Goal: Task Accomplishment & Management: Manage account settings

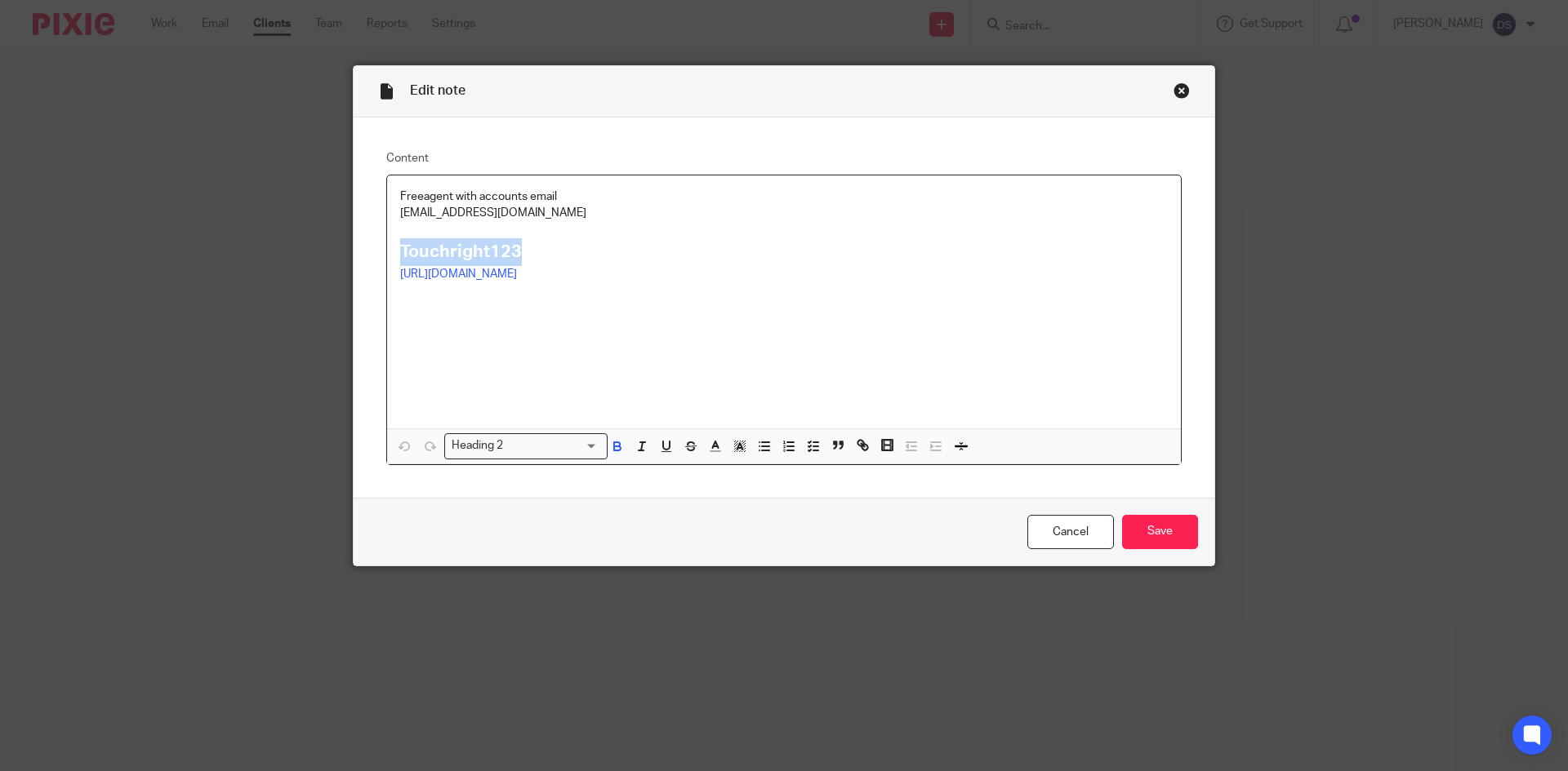
click at [1179, 96] on div "Close this dialog window" at bounding box center [1181, 91] width 17 height 17
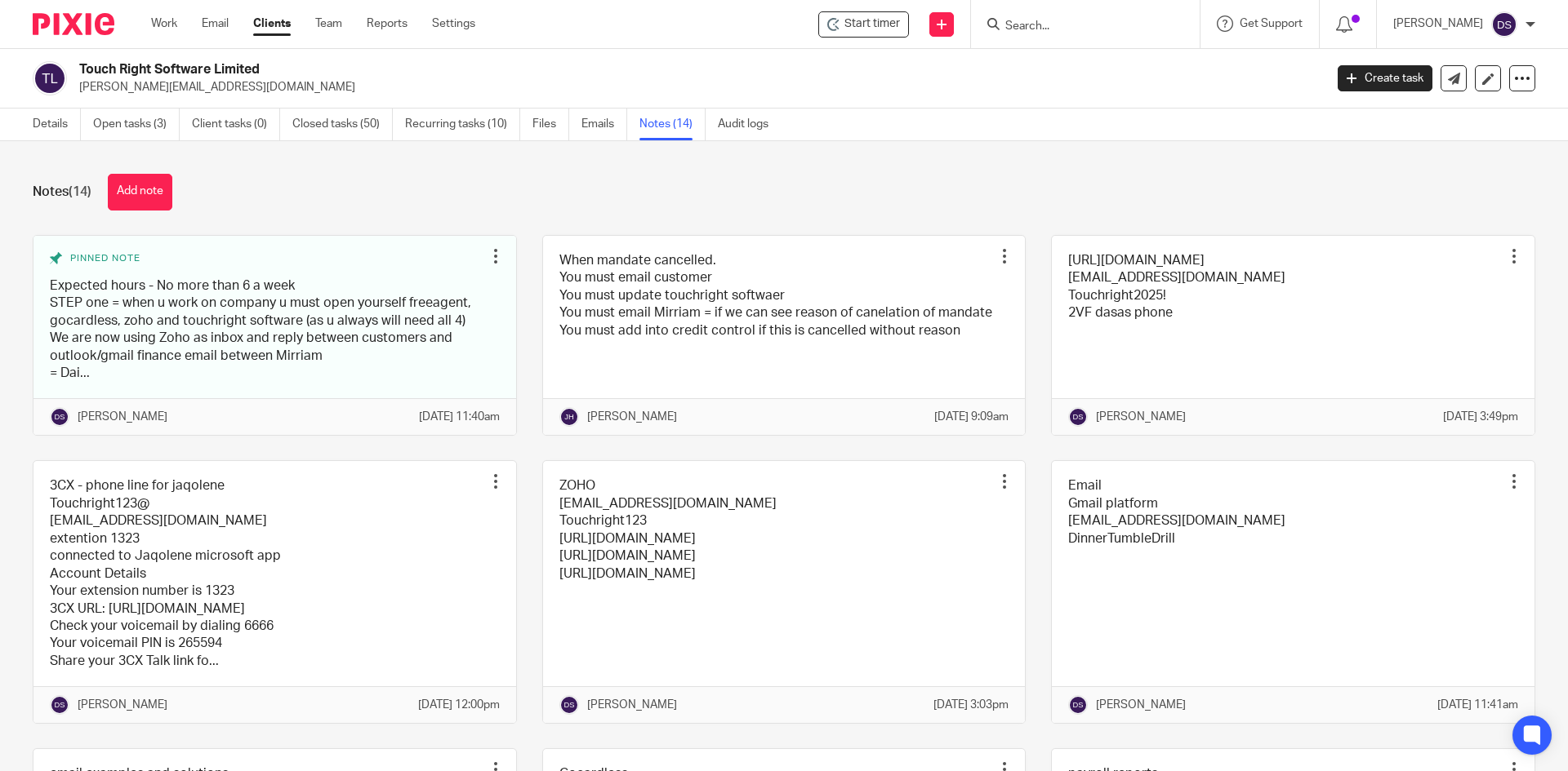
click at [1044, 24] on input "Search" at bounding box center [1077, 27] width 147 height 15
type input "luce"
click at [1086, 68] on link at bounding box center [1101, 63] width 202 height 24
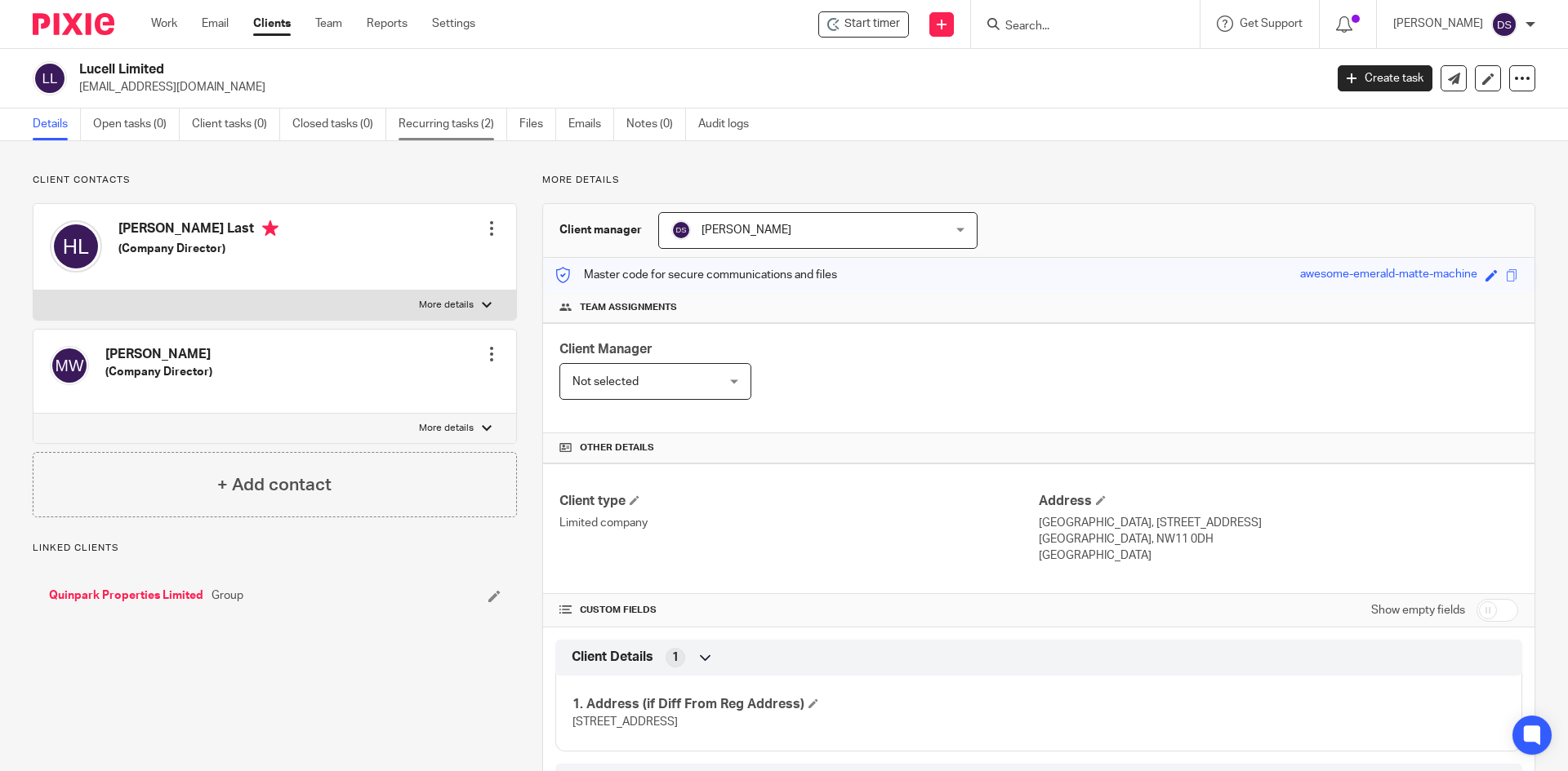
click at [466, 121] on link "Recurring tasks (2)" at bounding box center [453, 125] width 109 height 32
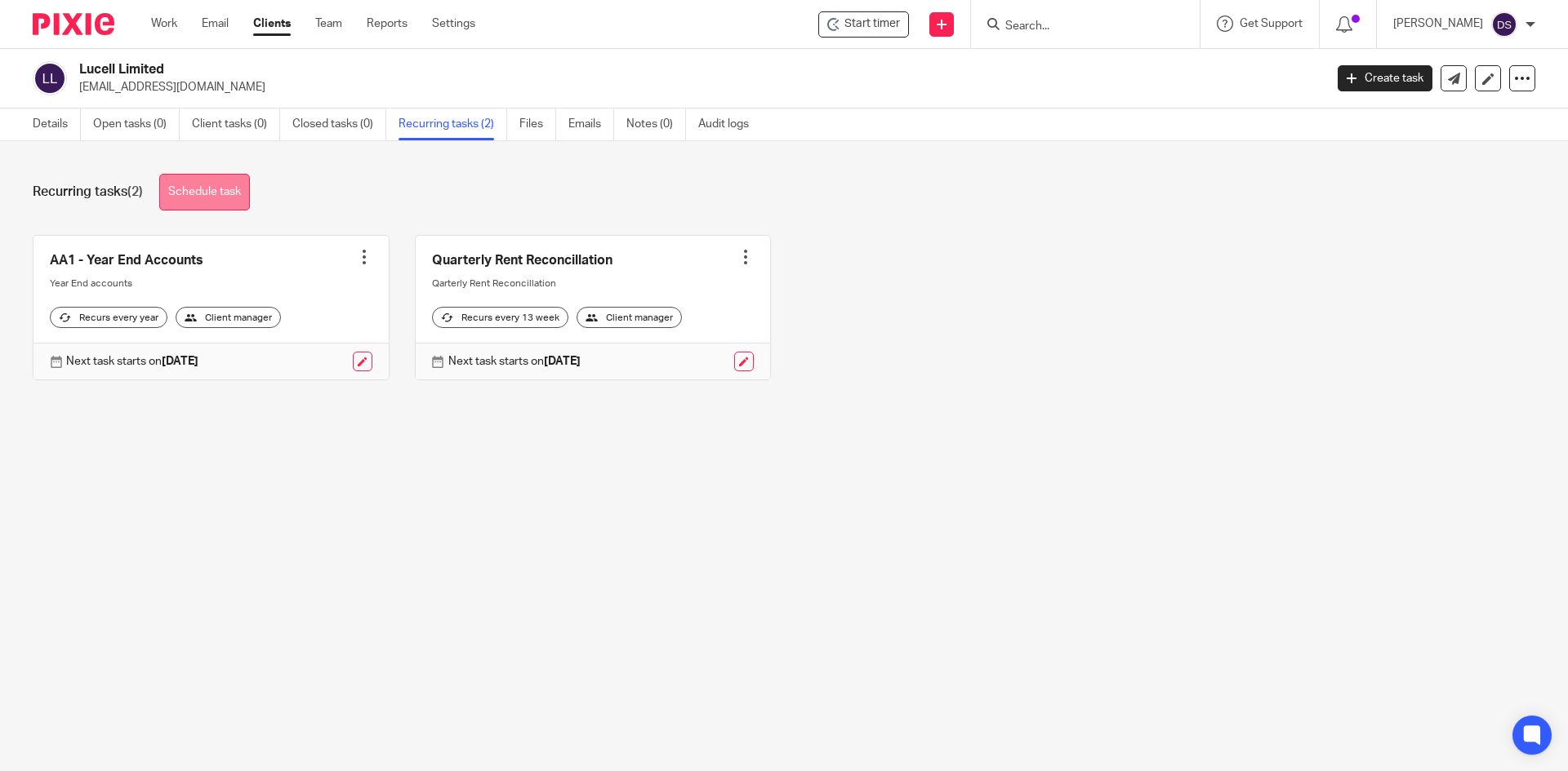
click at [224, 195] on link "Schedule task" at bounding box center [204, 192] width 90 height 36
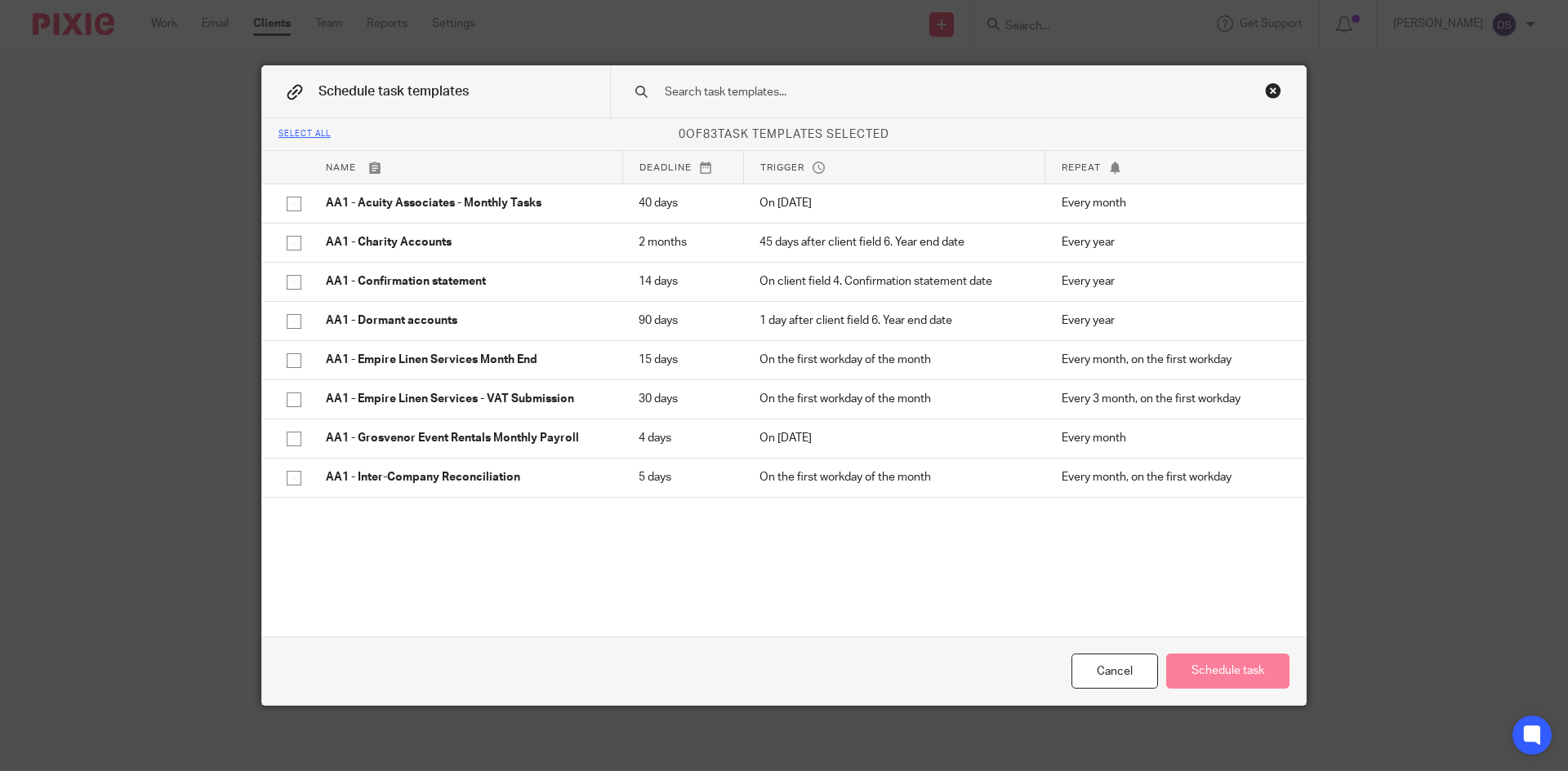
click at [675, 89] on input "text" at bounding box center [933, 91] width 539 height 18
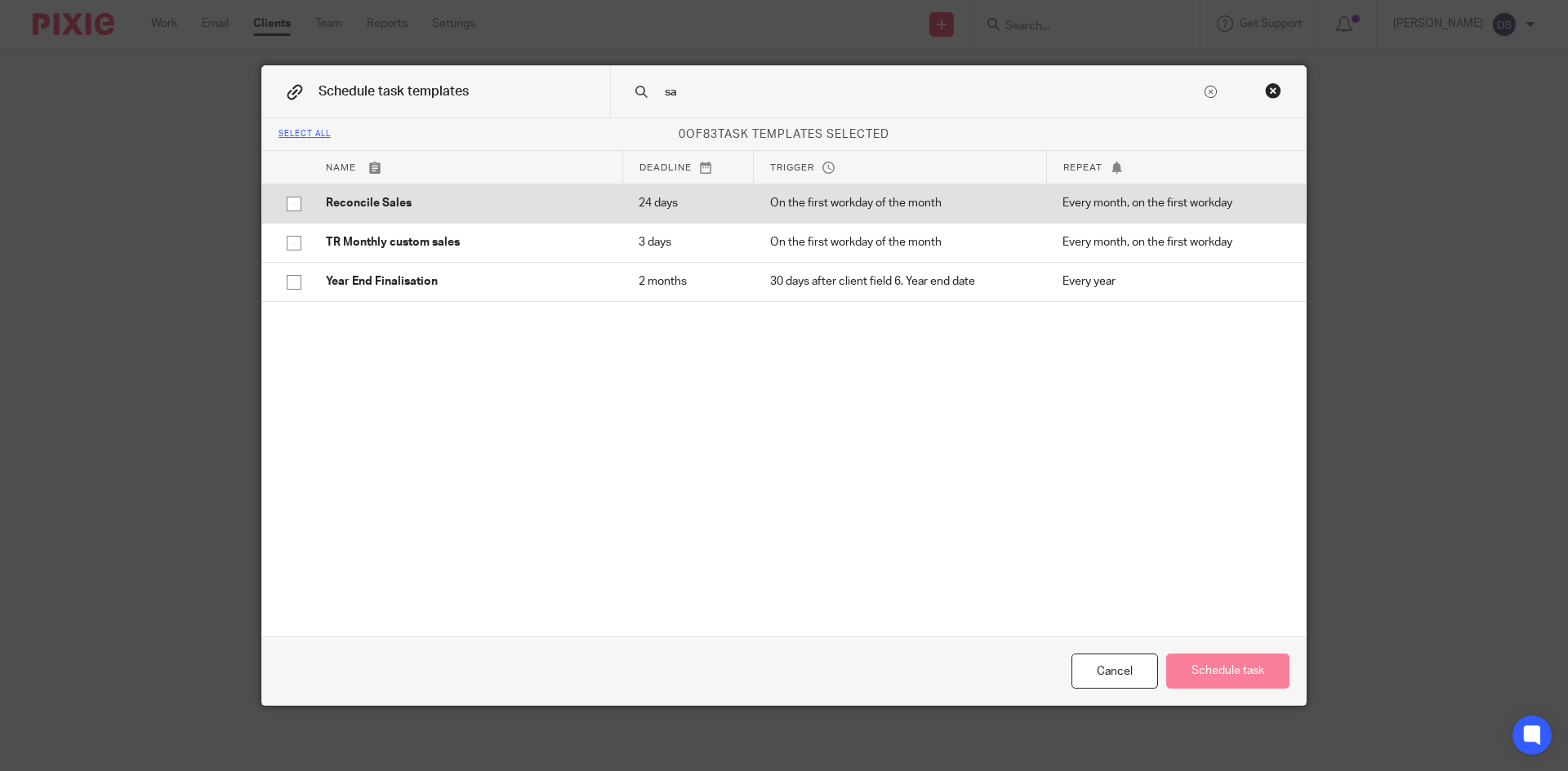
type input "sa"
click at [288, 208] on input "checkbox" at bounding box center [293, 203] width 31 height 31
checkbox input "true"
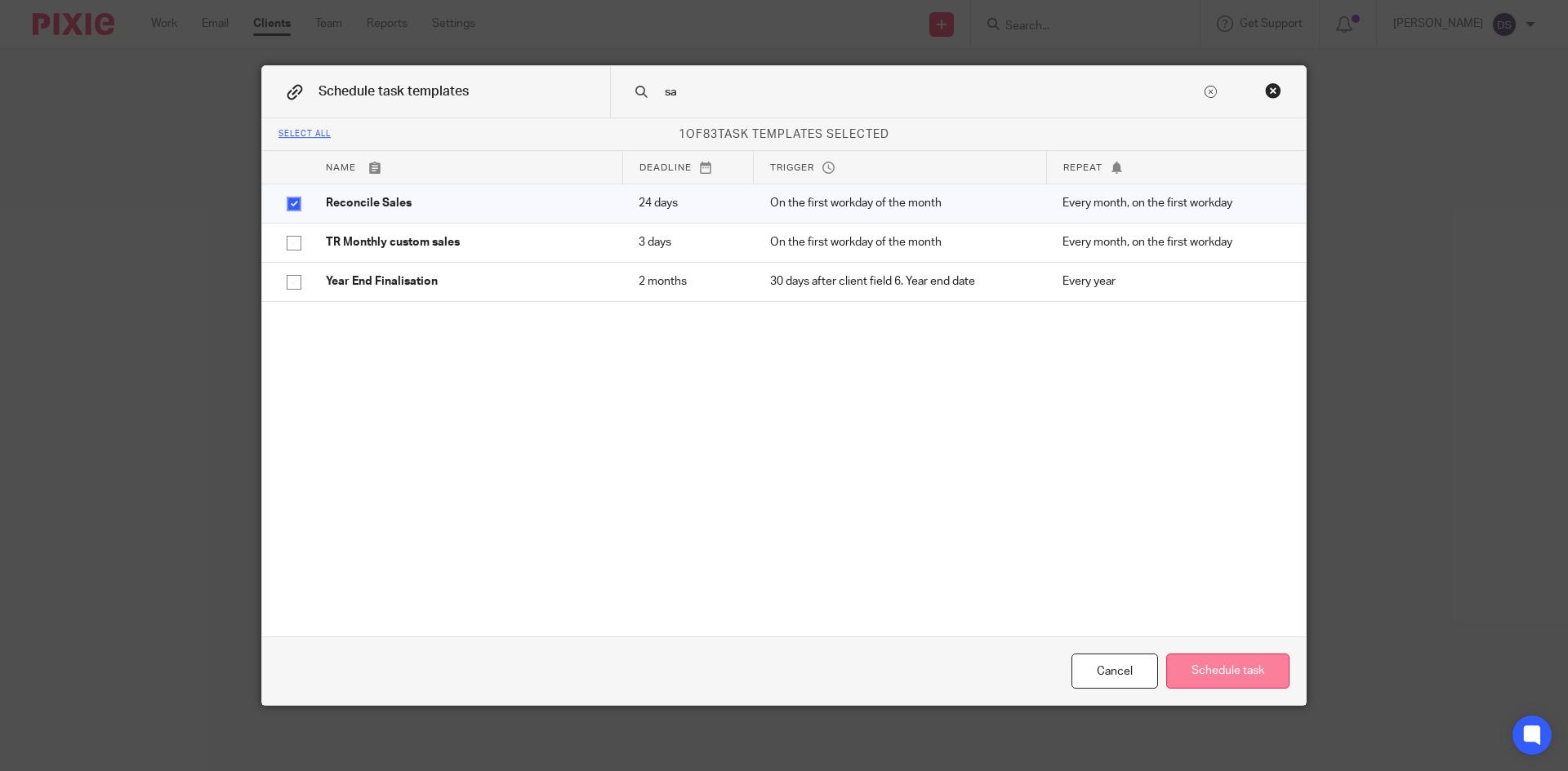
click at [1218, 666] on button "Schedule task" at bounding box center [1228, 671] width 123 height 35
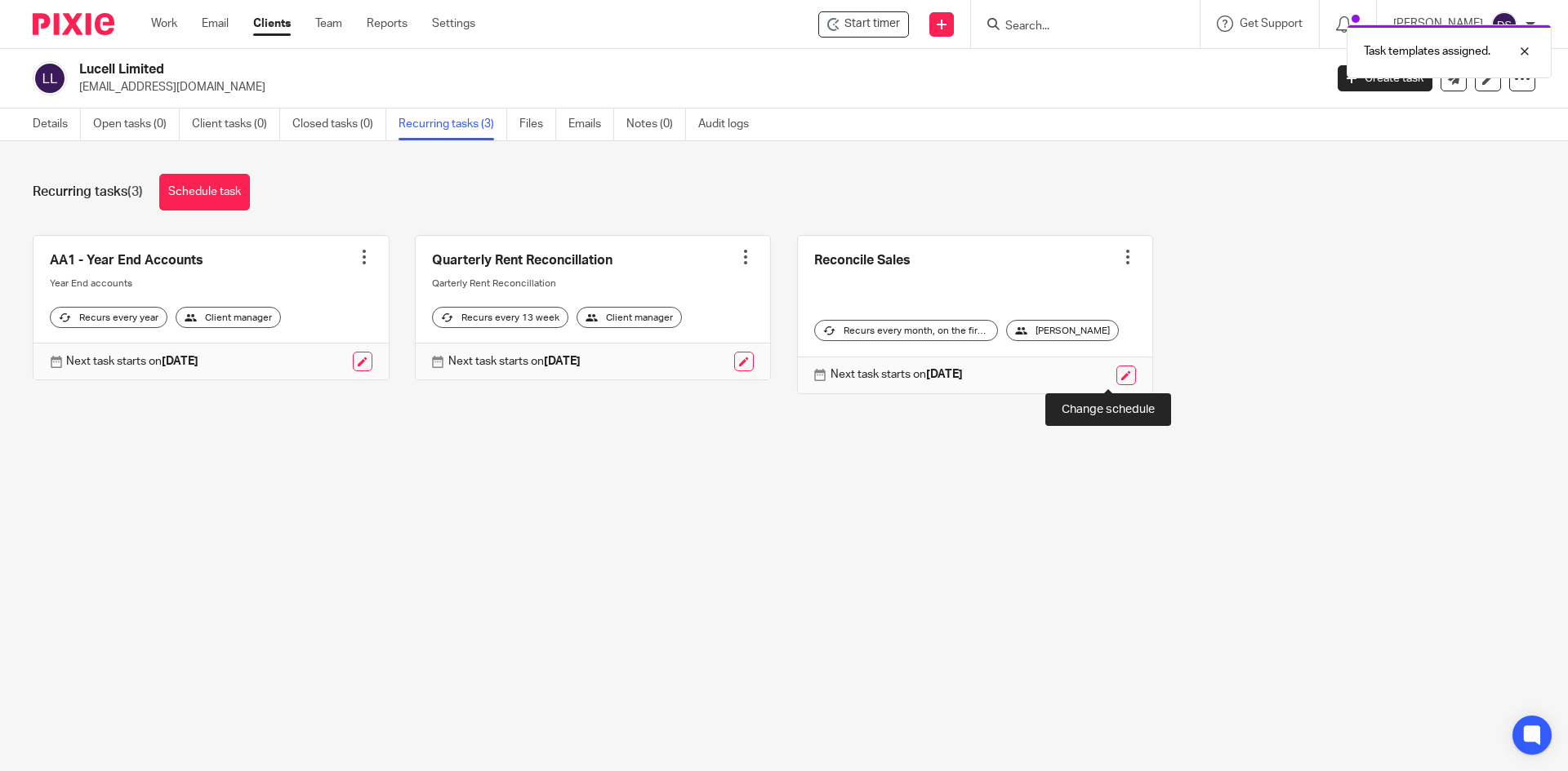
click at [1116, 373] on link at bounding box center [1125, 375] width 20 height 20
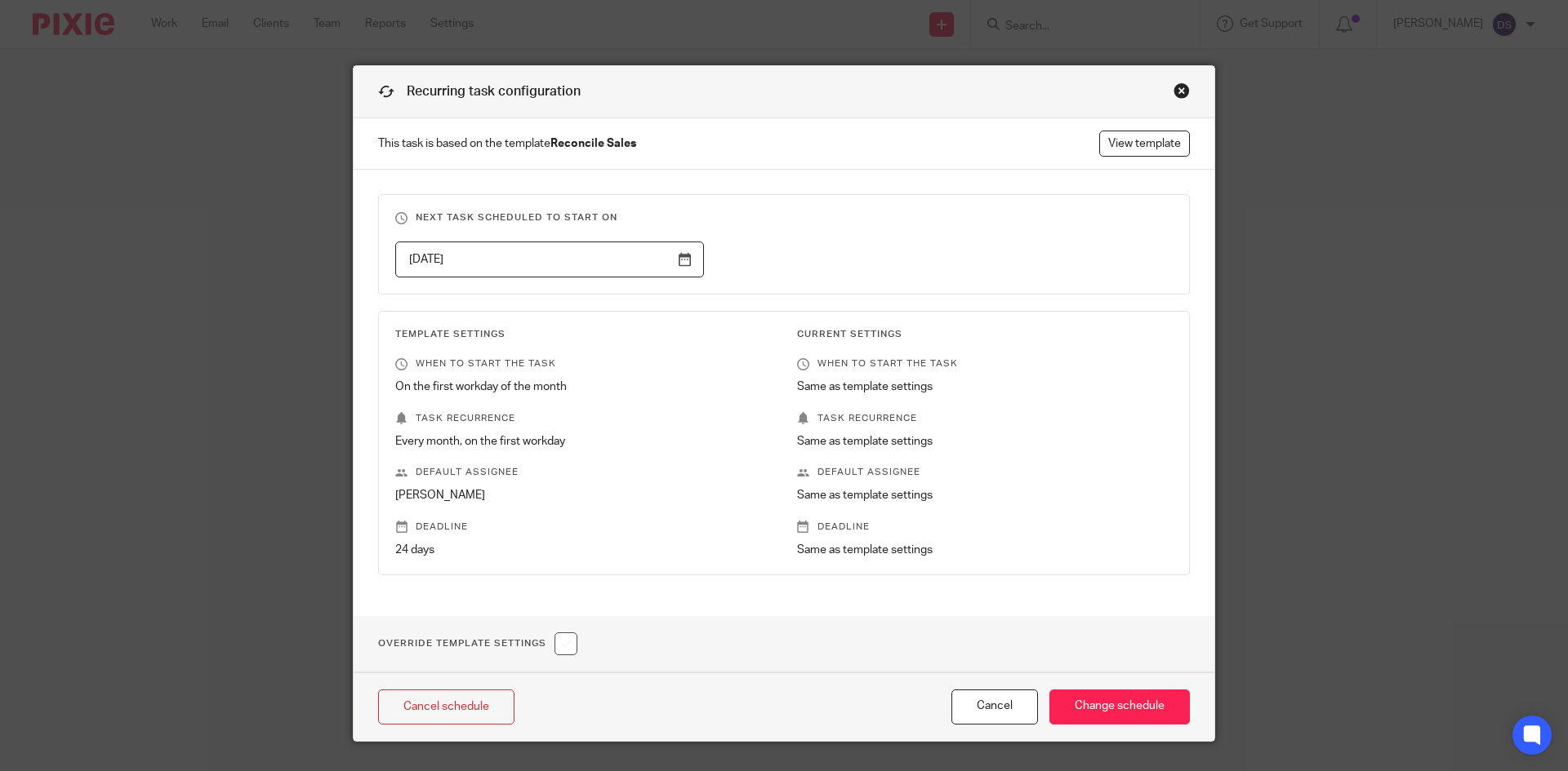
click at [677, 260] on input "2025-10-01" at bounding box center [549, 259] width 308 height 36
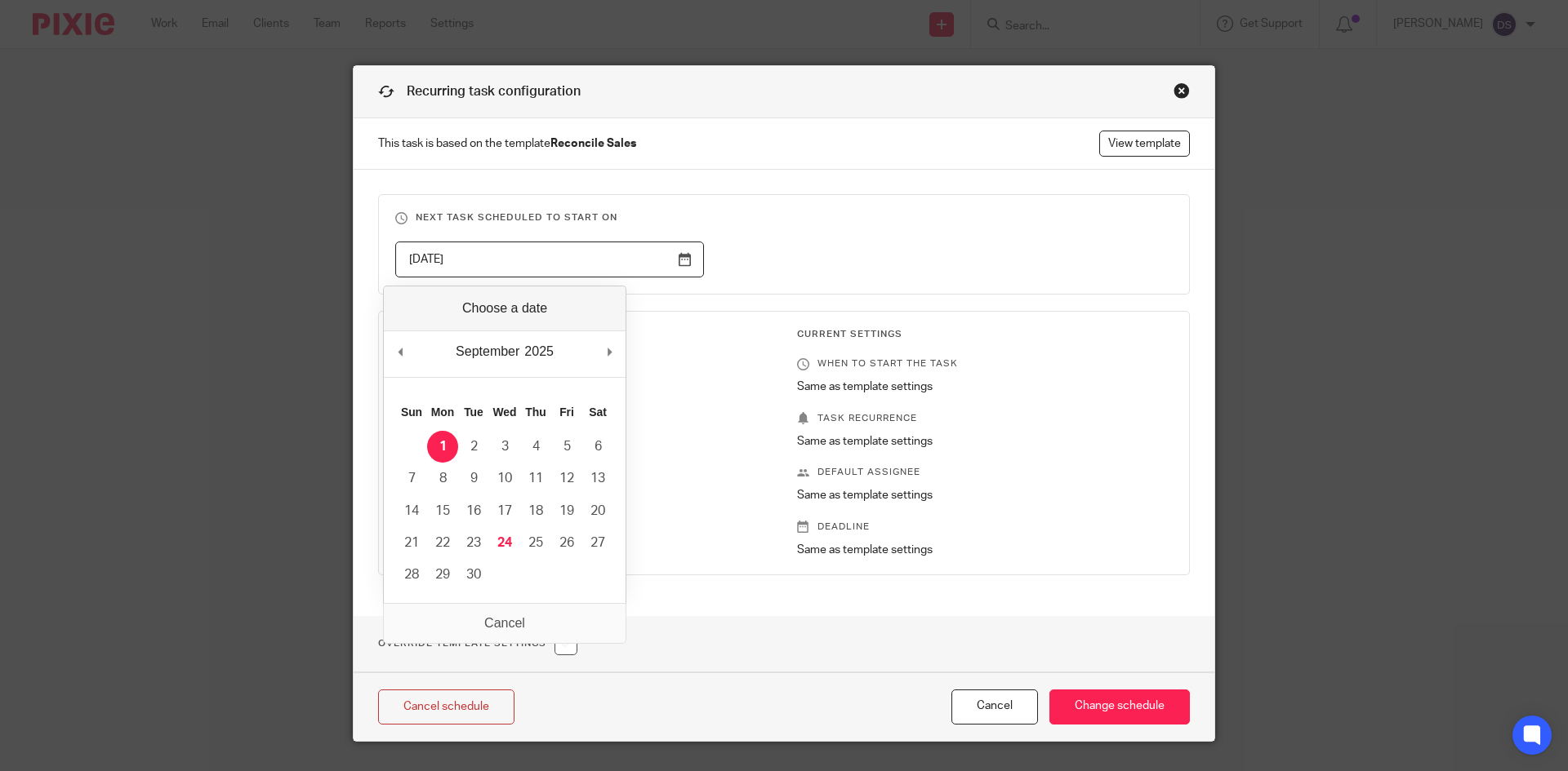
click at [680, 261] on input "2025-09-01" at bounding box center [549, 259] width 308 height 36
type input "2025-09-24"
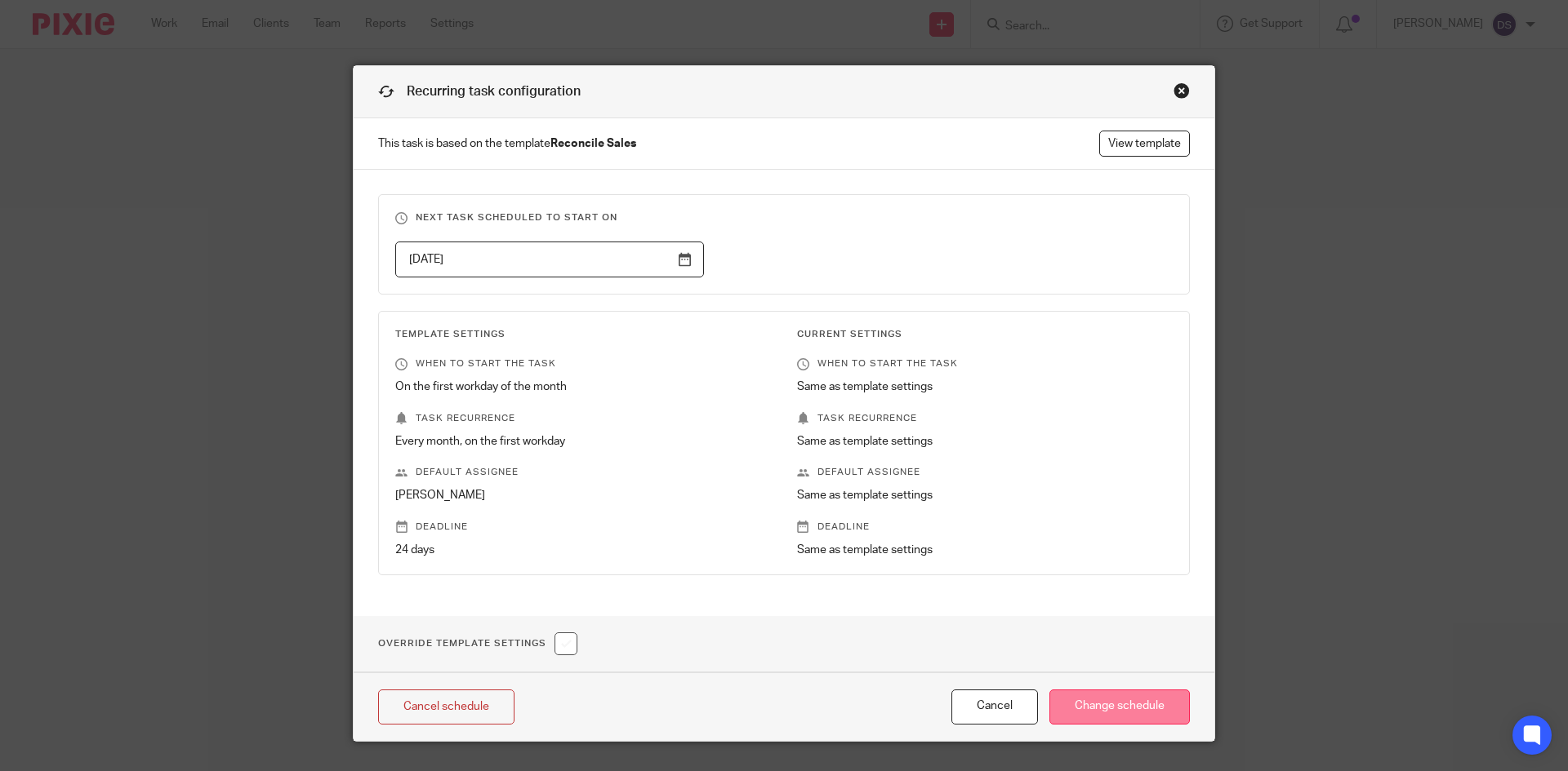
click at [1111, 710] on input "Change schedule" at bounding box center [1119, 708] width 141 height 35
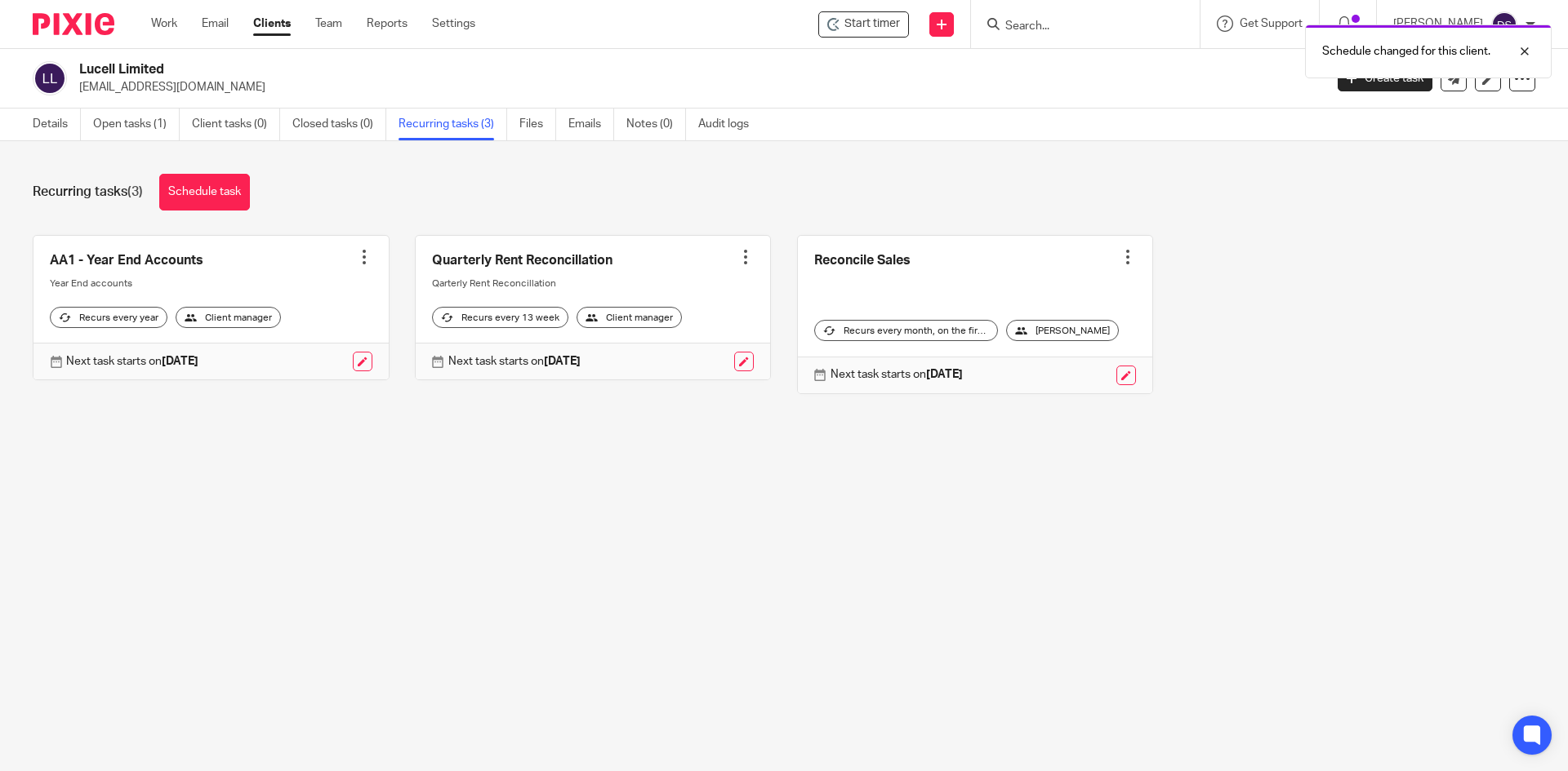
click at [1060, 331] on div "[PERSON_NAME]" at bounding box center [1062, 331] width 113 height 21
click at [127, 119] on link "Open tasks (1)" at bounding box center [136, 125] width 87 height 32
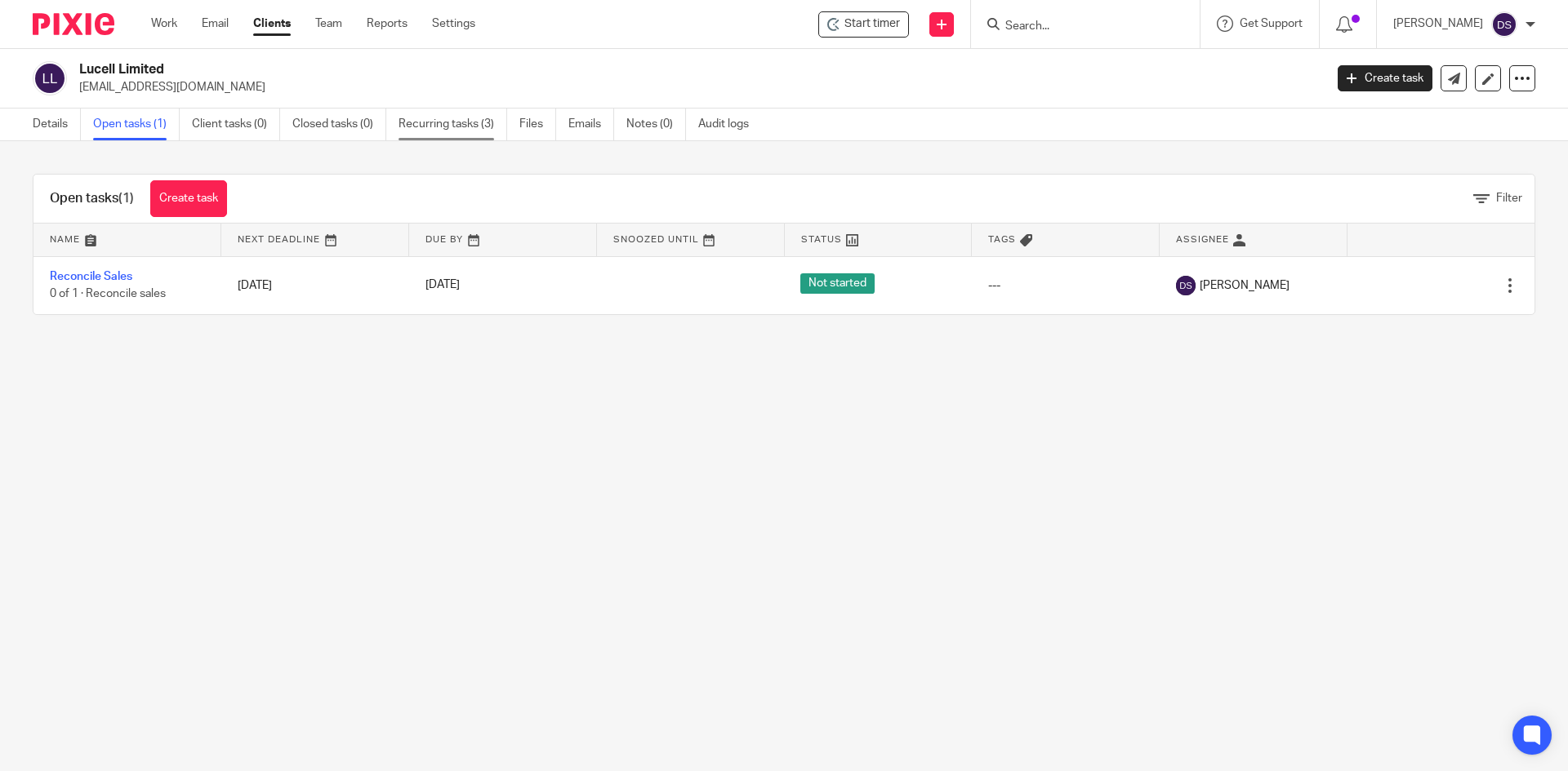
click at [457, 124] on link "Recurring tasks (3)" at bounding box center [453, 125] width 109 height 32
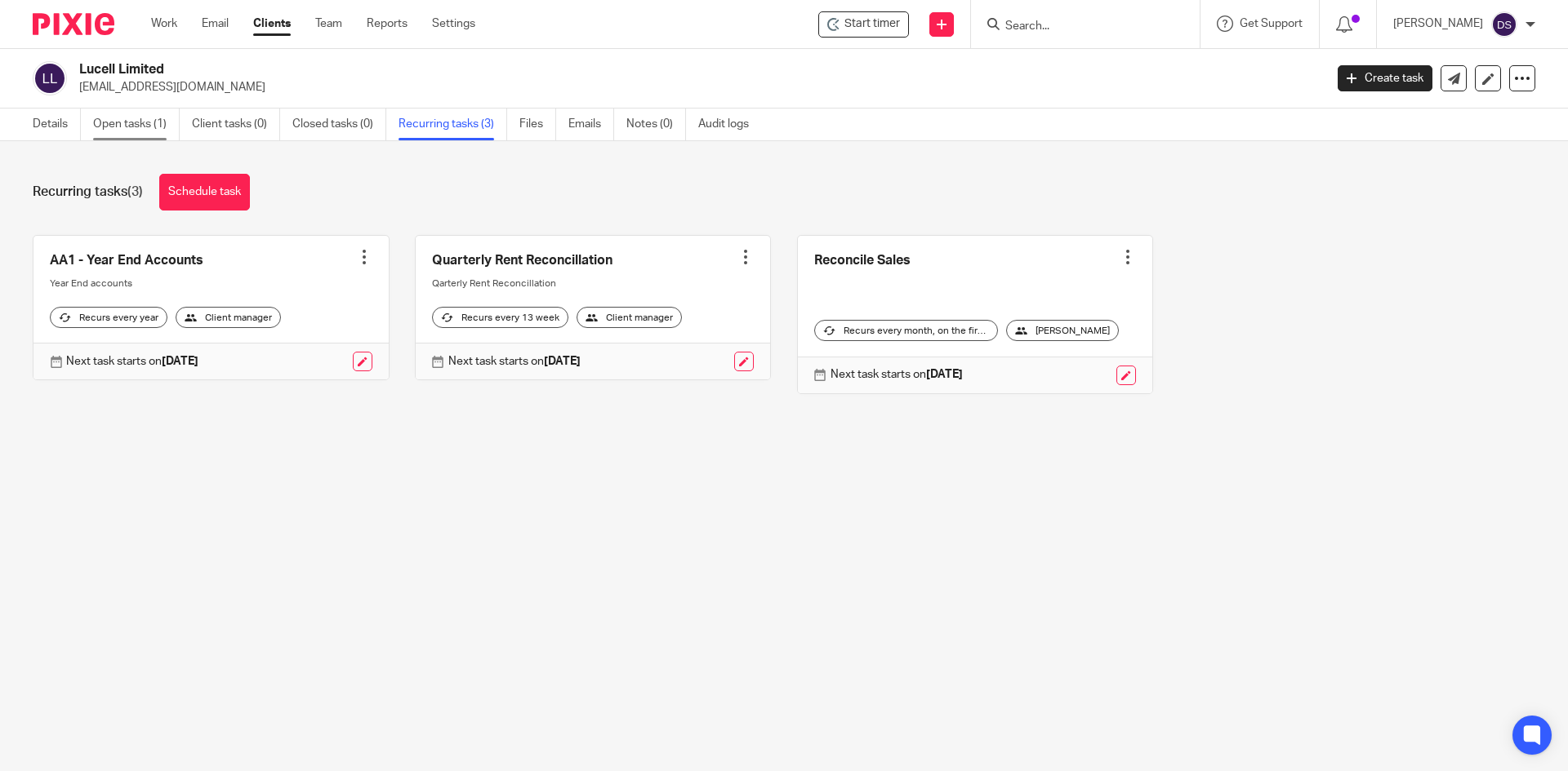
click at [114, 115] on link "Open tasks (1)" at bounding box center [136, 125] width 87 height 32
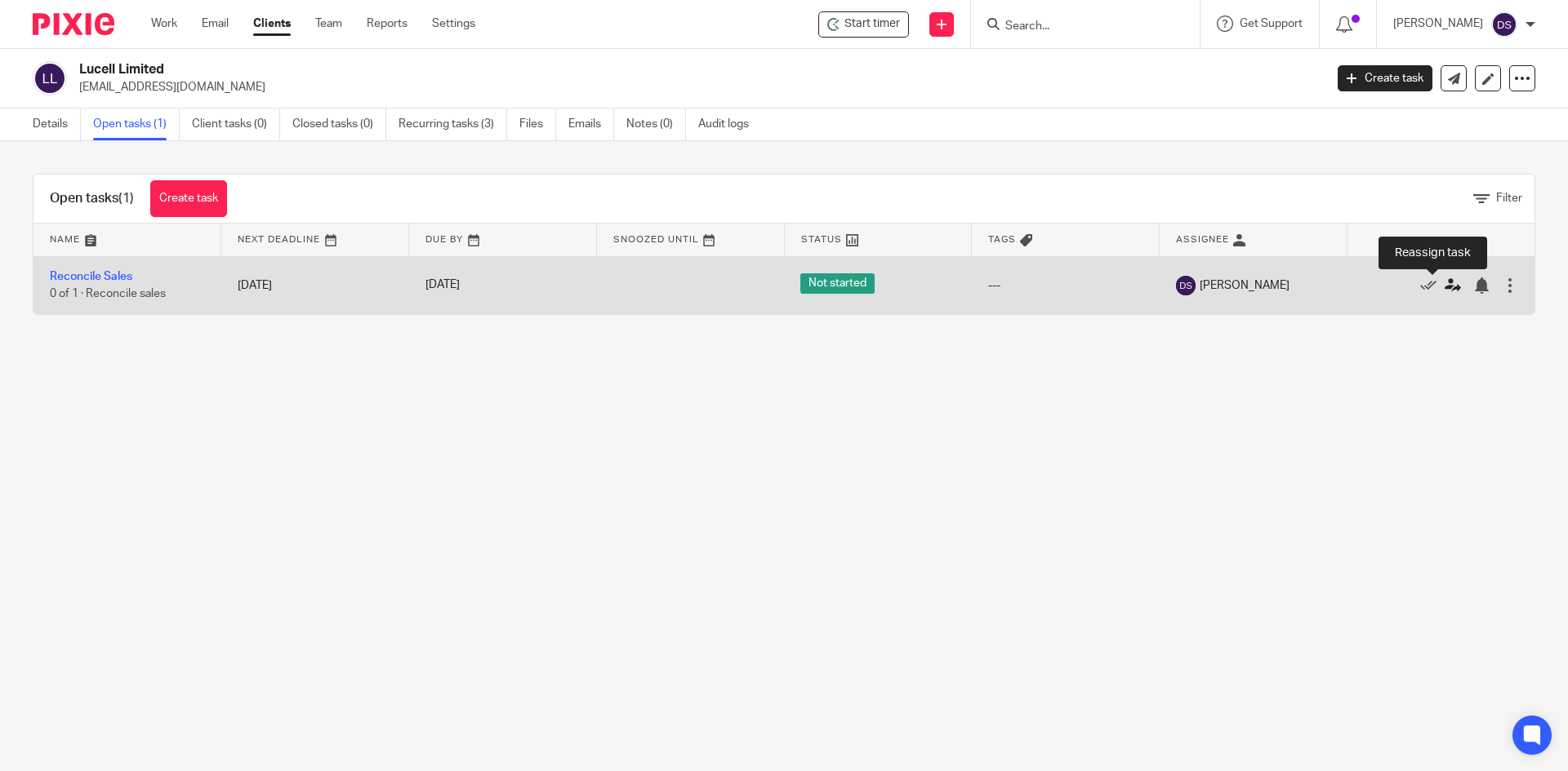
click at [1444, 288] on icon at bounding box center [1452, 286] width 17 height 17
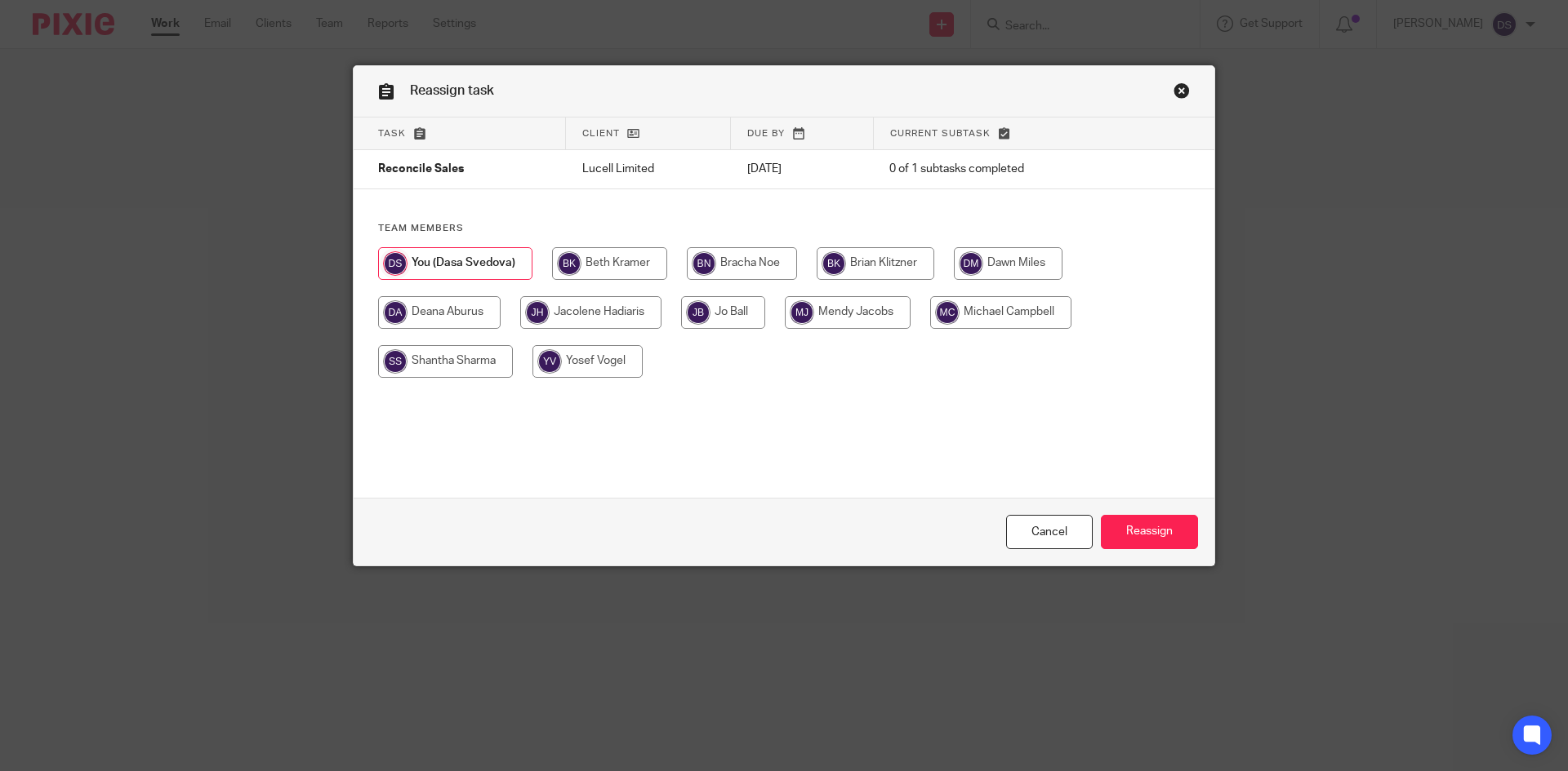
click at [591, 307] on input "radio" at bounding box center [591, 312] width 142 height 33
radio input "true"
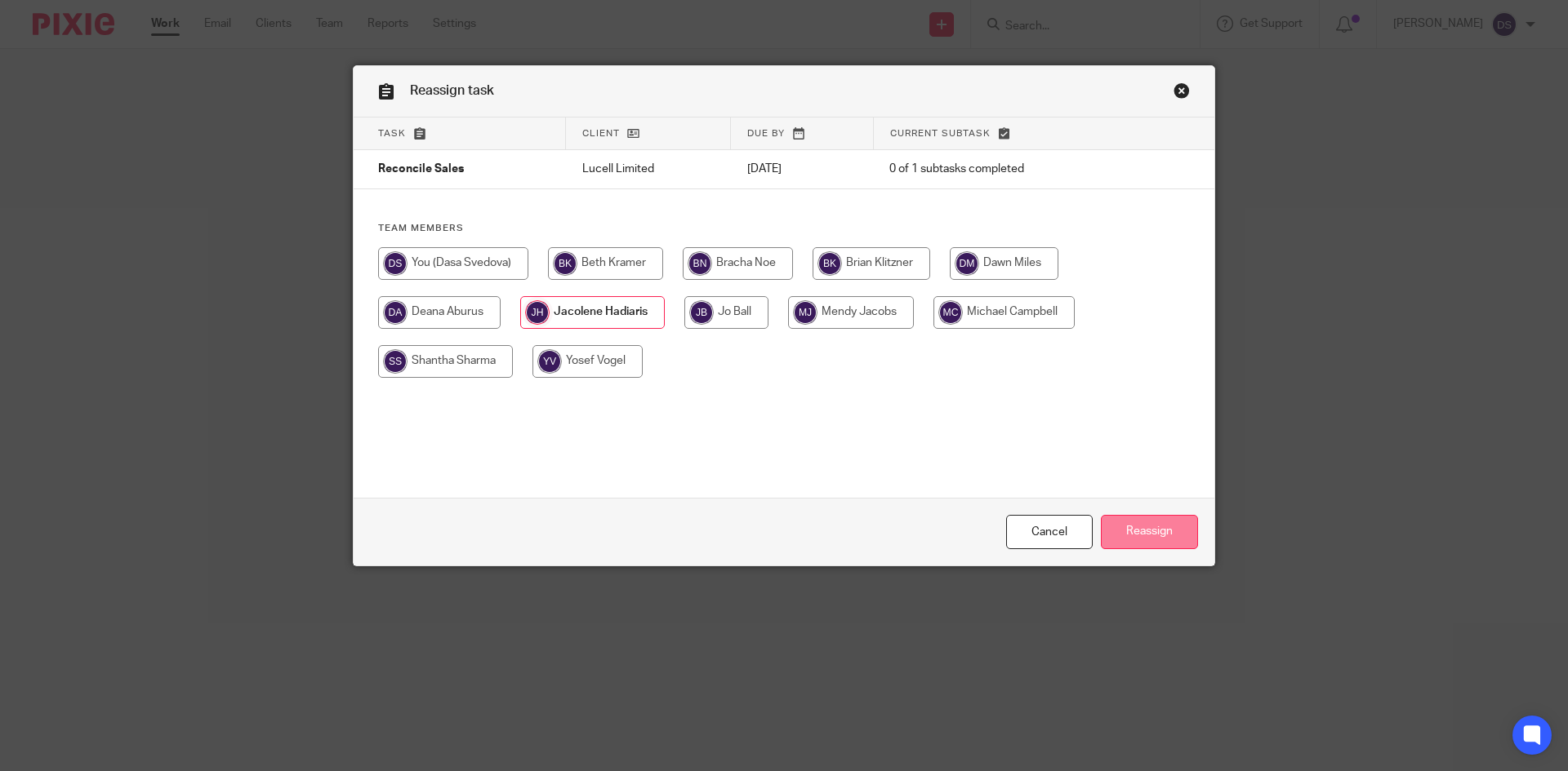
click at [1139, 534] on input "Reassign" at bounding box center [1149, 533] width 97 height 35
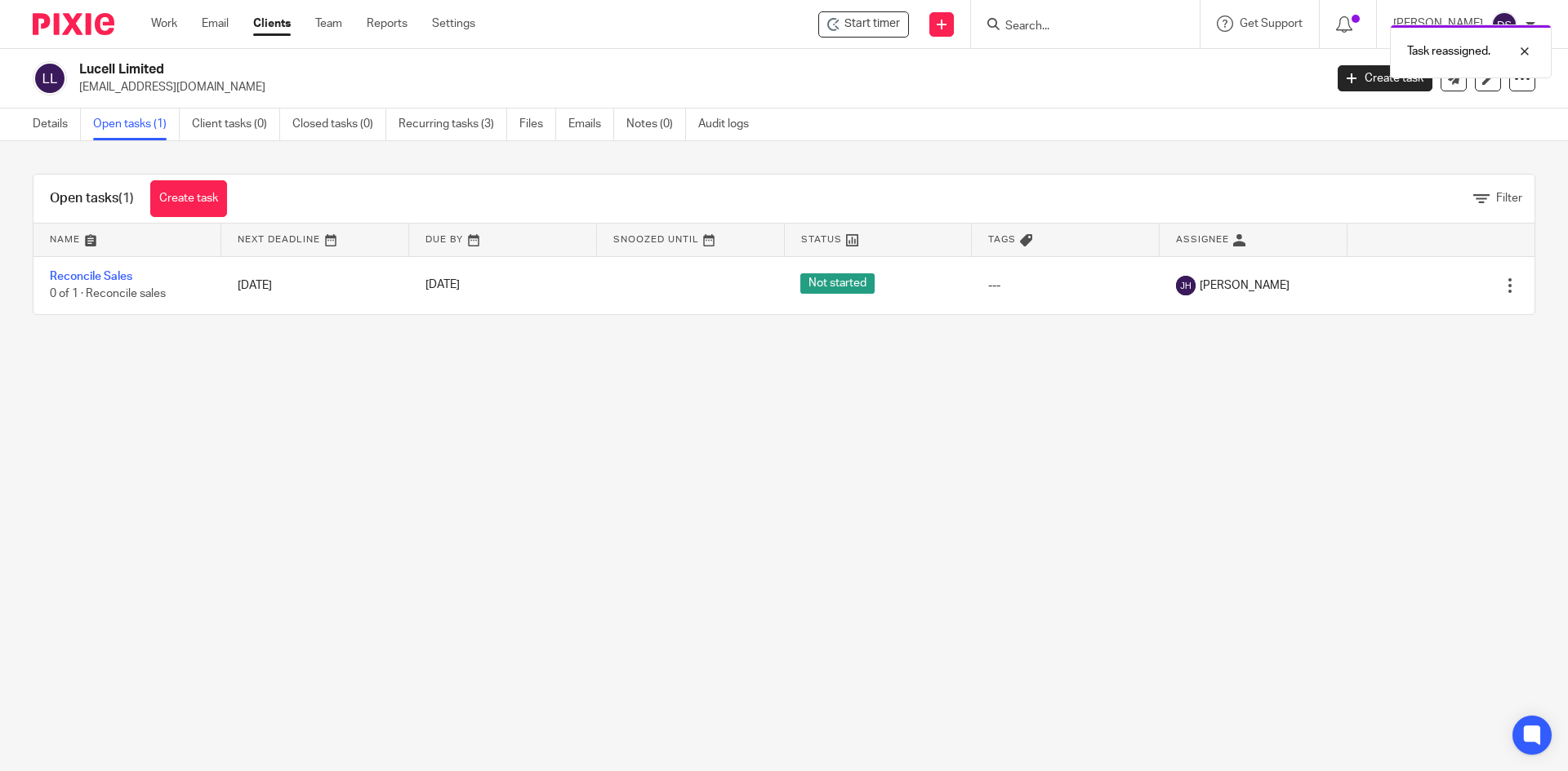
click at [1051, 17] on div "Task reassigned." at bounding box center [1167, 47] width 768 height 62
click at [1049, 21] on div "Task reassigned." at bounding box center [1167, 47] width 768 height 62
click at [1071, 23] on div "Task reassigned." at bounding box center [1167, 47] width 768 height 62
click at [1069, 30] on div "Task reassigned." at bounding box center [1167, 47] width 768 height 62
click at [1035, 29] on div "Task reassigned." at bounding box center [1167, 47] width 768 height 62
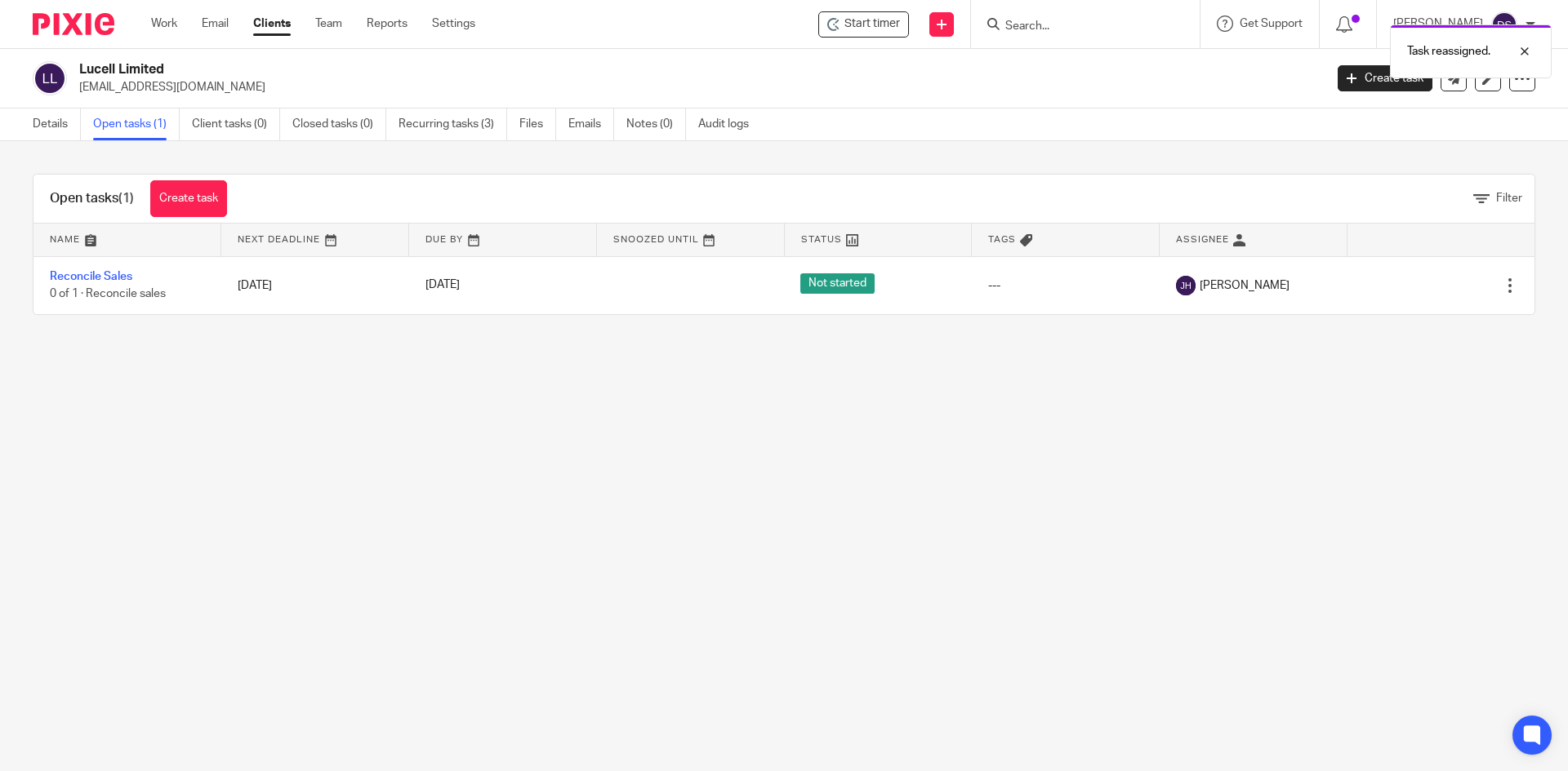
click at [1039, 22] on div "Task reassigned." at bounding box center [1167, 47] width 768 height 62
click at [1021, 28] on div "Task reassigned." at bounding box center [1167, 47] width 768 height 62
click at [1008, 23] on div "Task reassigned." at bounding box center [1167, 47] width 768 height 62
click at [1076, 26] on div "Task reassigned." at bounding box center [1167, 47] width 768 height 62
click at [1098, 29] on div "Task reassigned." at bounding box center [1167, 47] width 768 height 62
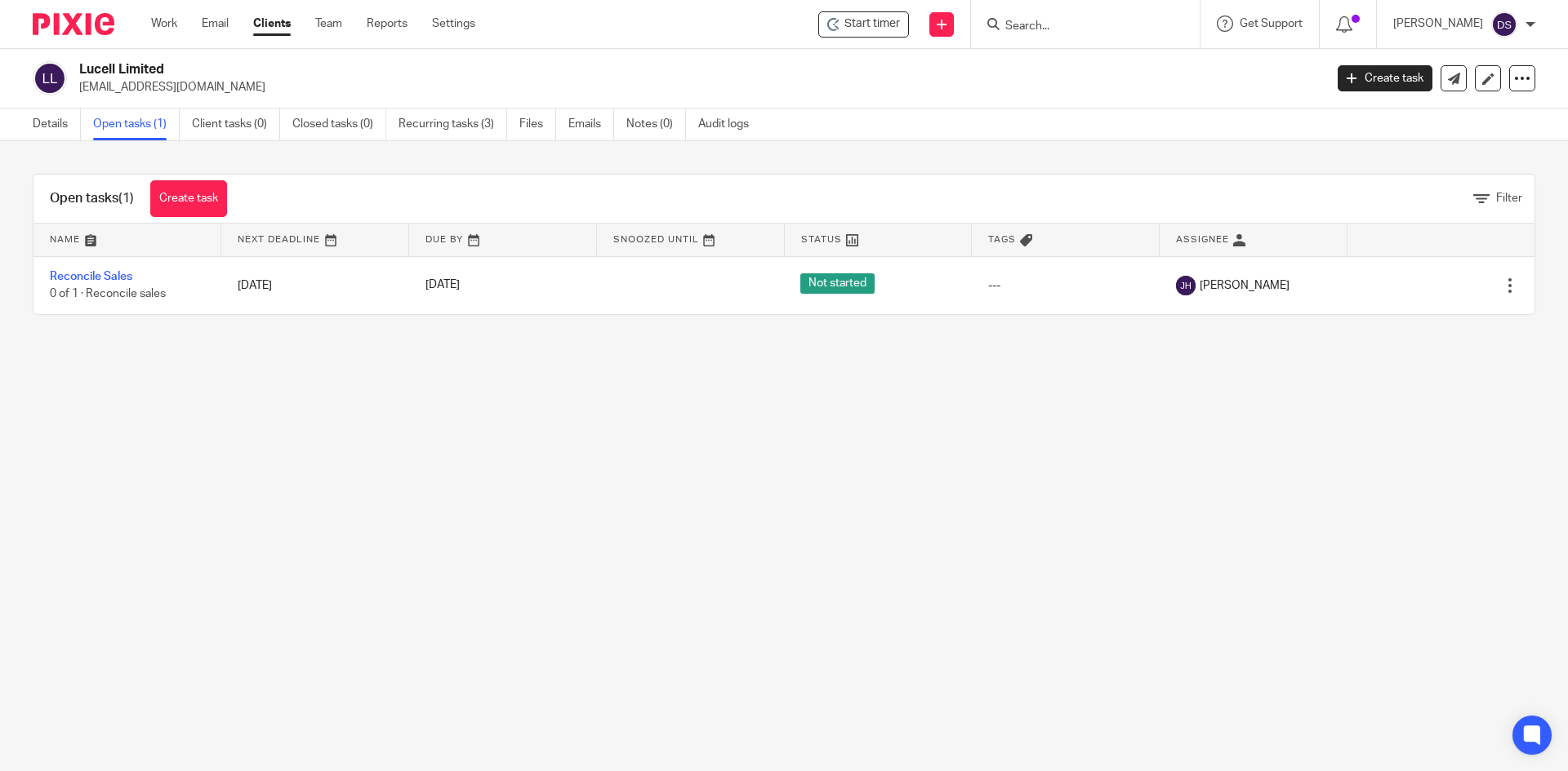
click at [1060, 27] on input "Search" at bounding box center [1077, 27] width 147 height 15
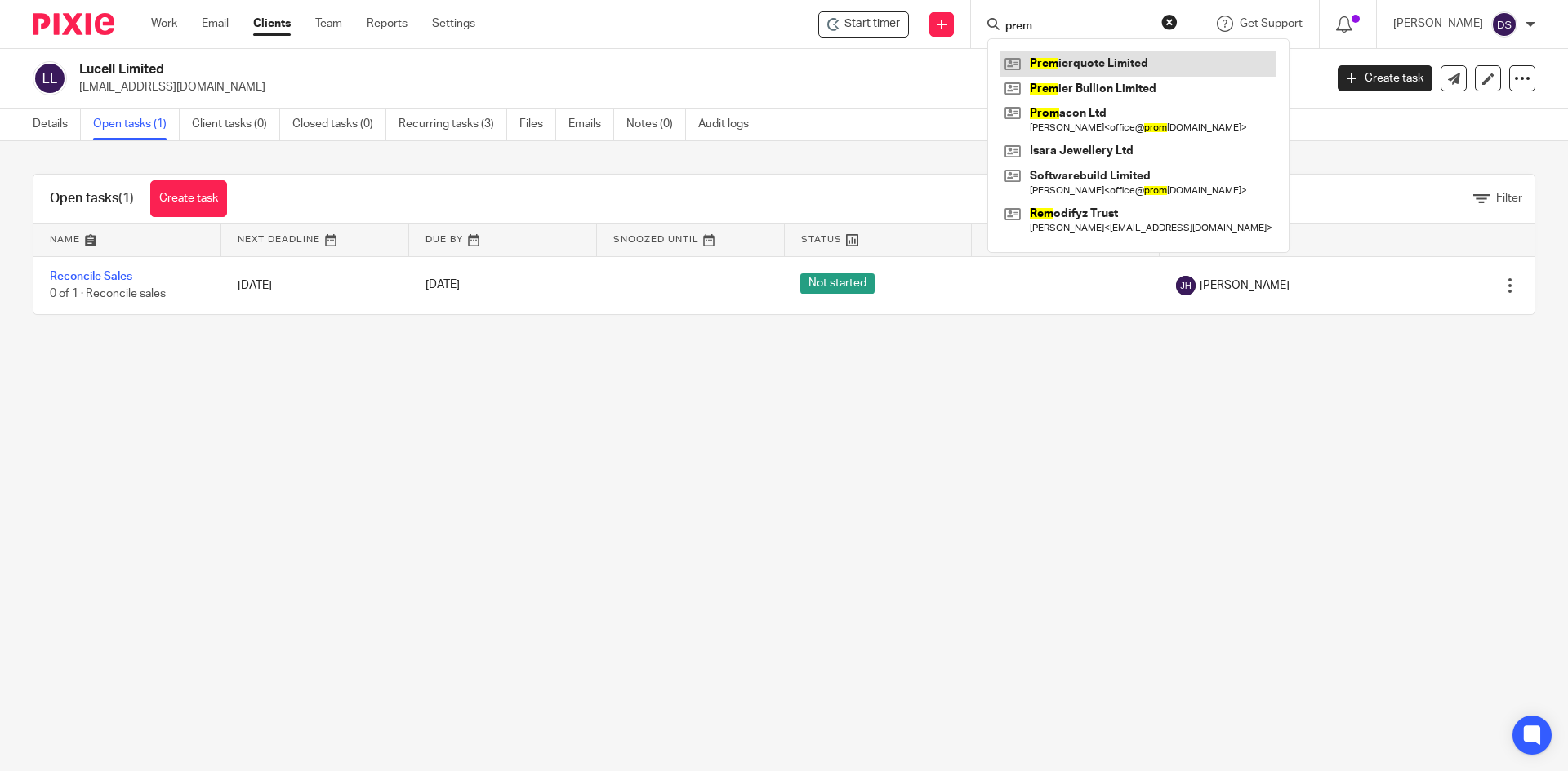
type input "prem"
click at [1085, 68] on link at bounding box center [1139, 63] width 276 height 24
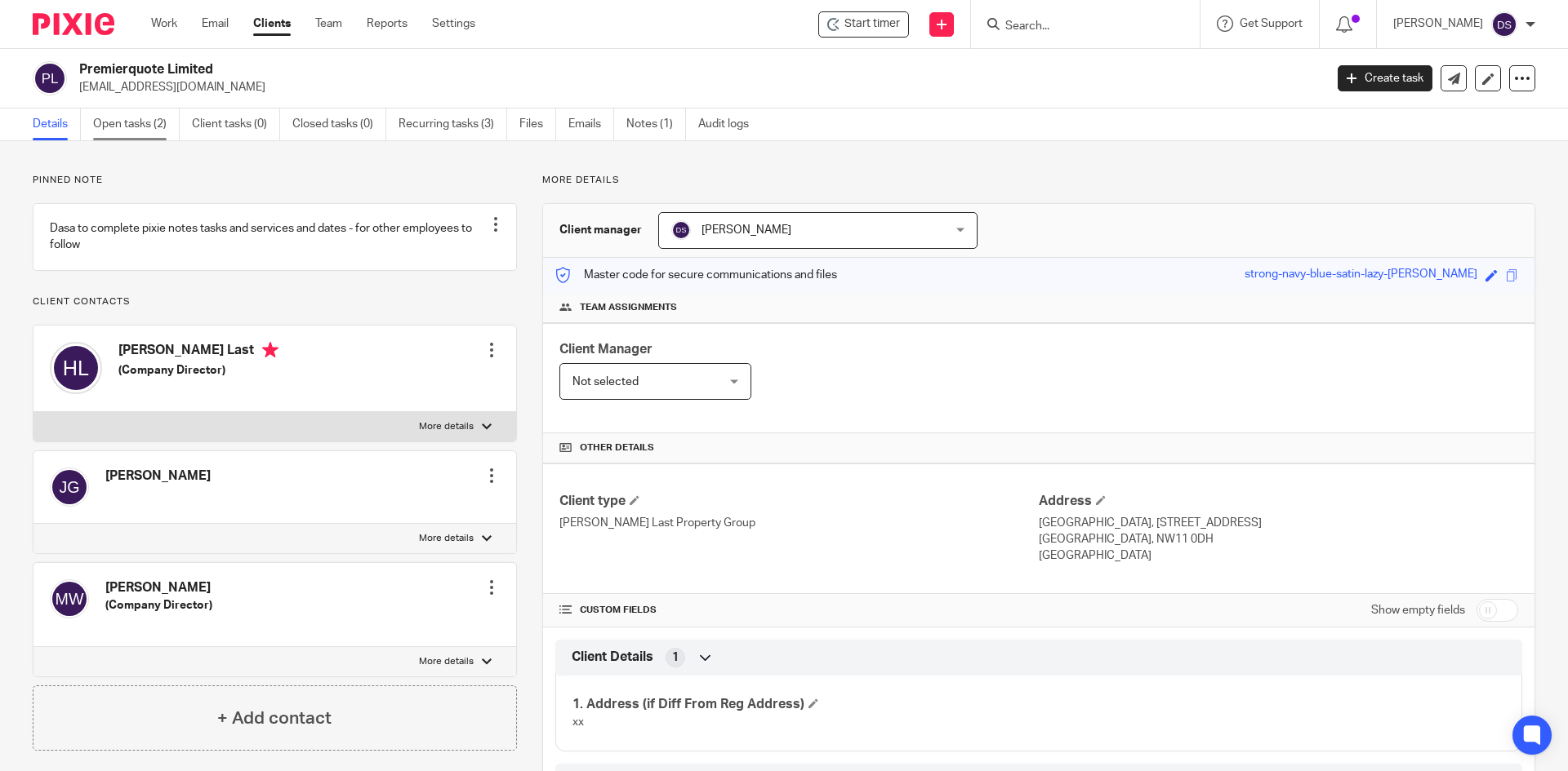
click at [114, 131] on link "Open tasks (2)" at bounding box center [136, 125] width 87 height 32
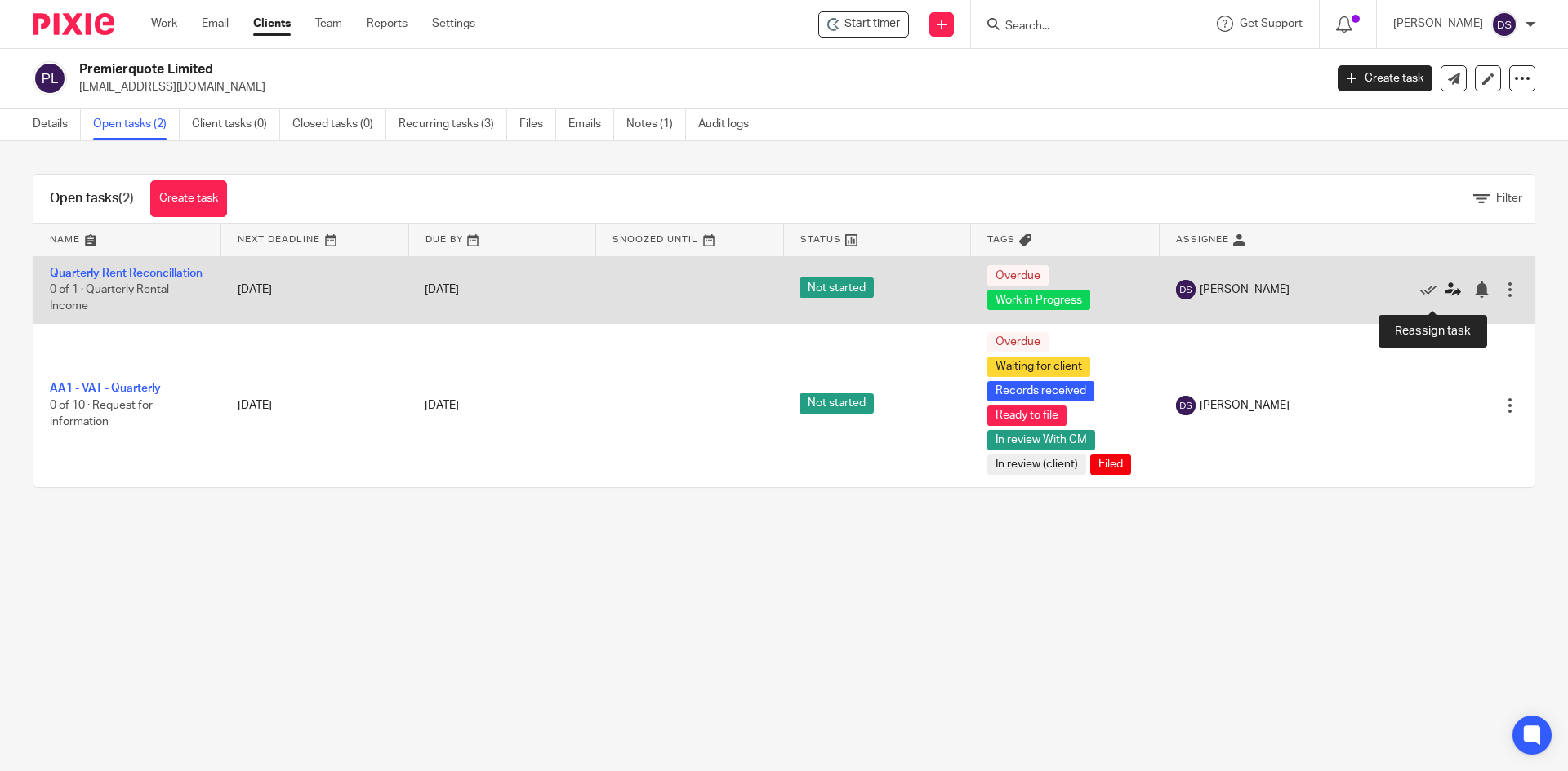
click at [1444, 298] on icon at bounding box center [1452, 290] width 17 height 17
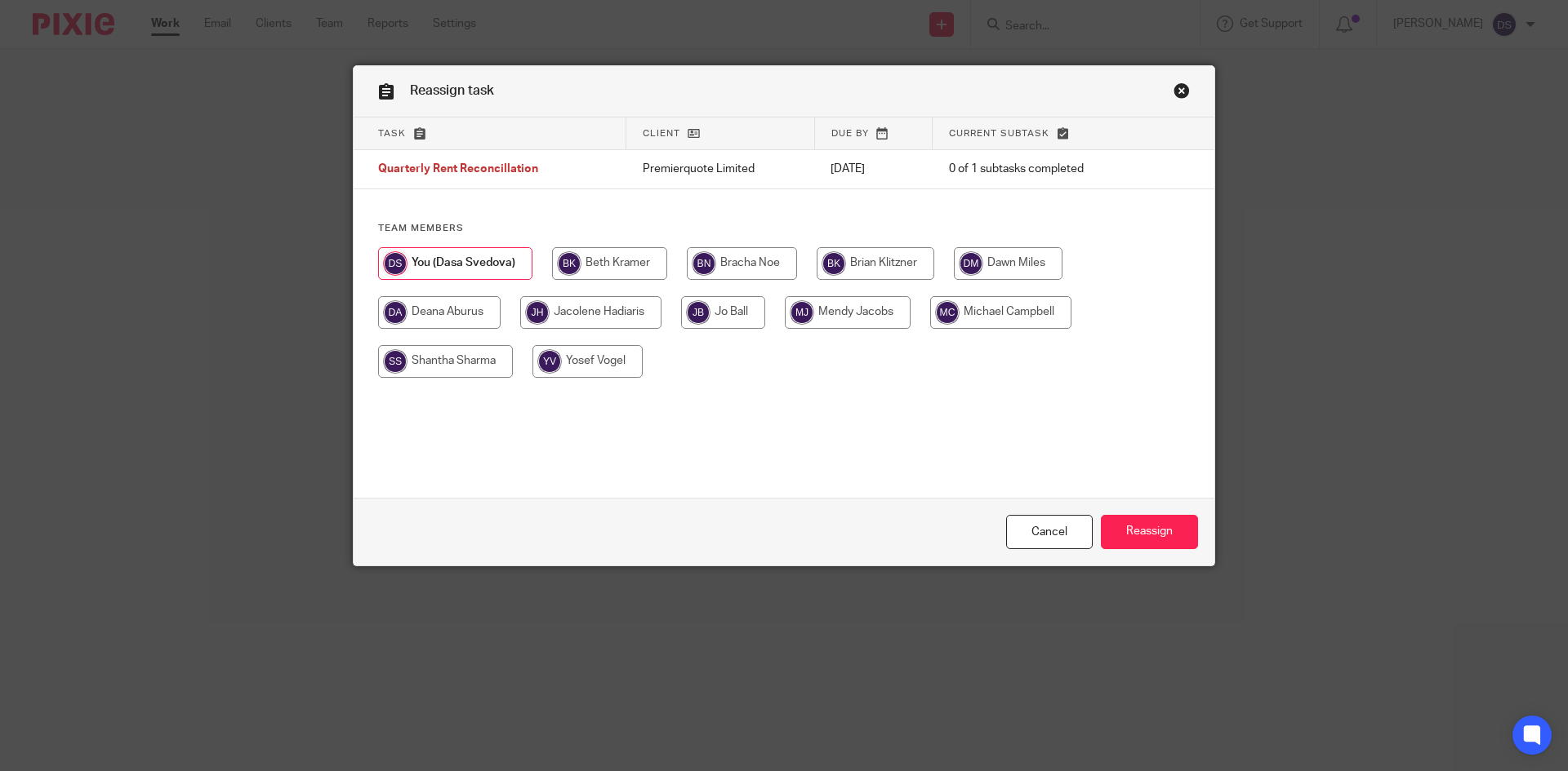
click at [594, 314] on input "radio" at bounding box center [591, 312] width 142 height 33
radio input "true"
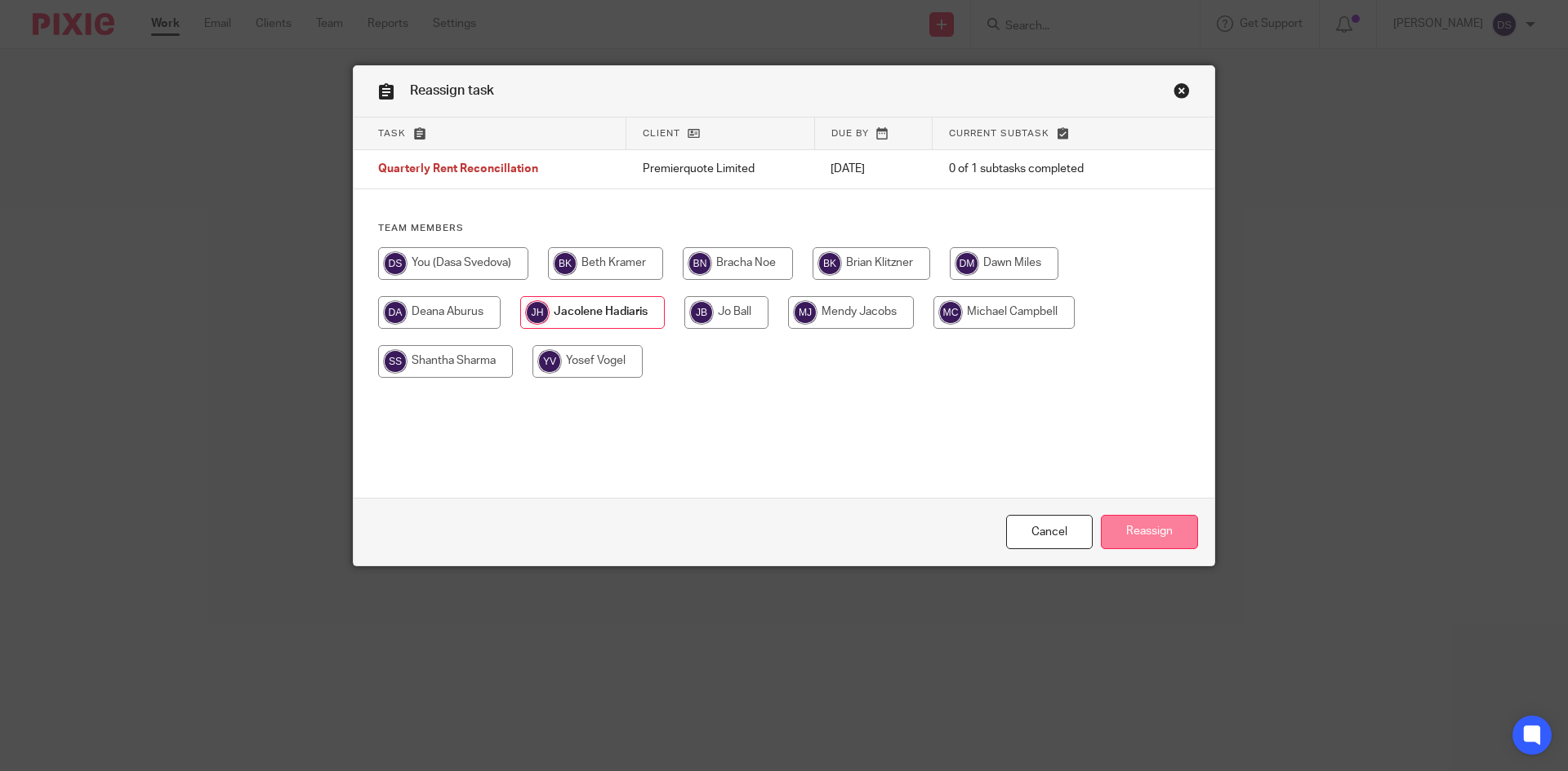
click at [1131, 531] on input "Reassign" at bounding box center [1149, 533] width 97 height 35
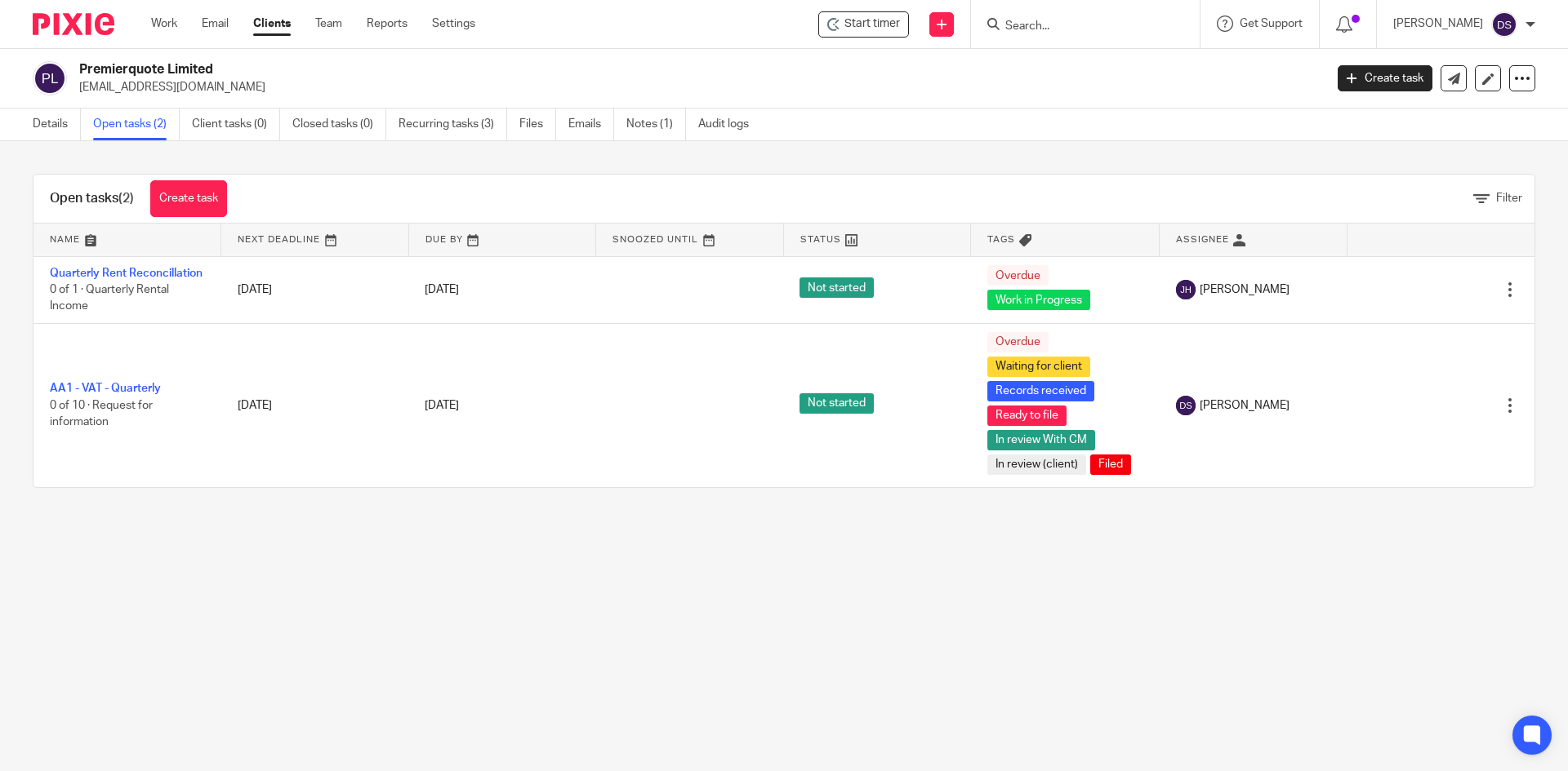
click at [1076, 31] on input "Search" at bounding box center [1077, 27] width 147 height 15
click at [1062, 17] on form at bounding box center [1090, 24] width 174 height 20
click at [1068, 28] on input "Search" at bounding box center [1077, 27] width 147 height 15
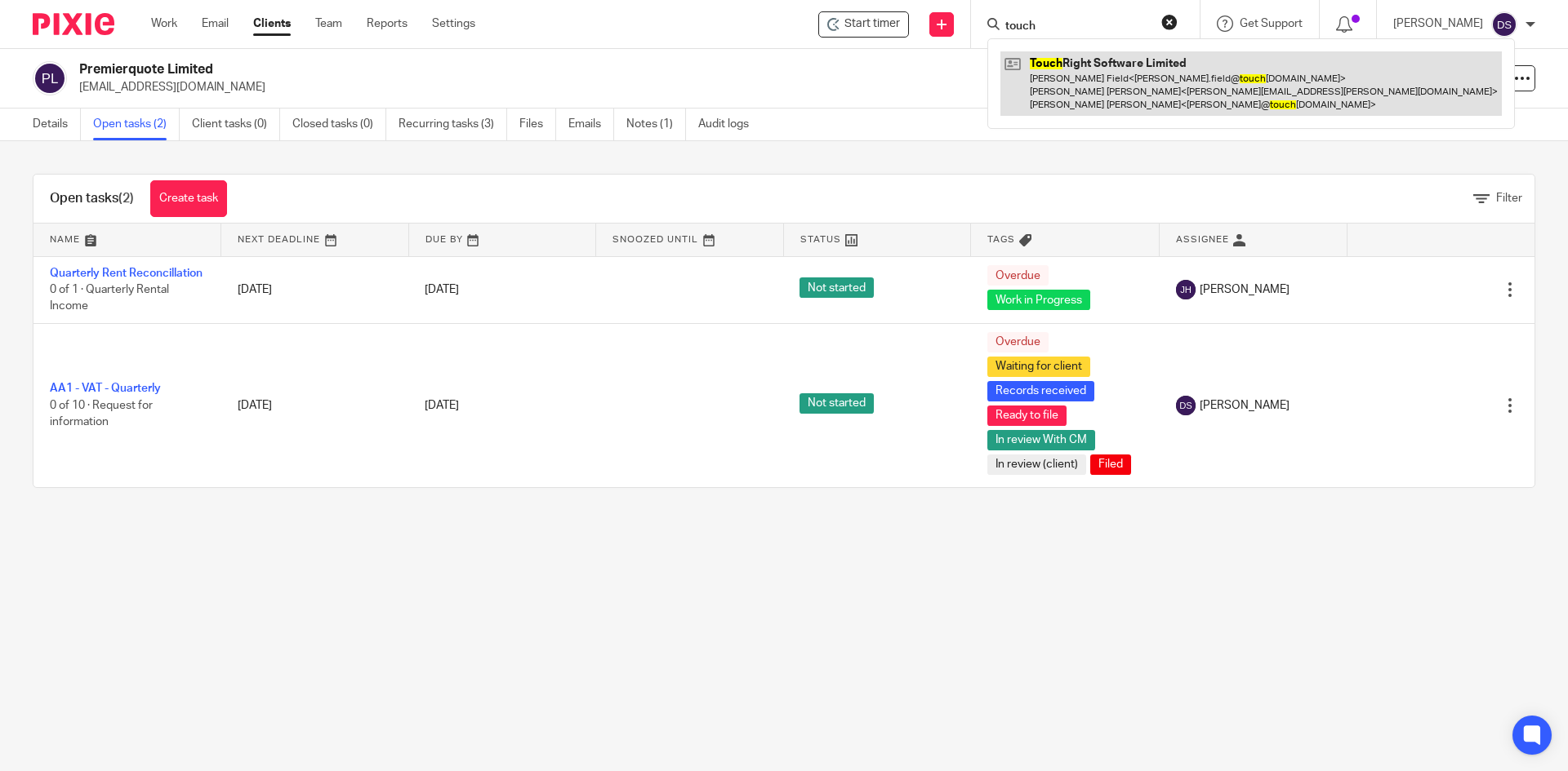
type input "touch"
click at [1064, 70] on link at bounding box center [1251, 83] width 501 height 64
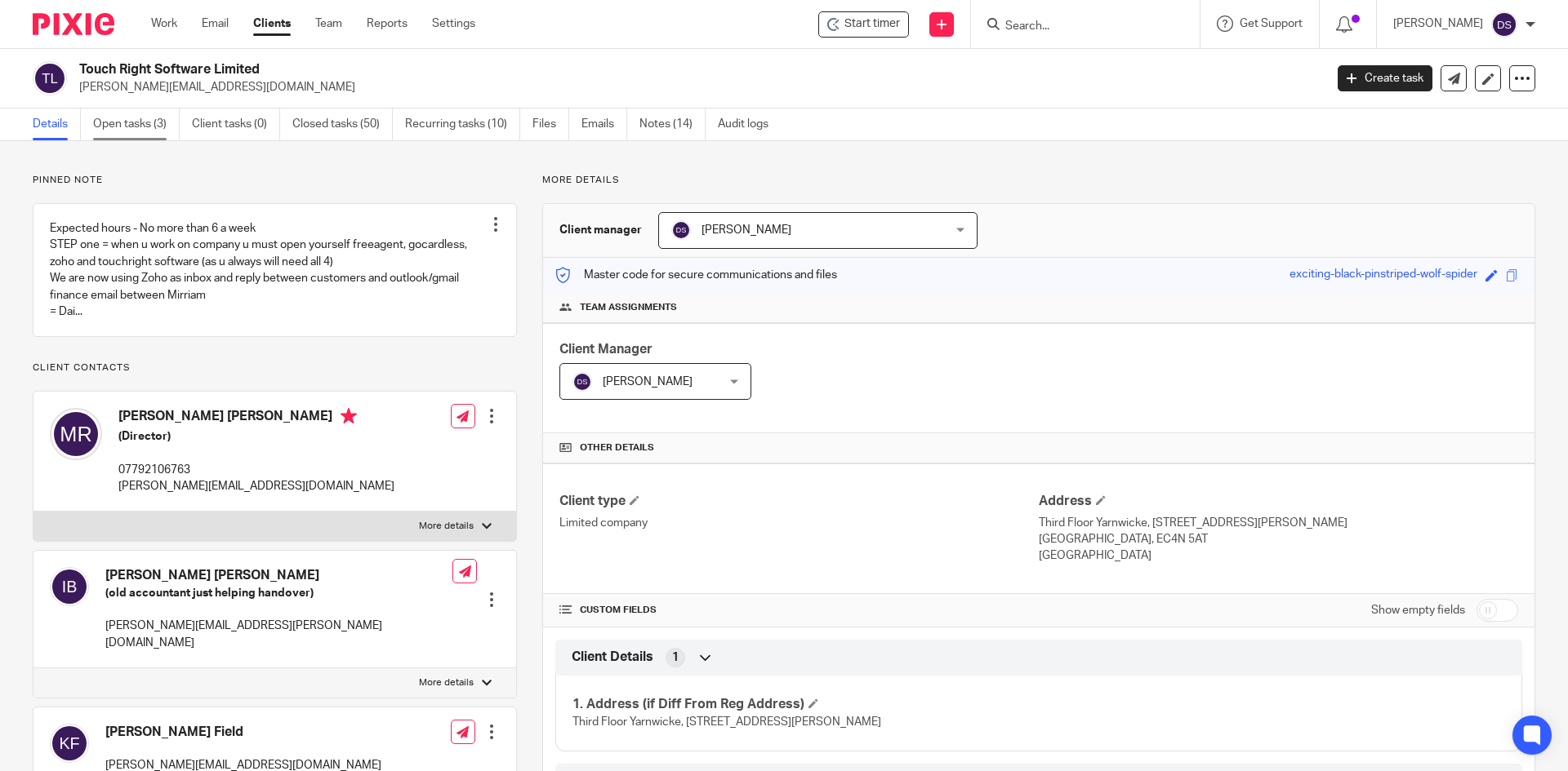
click at [130, 123] on link "Open tasks (3)" at bounding box center [136, 125] width 87 height 32
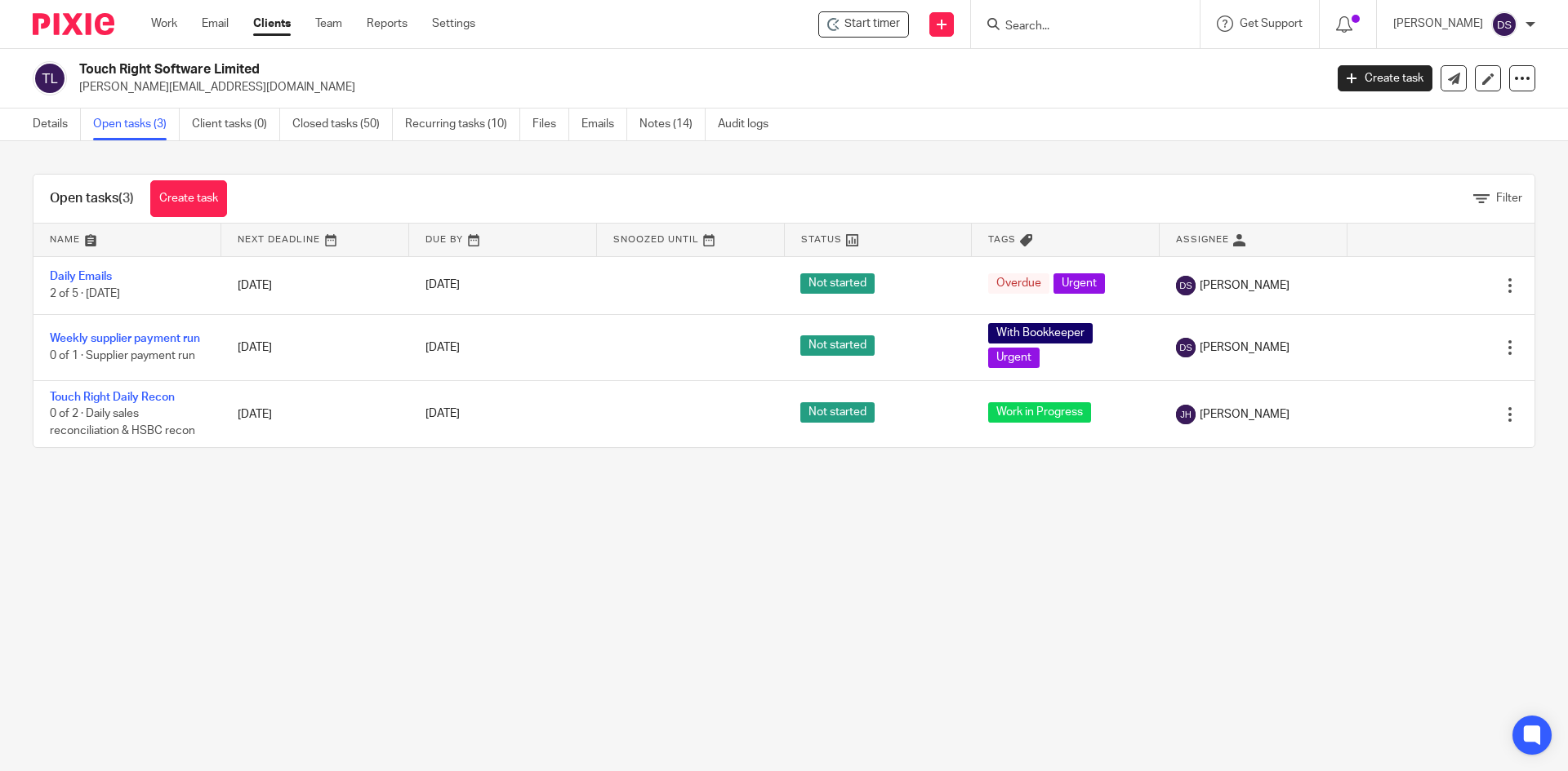
click at [128, 125] on link "Open tasks (3)" at bounding box center [136, 125] width 87 height 32
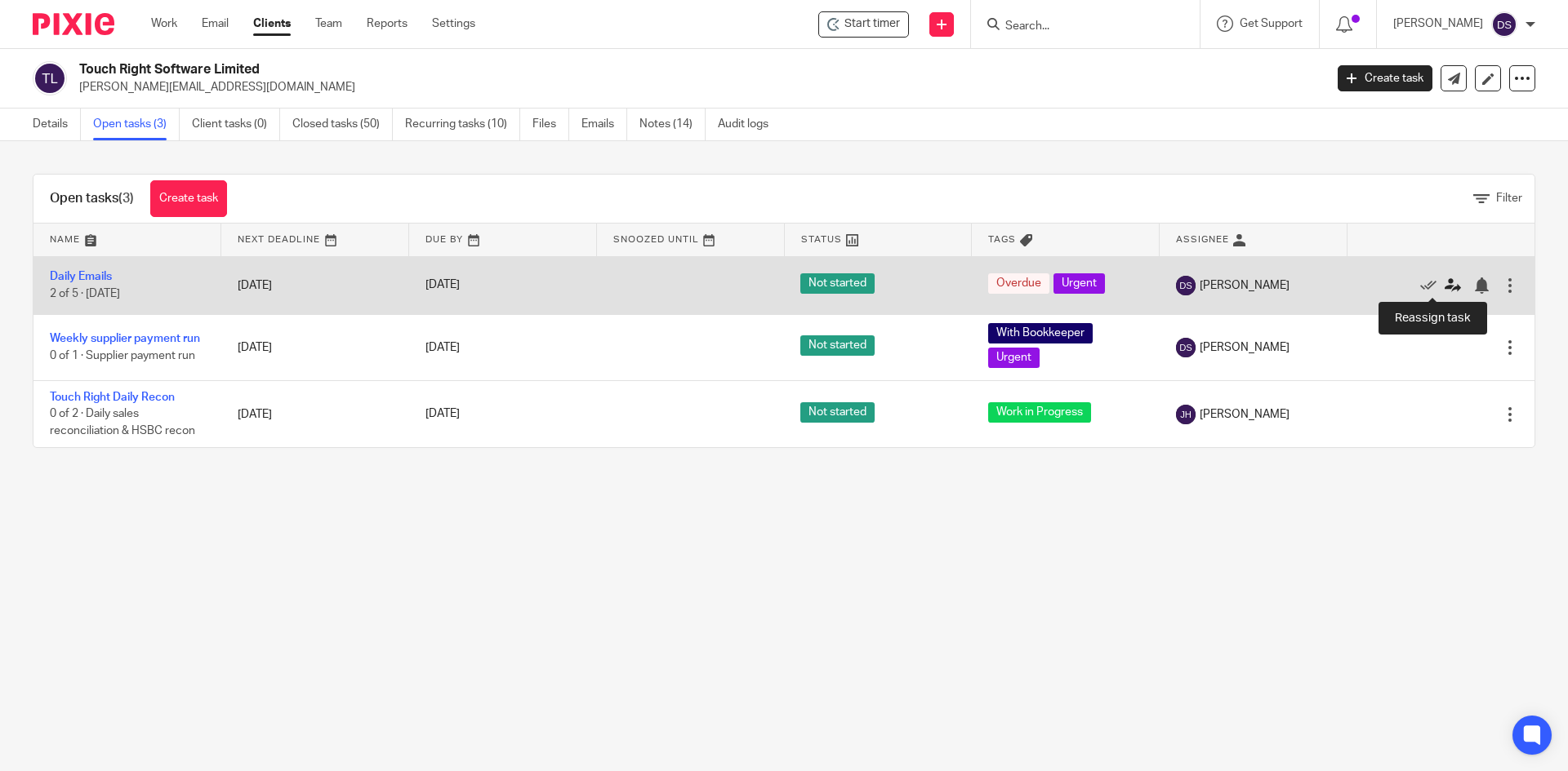
click at [1444, 285] on icon at bounding box center [1452, 286] width 17 height 17
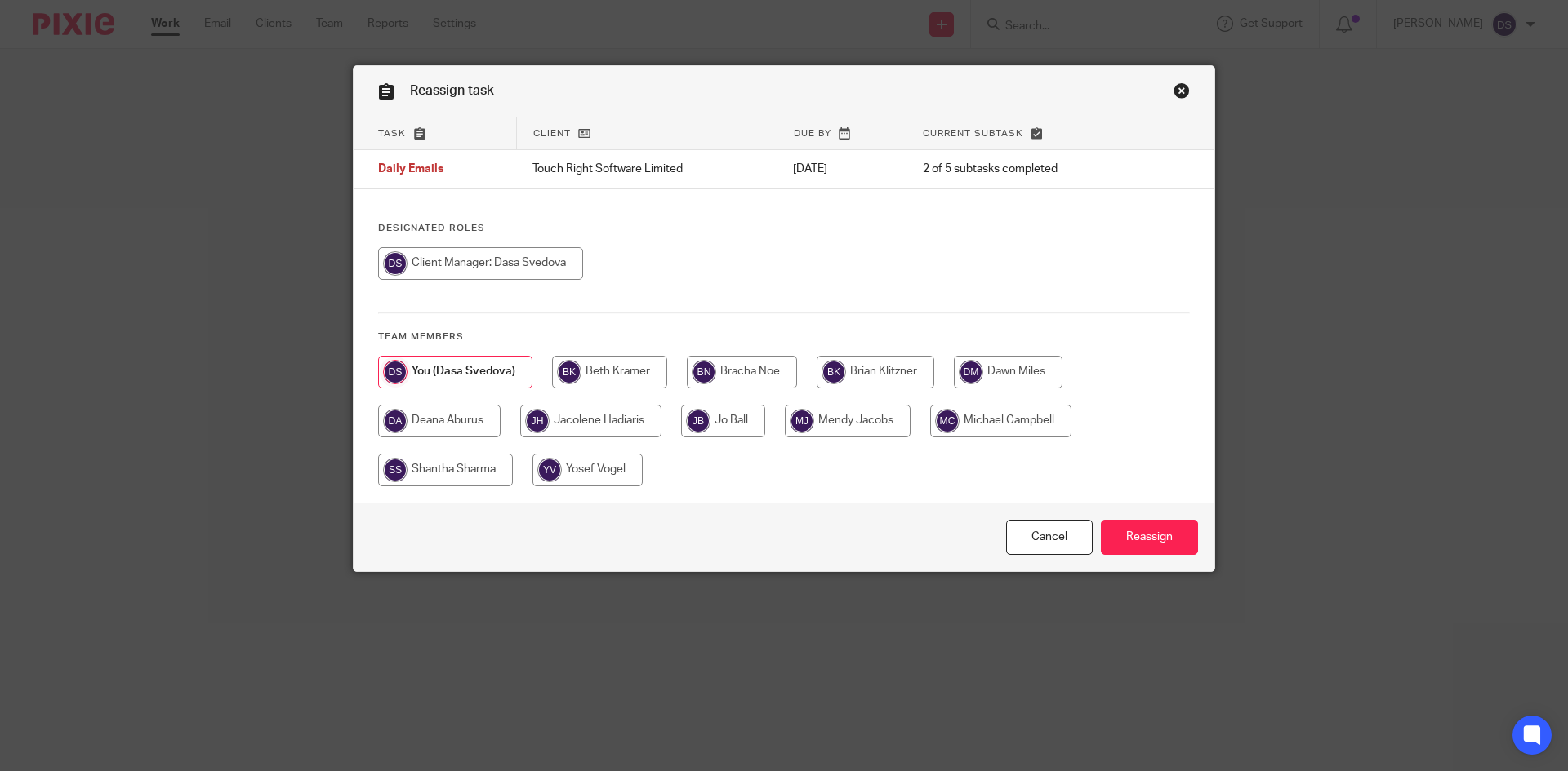
click at [622, 421] on input "radio" at bounding box center [591, 421] width 142 height 33
radio input "true"
click at [1139, 534] on input "Reassign" at bounding box center [1149, 537] width 97 height 35
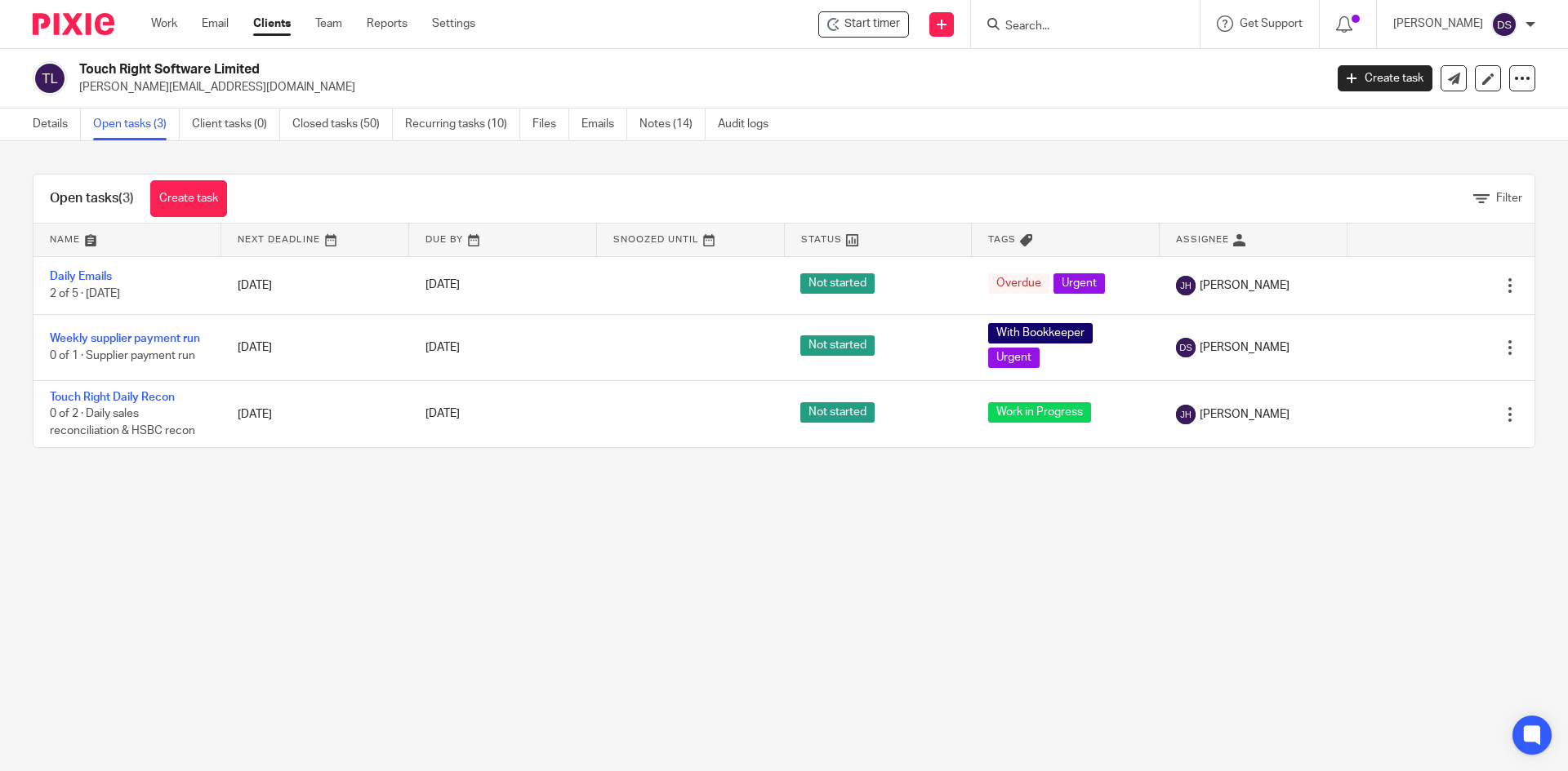
click at [1075, 27] on input "Search" at bounding box center [1077, 27] width 147 height 15
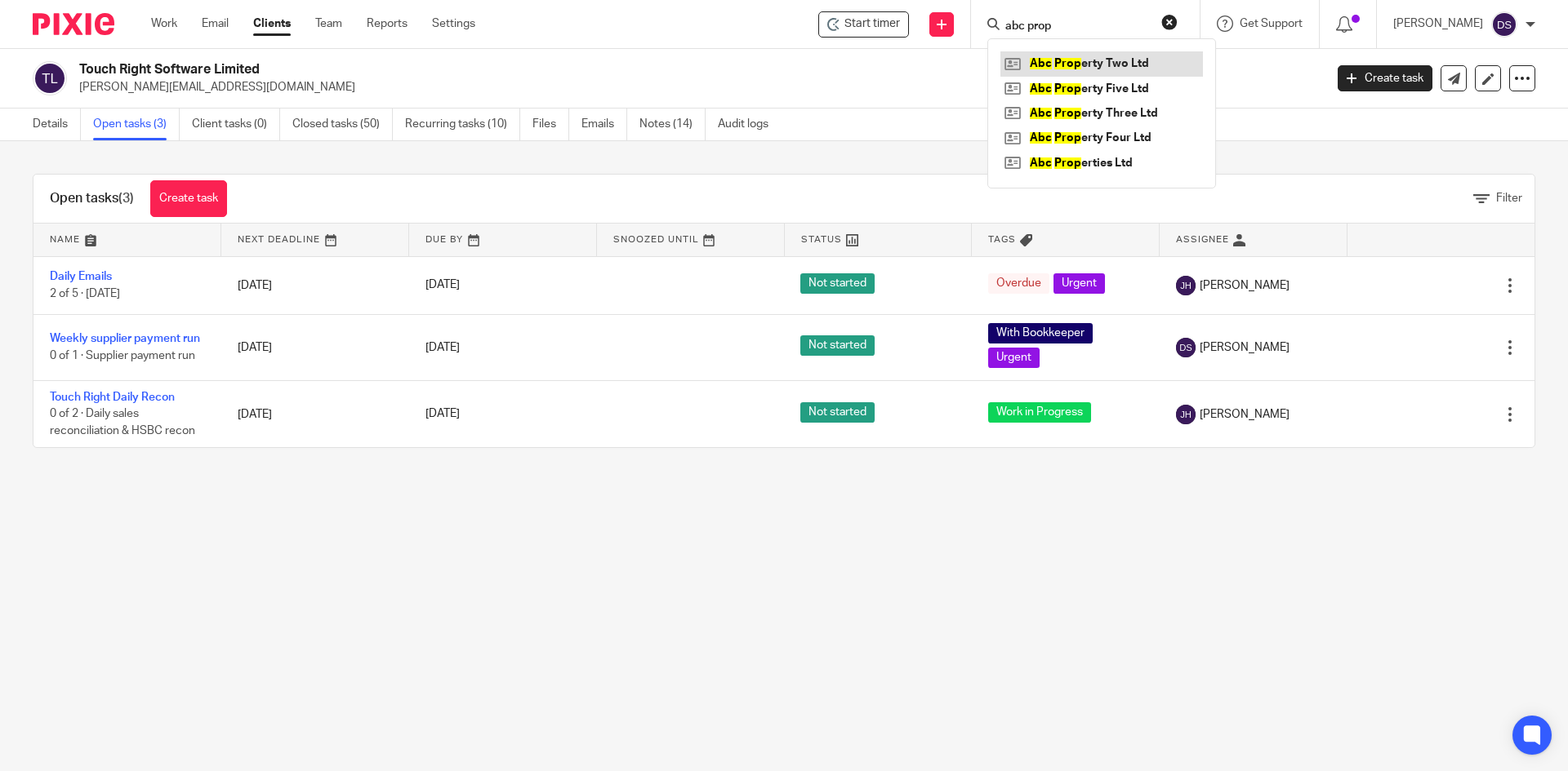
type input "abc prop"
click at [1100, 62] on link at bounding box center [1101, 63] width 202 height 24
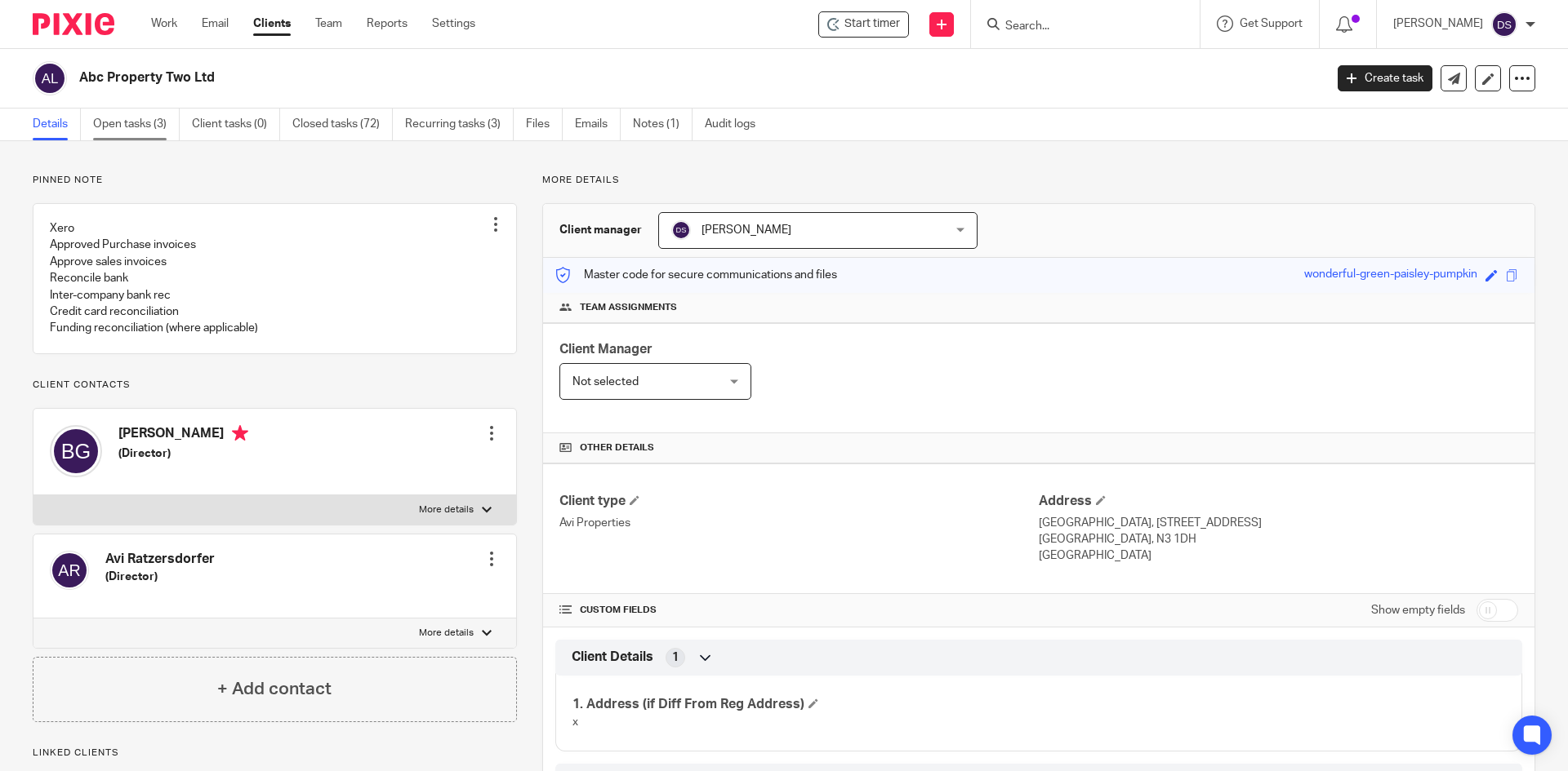
click at [135, 121] on link "Open tasks (3)" at bounding box center [136, 125] width 87 height 32
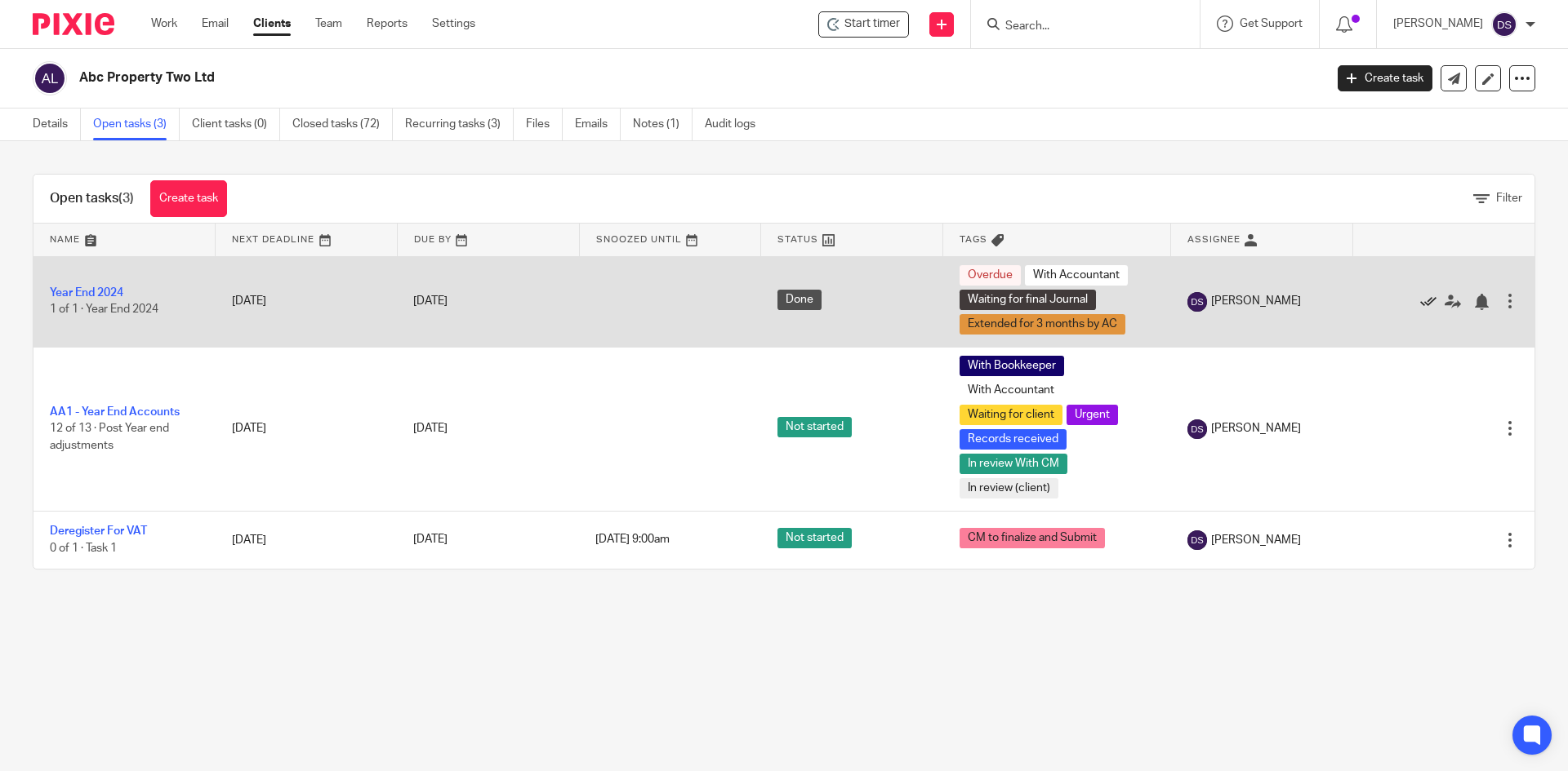
click at [1420, 300] on icon at bounding box center [1428, 303] width 17 height 17
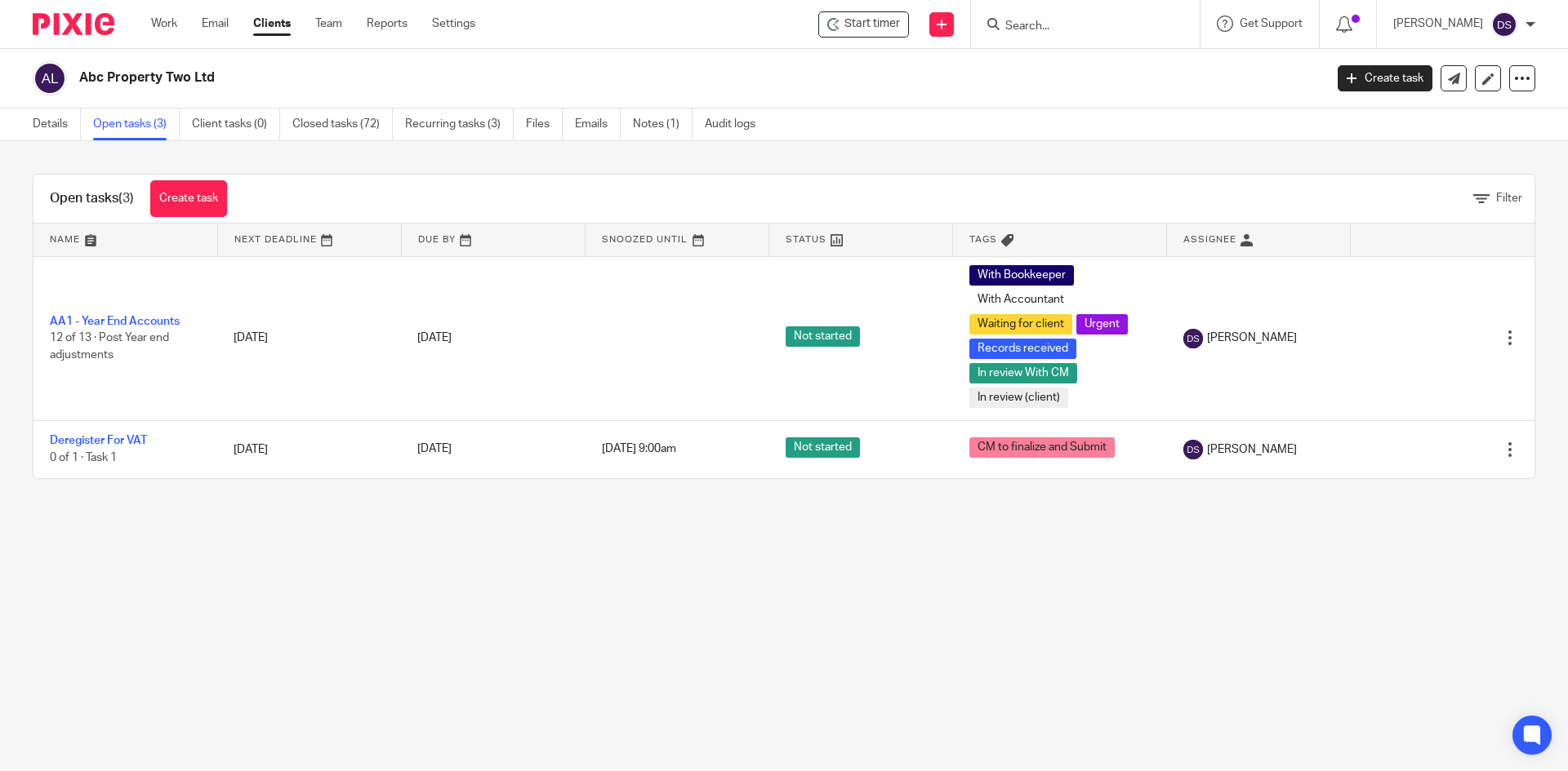
click at [1093, 28] on input "Search" at bounding box center [1077, 27] width 147 height 15
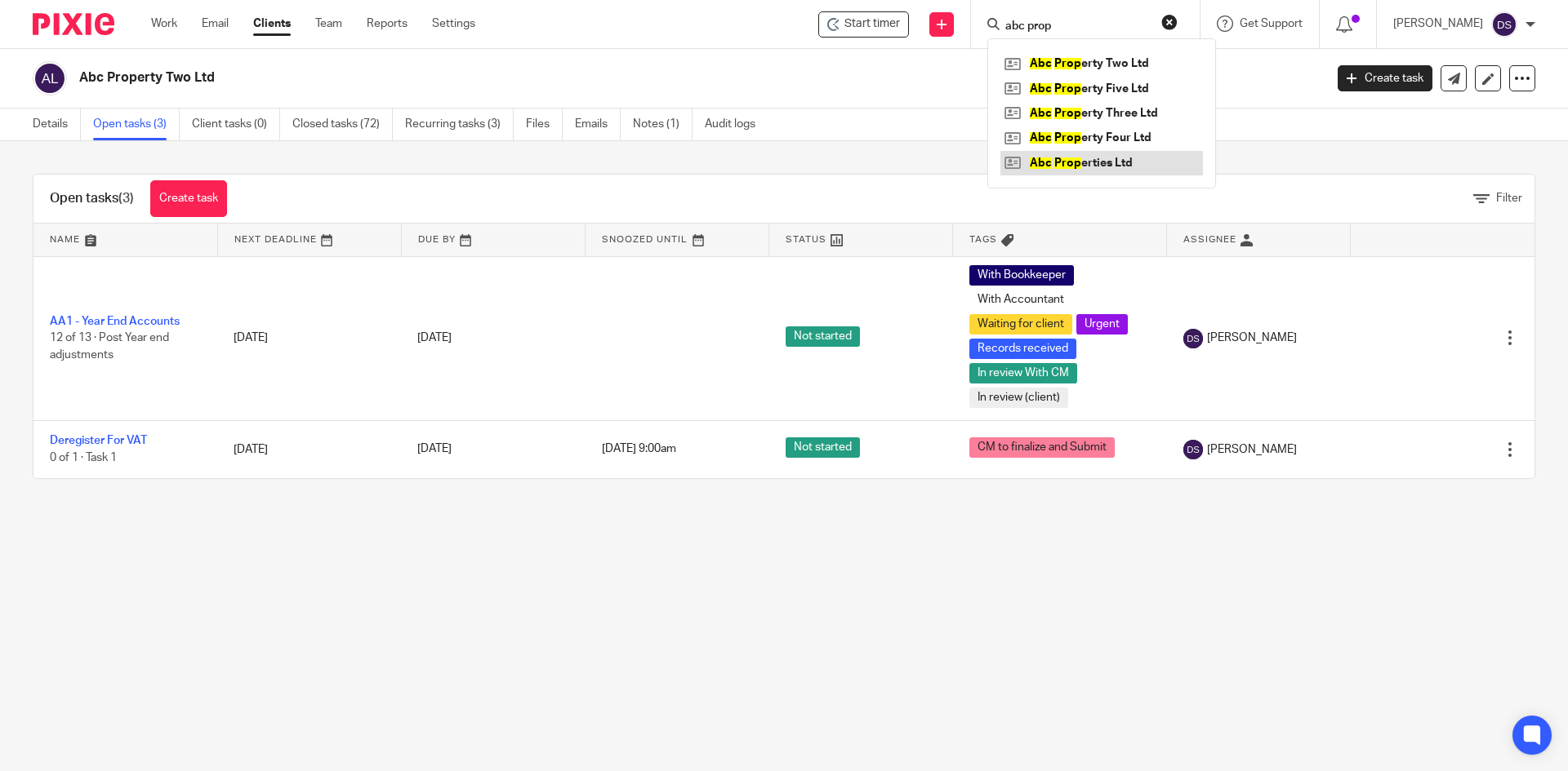
type input "abc prop"
click at [1098, 166] on link at bounding box center [1101, 163] width 202 height 24
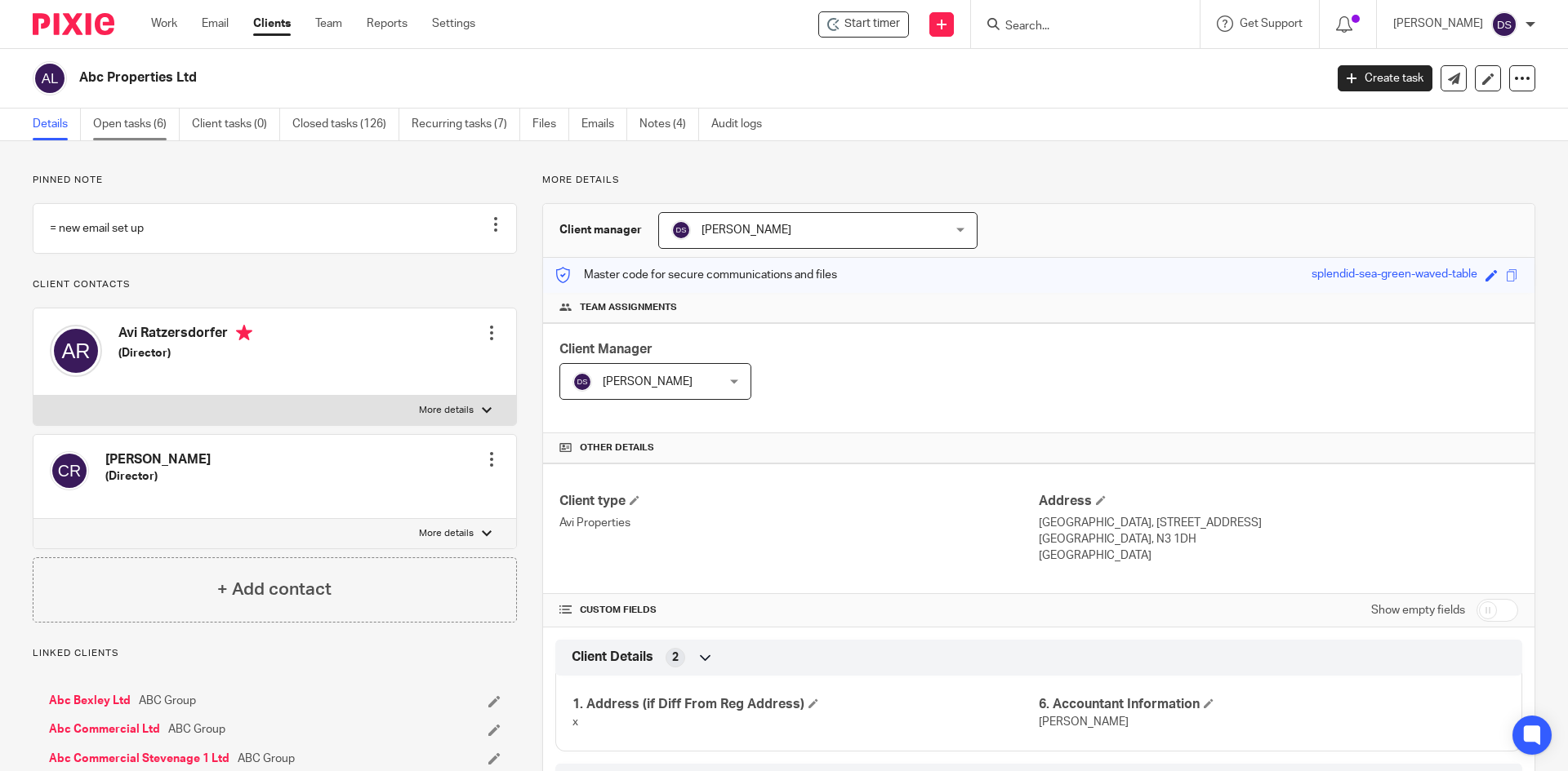
click at [121, 131] on link "Open tasks (6)" at bounding box center [136, 125] width 87 height 32
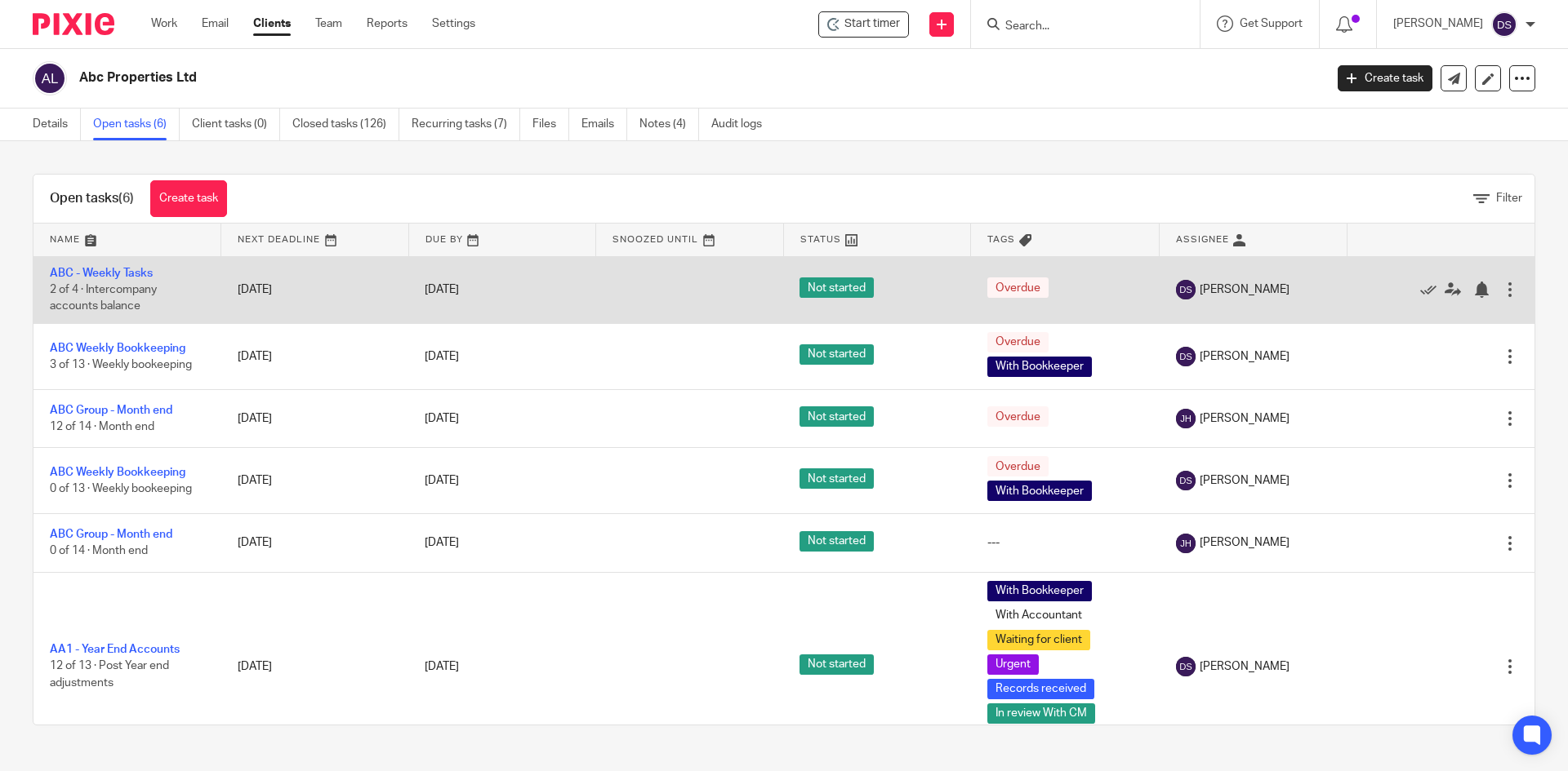
scroll to position [36, 0]
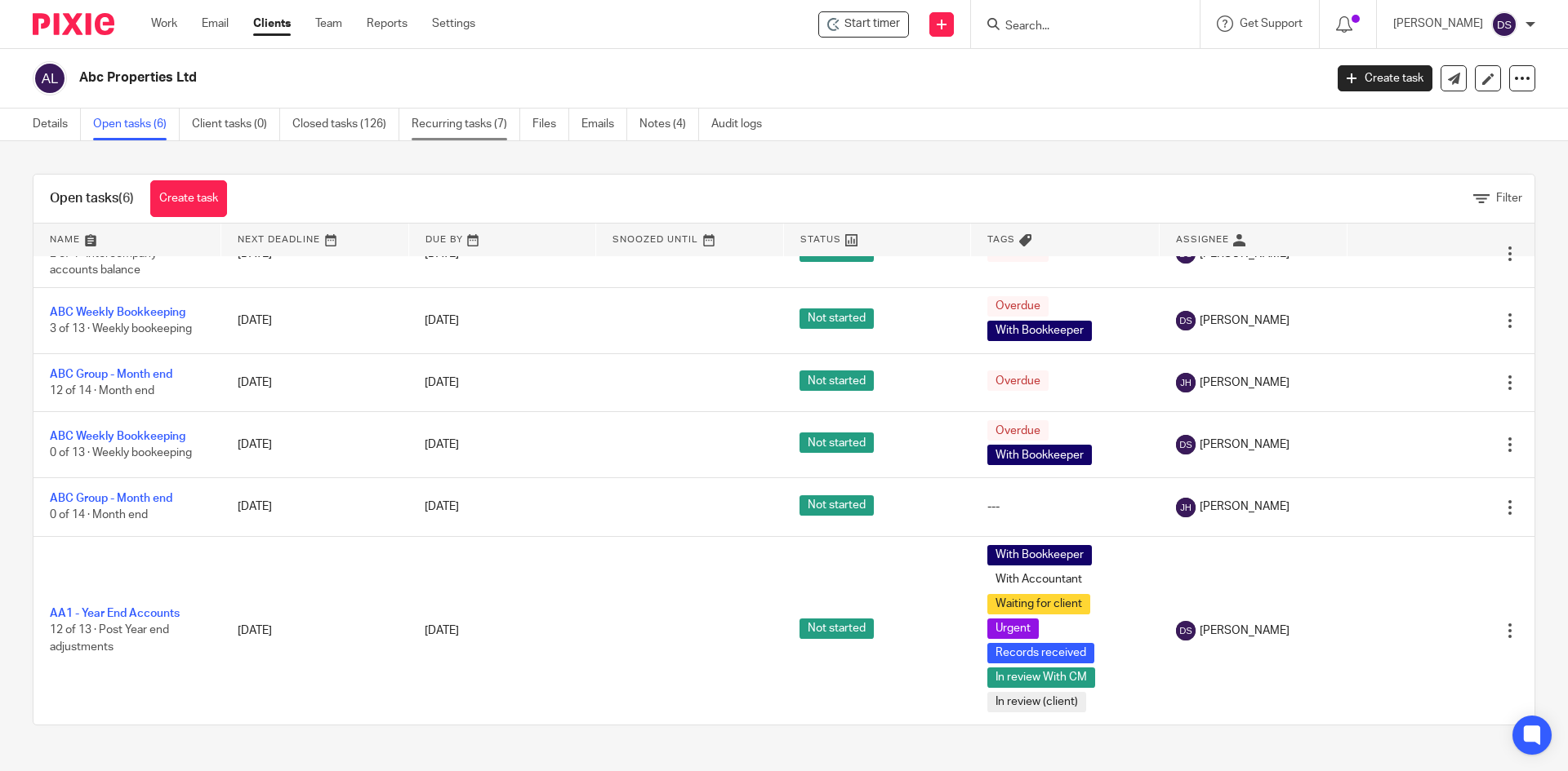
click at [455, 128] on link "Recurring tasks (7)" at bounding box center [466, 125] width 109 height 32
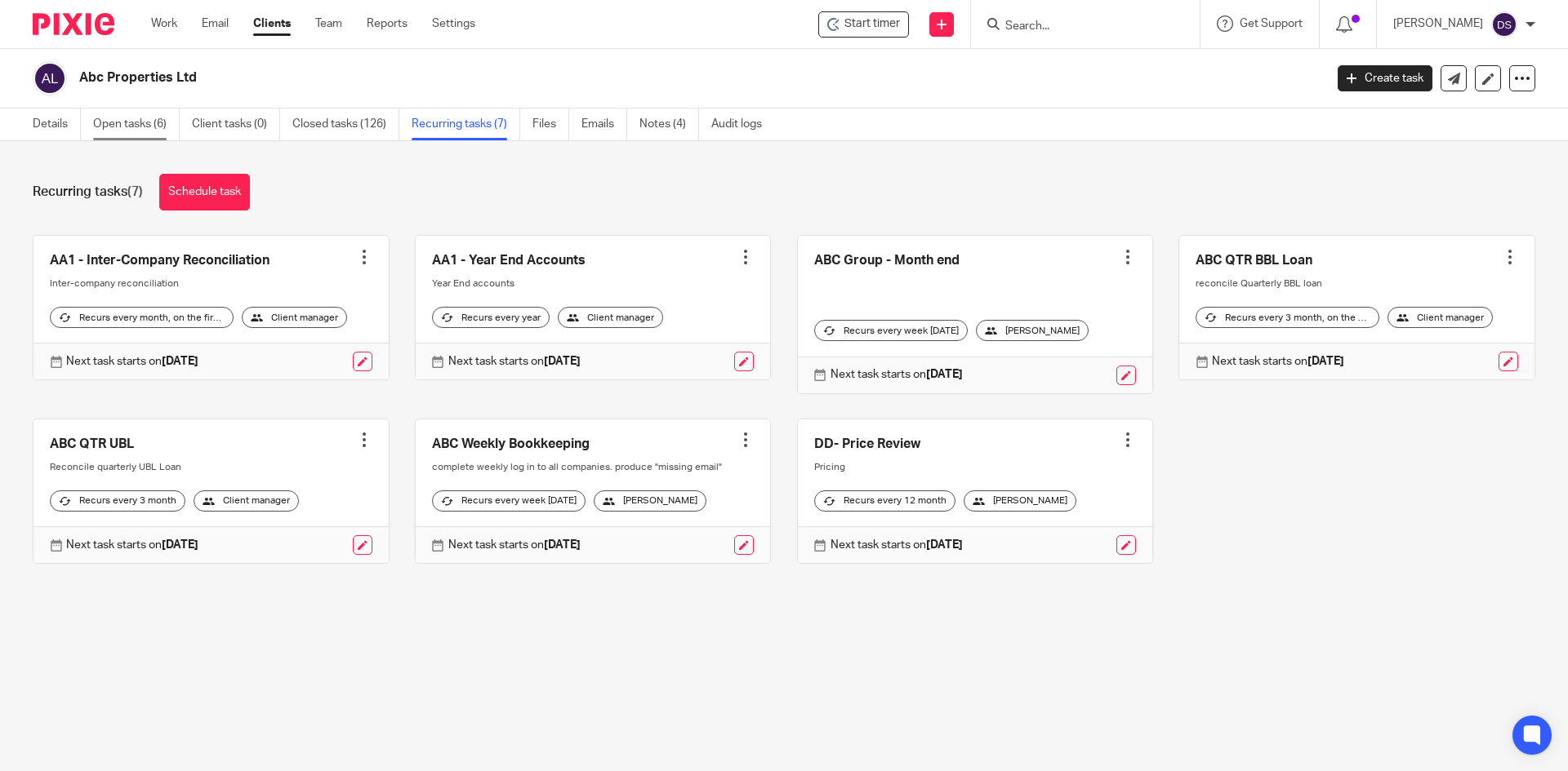
click at [124, 122] on link "Open tasks (6)" at bounding box center [136, 125] width 87 height 32
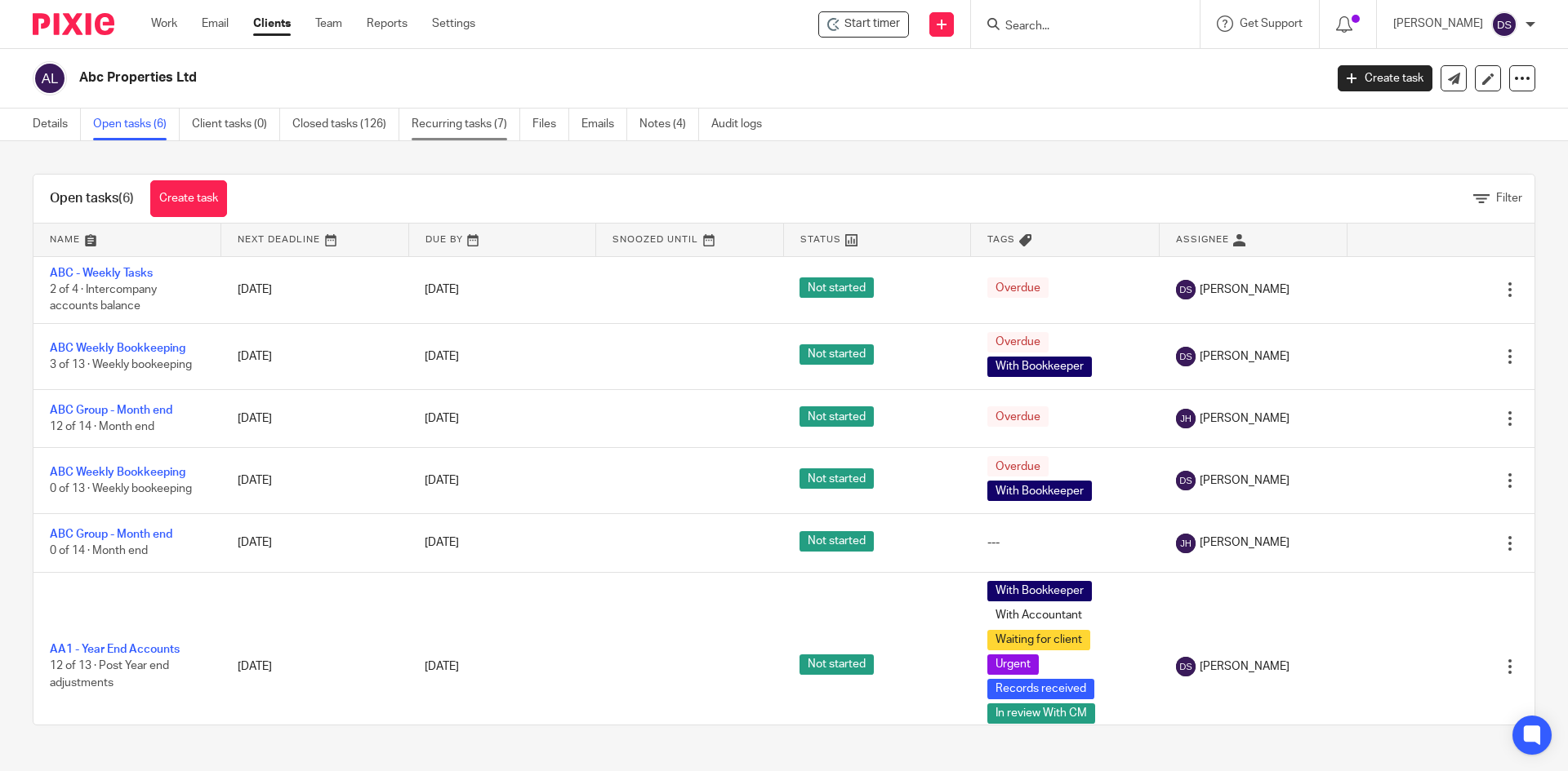
click at [458, 122] on link "Recurring tasks (7)" at bounding box center [466, 125] width 109 height 32
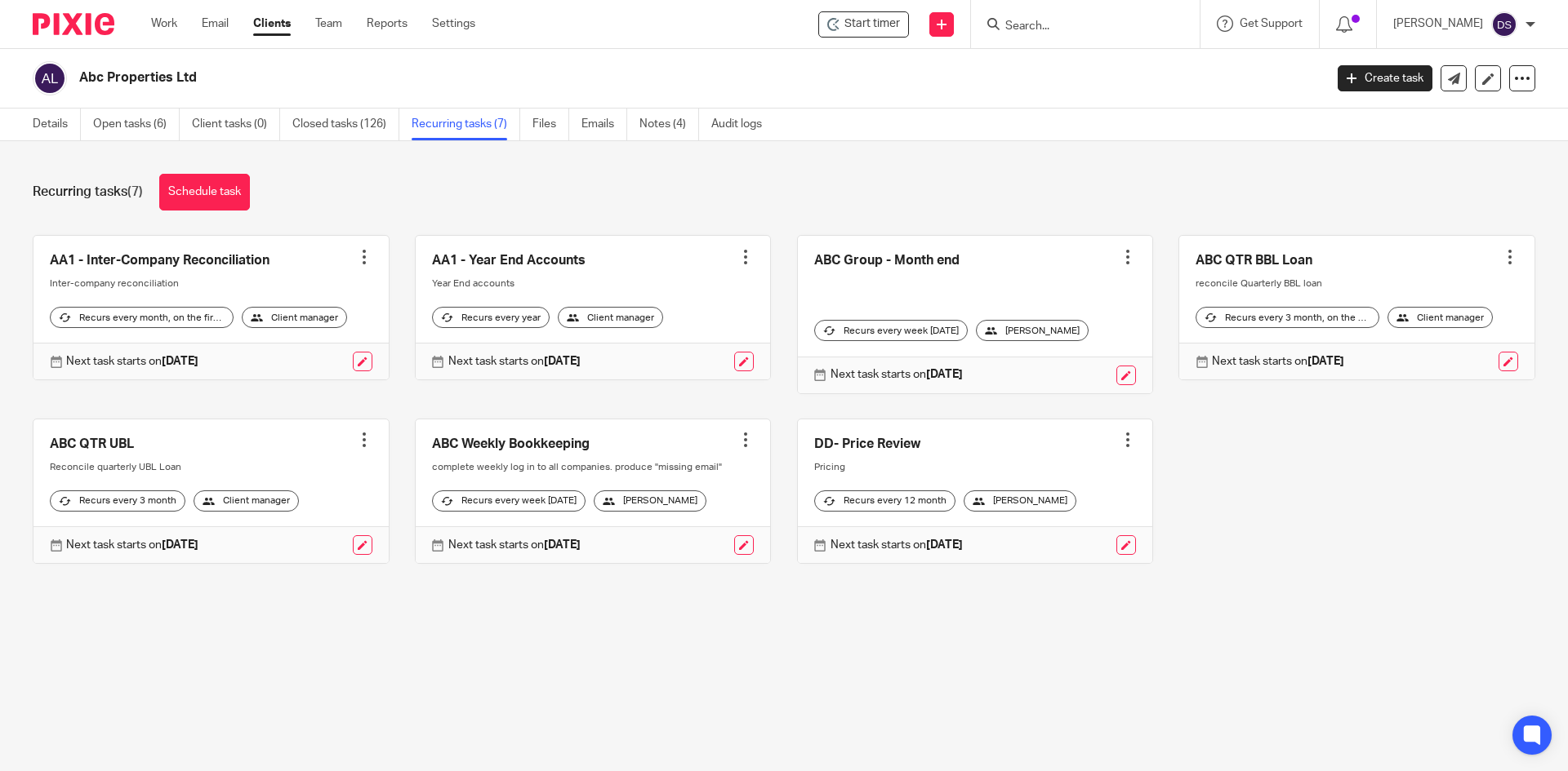
click at [737, 442] on div at bounding box center [745, 440] width 17 height 17
click at [658, 541] on span "Cancel schedule" at bounding box center [674, 544] width 86 height 11
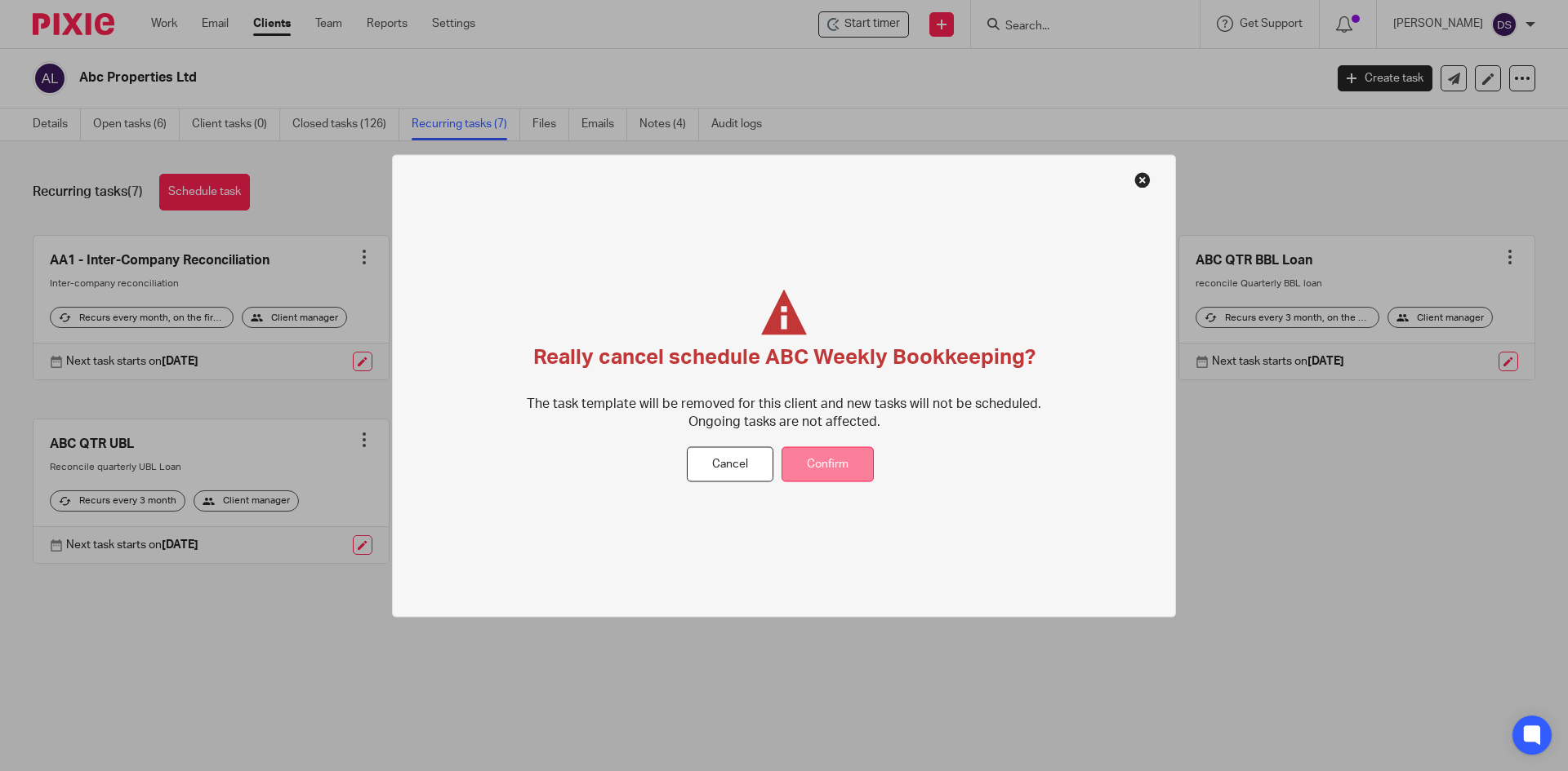
click at [830, 449] on button "Confirm" at bounding box center [827, 465] width 92 height 35
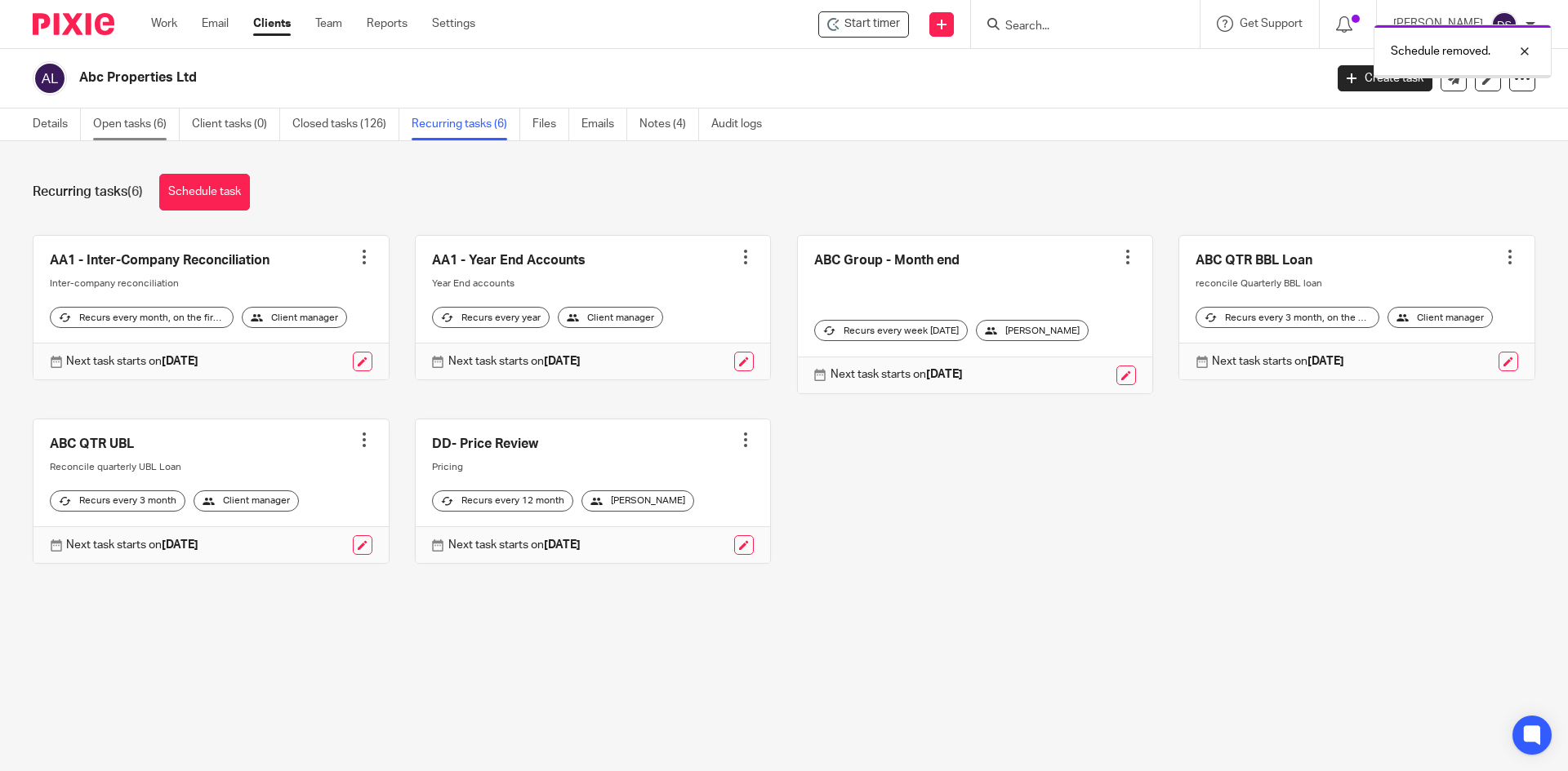
click at [140, 127] on link "Open tasks (6)" at bounding box center [136, 125] width 87 height 32
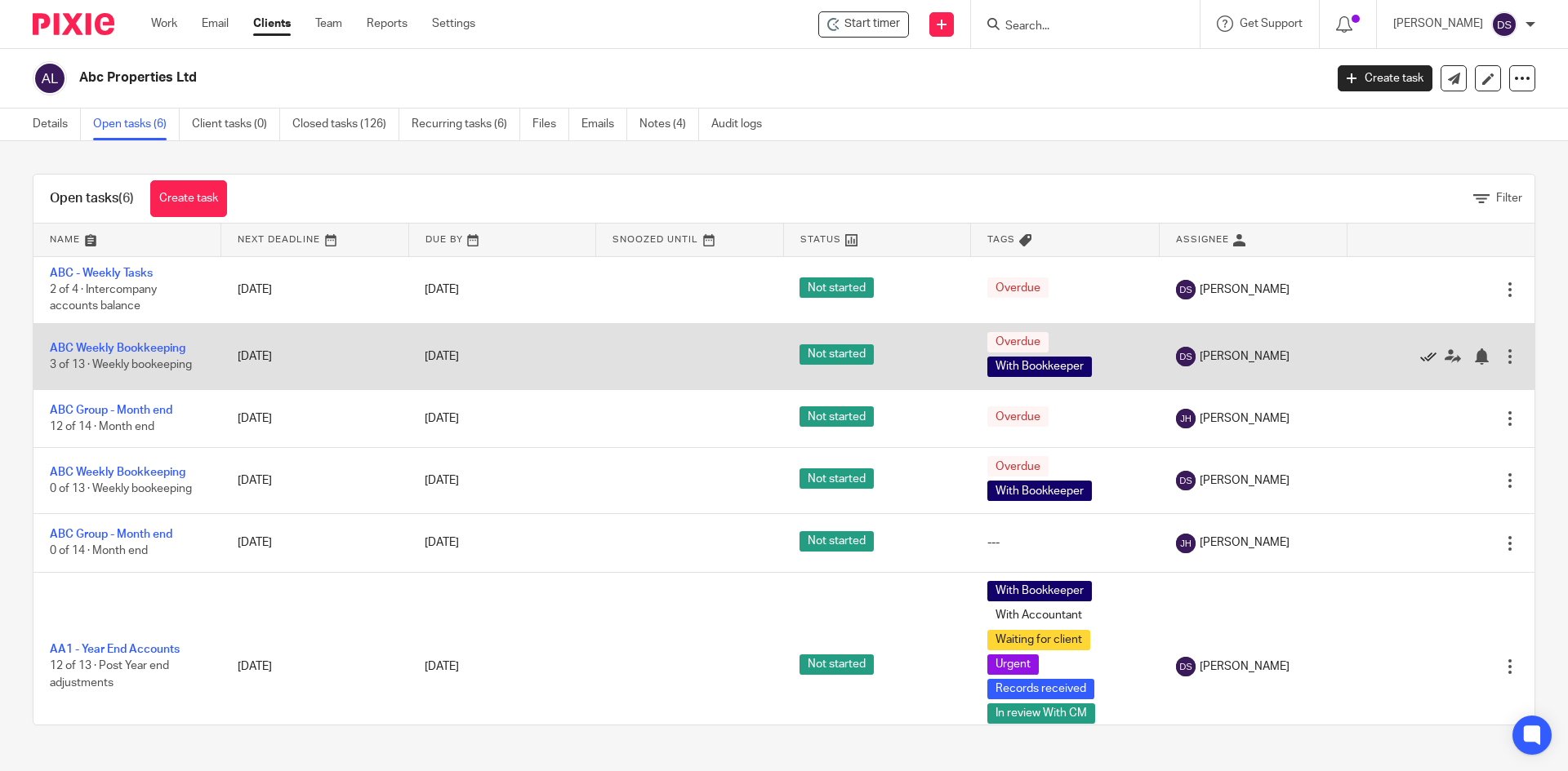
click at [1420, 355] on icon at bounding box center [1428, 357] width 17 height 17
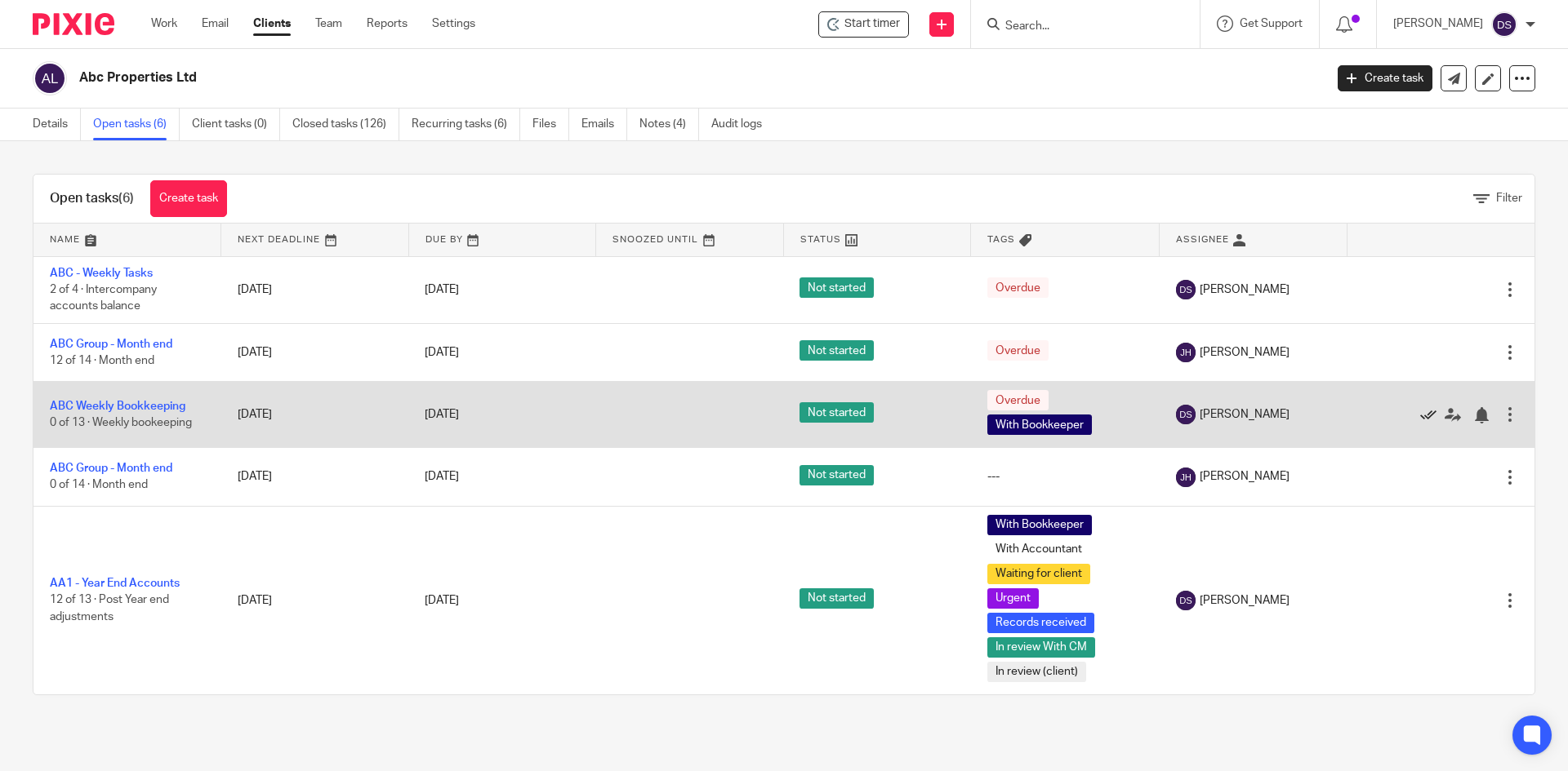
click at [1420, 416] on icon at bounding box center [1428, 415] width 17 height 17
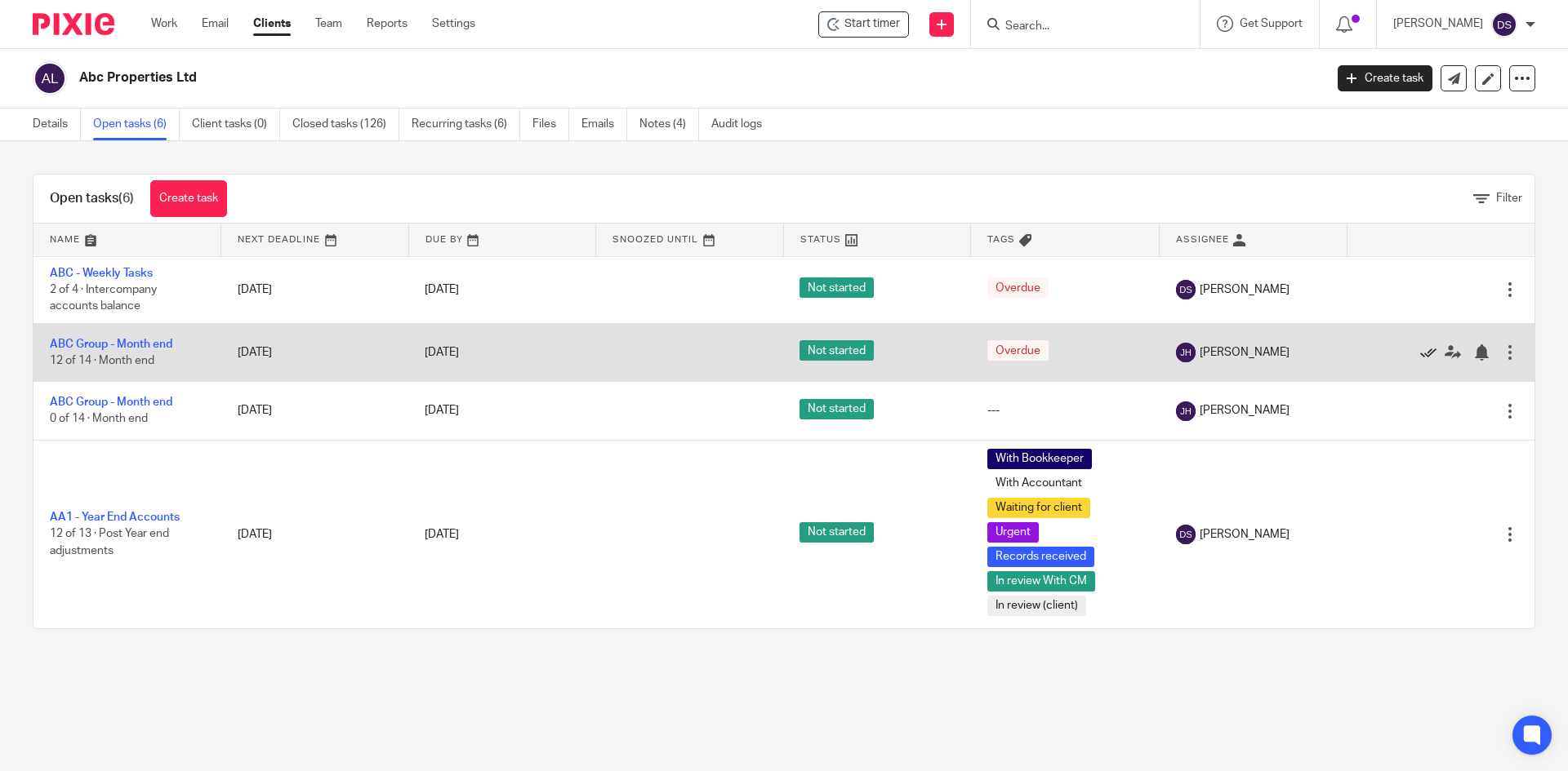
click at [1420, 351] on icon at bounding box center [1428, 353] width 17 height 17
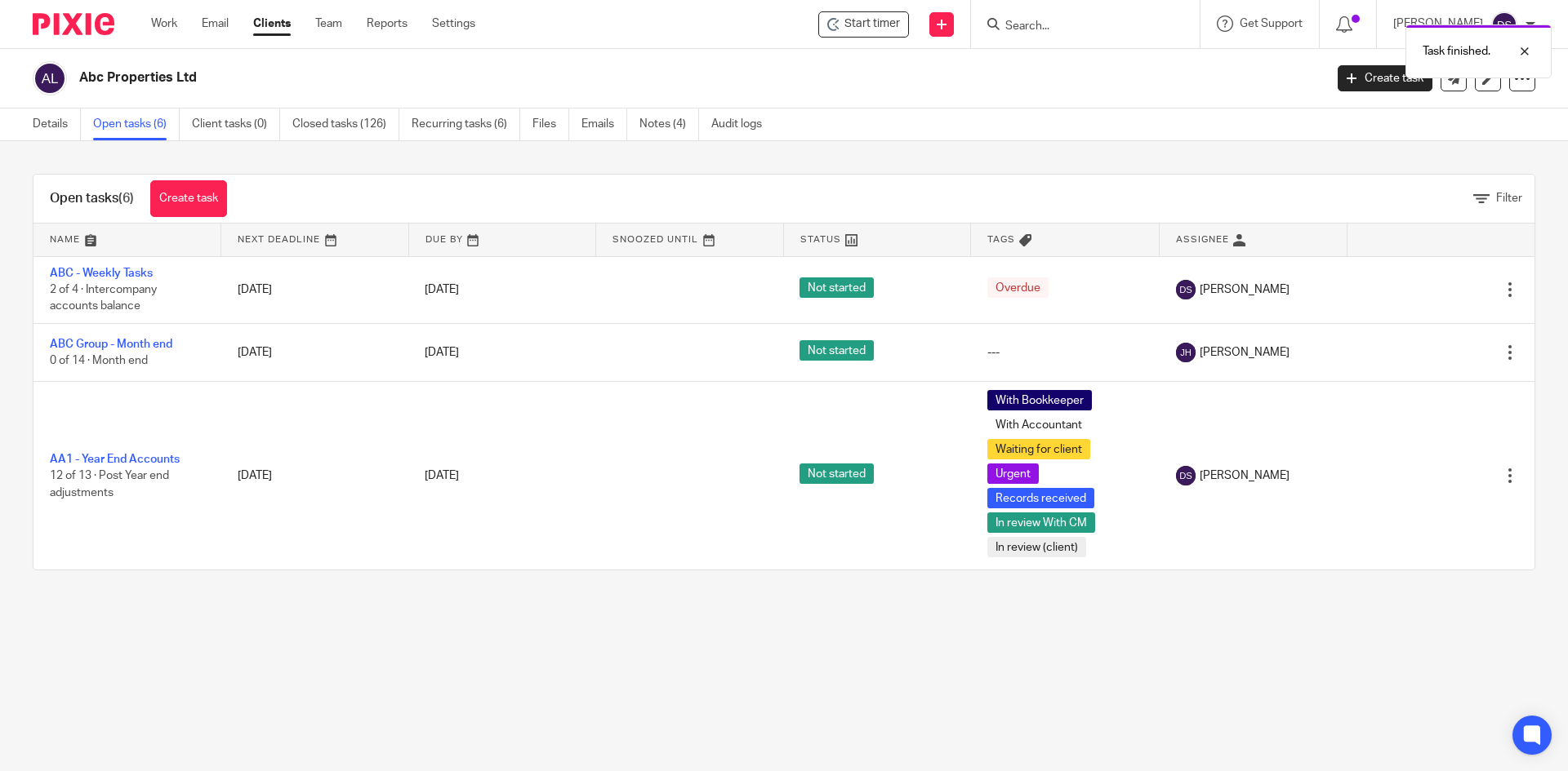
click at [1420, 351] on icon at bounding box center [1428, 353] width 17 height 17
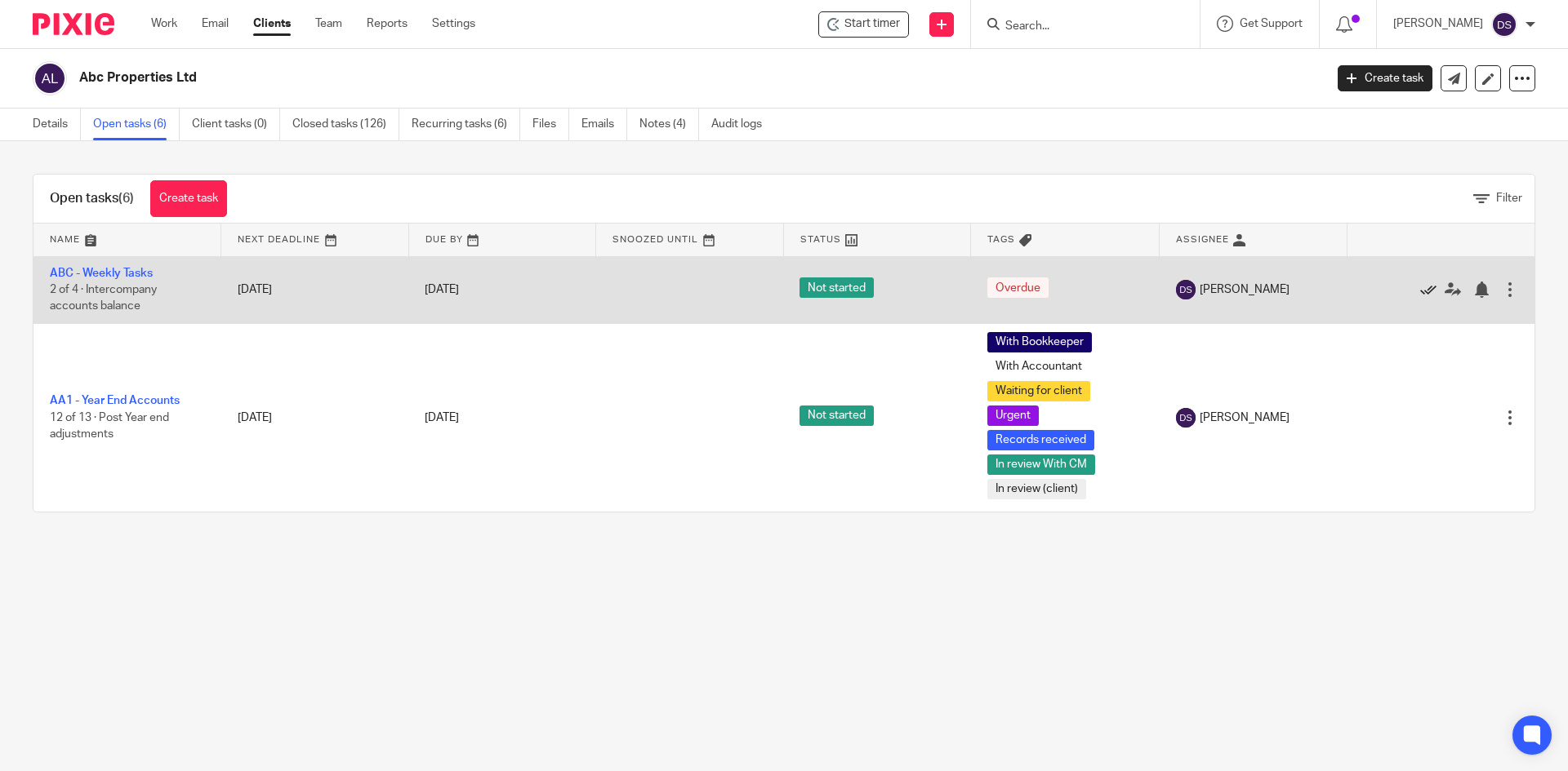
click at [1420, 291] on icon at bounding box center [1428, 290] width 17 height 17
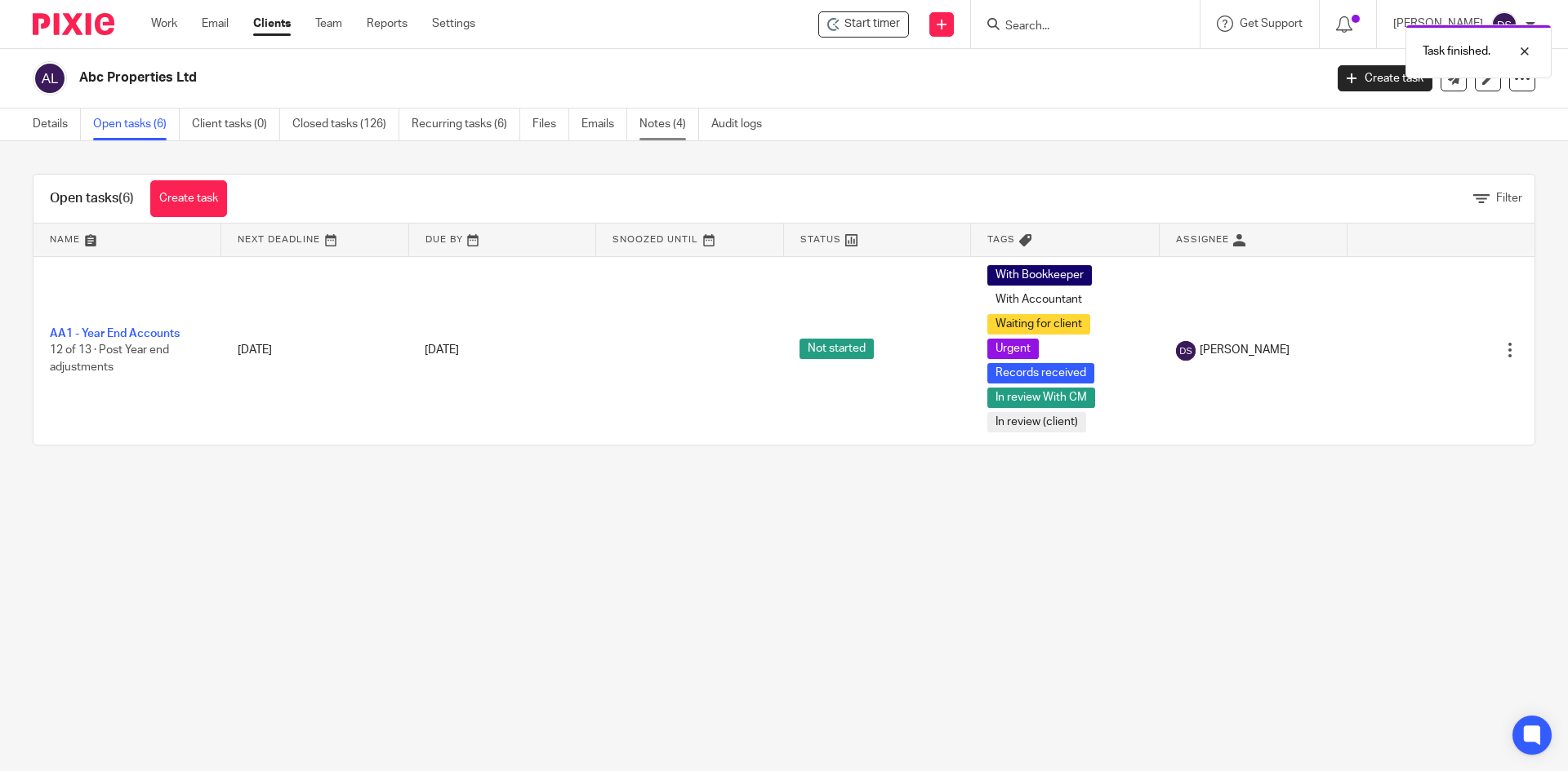
click at [660, 127] on link "Notes (4)" at bounding box center [669, 125] width 60 height 32
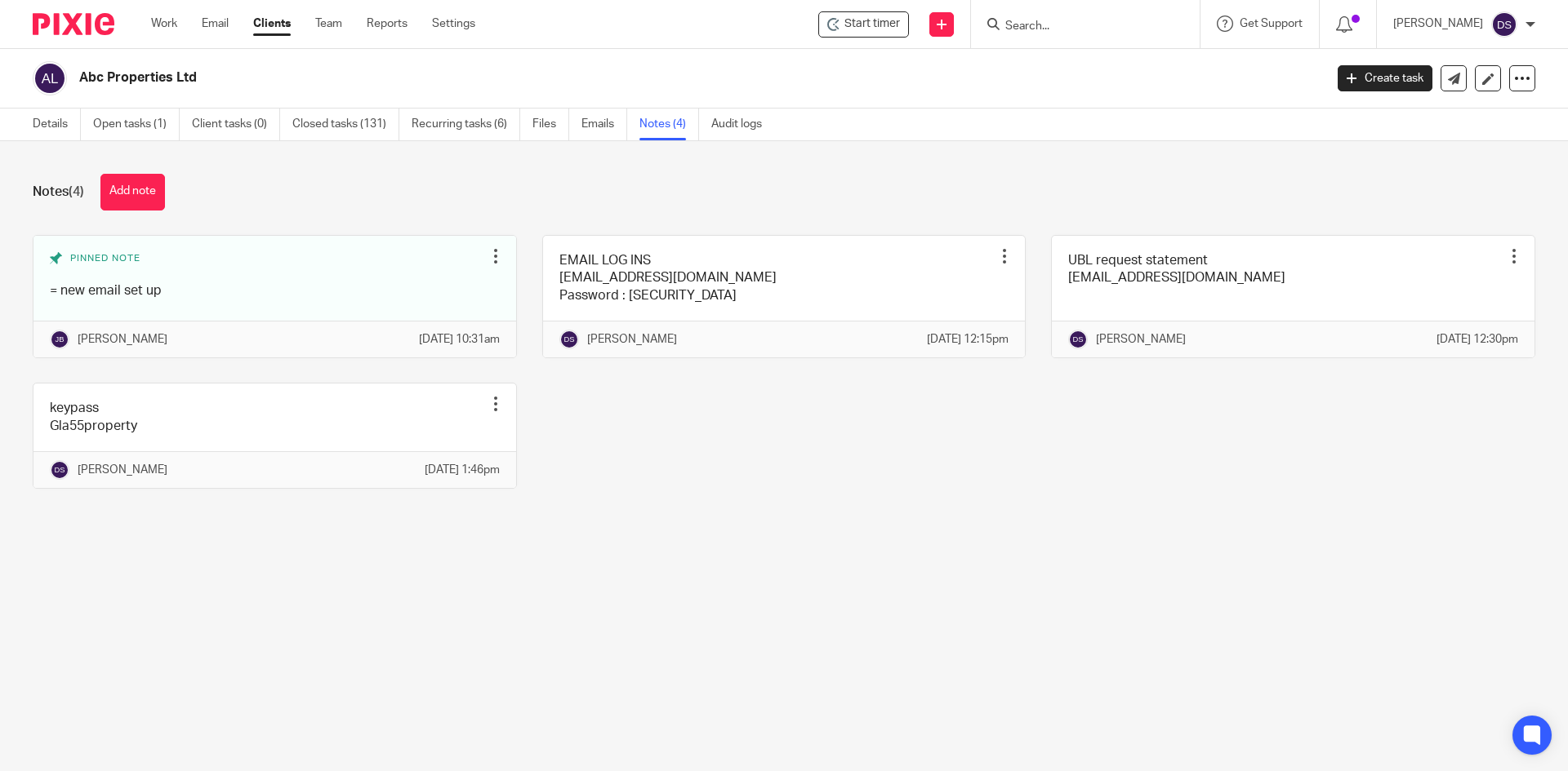
click at [462, 125] on link "Recurring tasks (6)" at bounding box center [466, 125] width 109 height 32
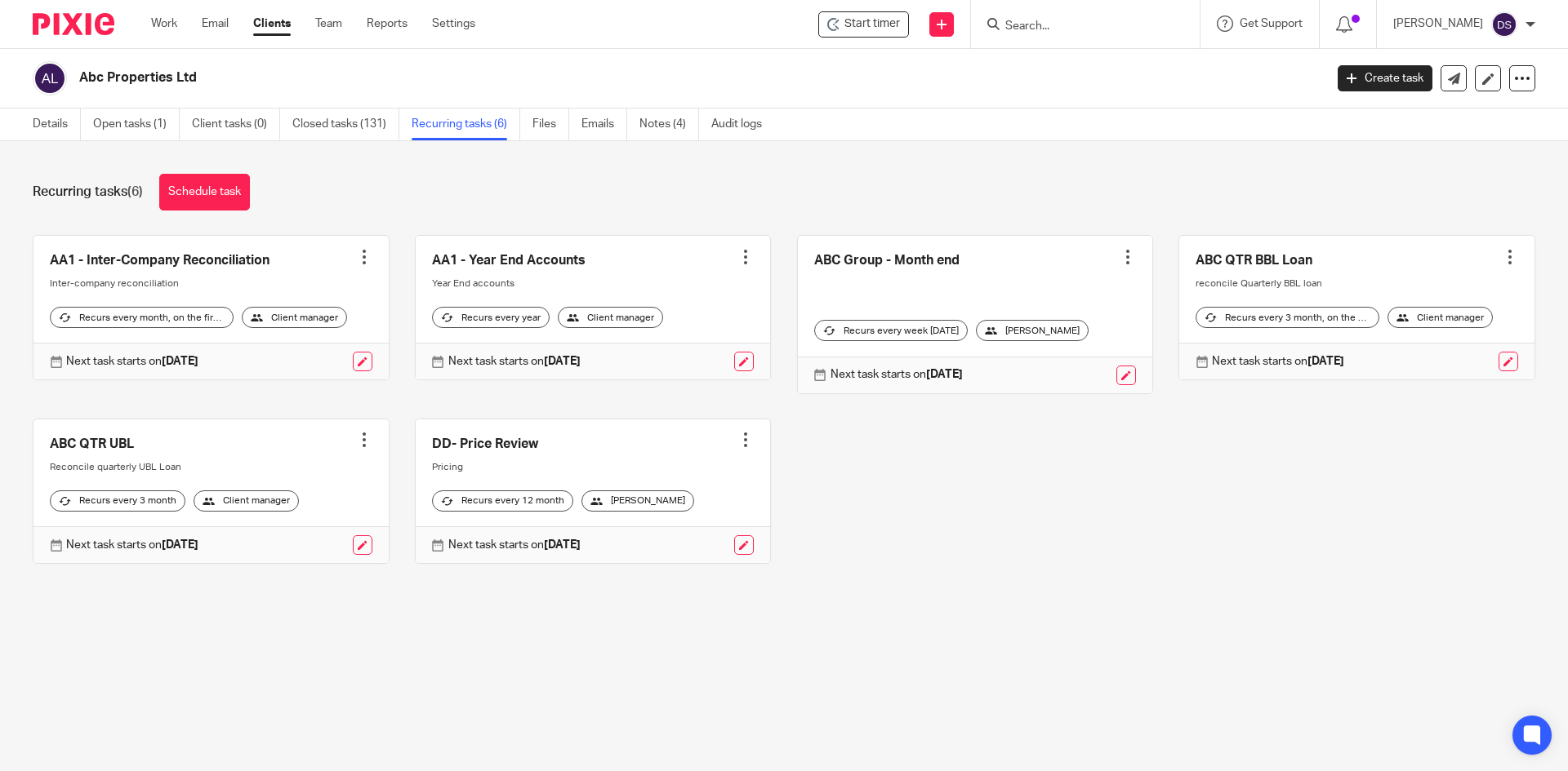
click at [1039, 329] on div "[PERSON_NAME]" at bounding box center [1031, 331] width 113 height 21
click at [1116, 372] on link at bounding box center [1125, 375] width 20 height 20
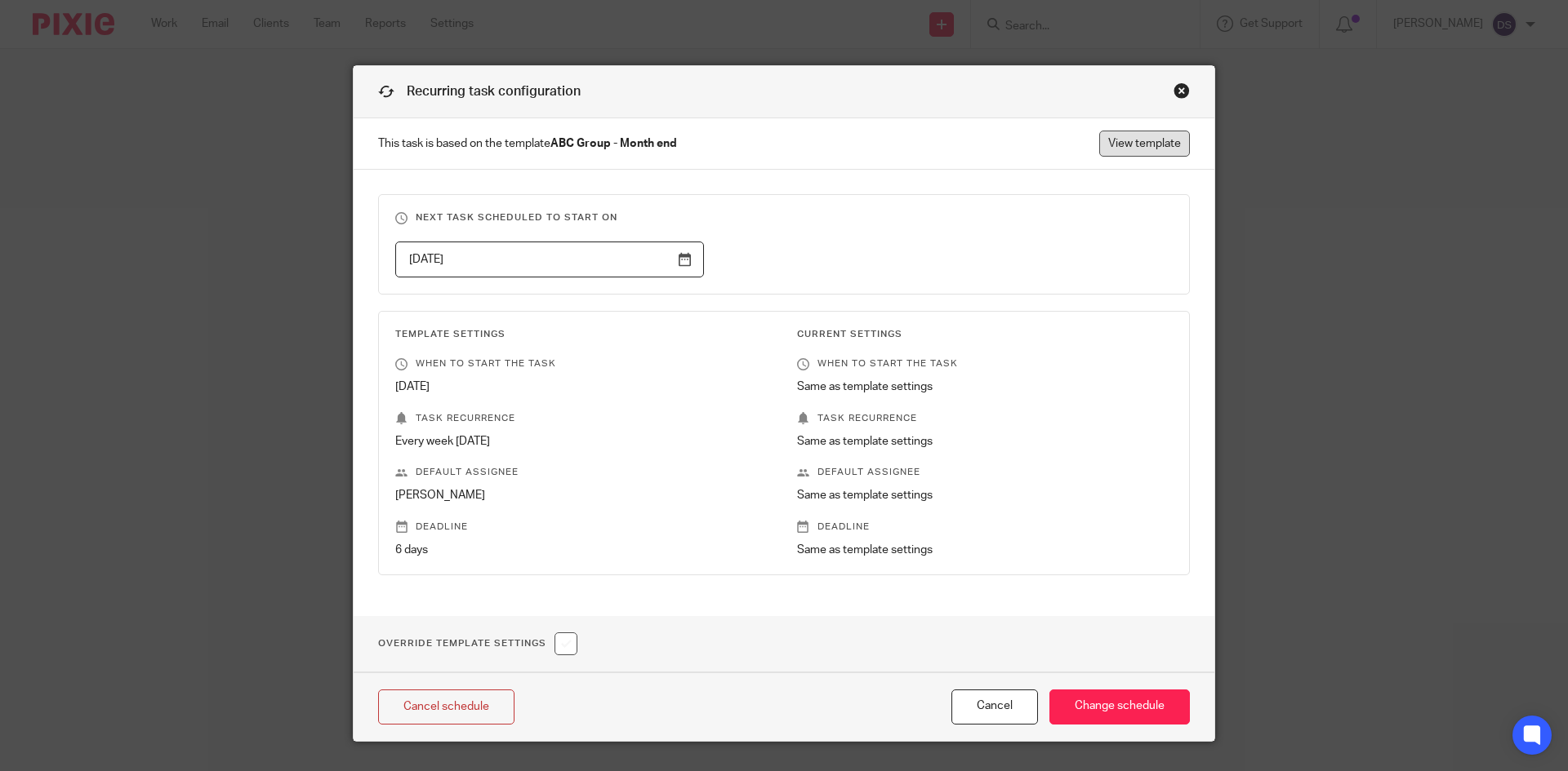
click at [1139, 147] on link "View template" at bounding box center [1144, 143] width 90 height 26
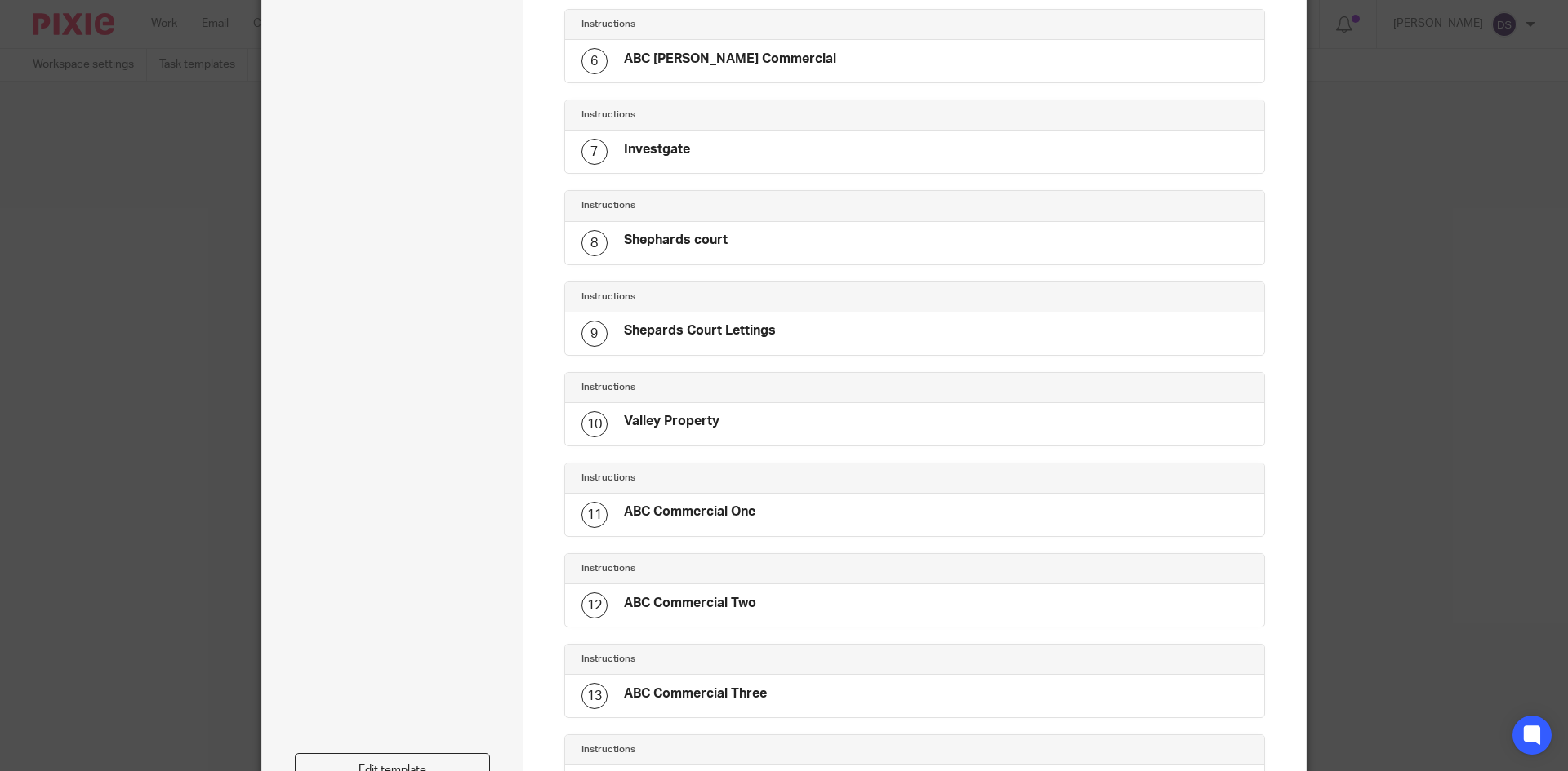
scroll to position [795, 0]
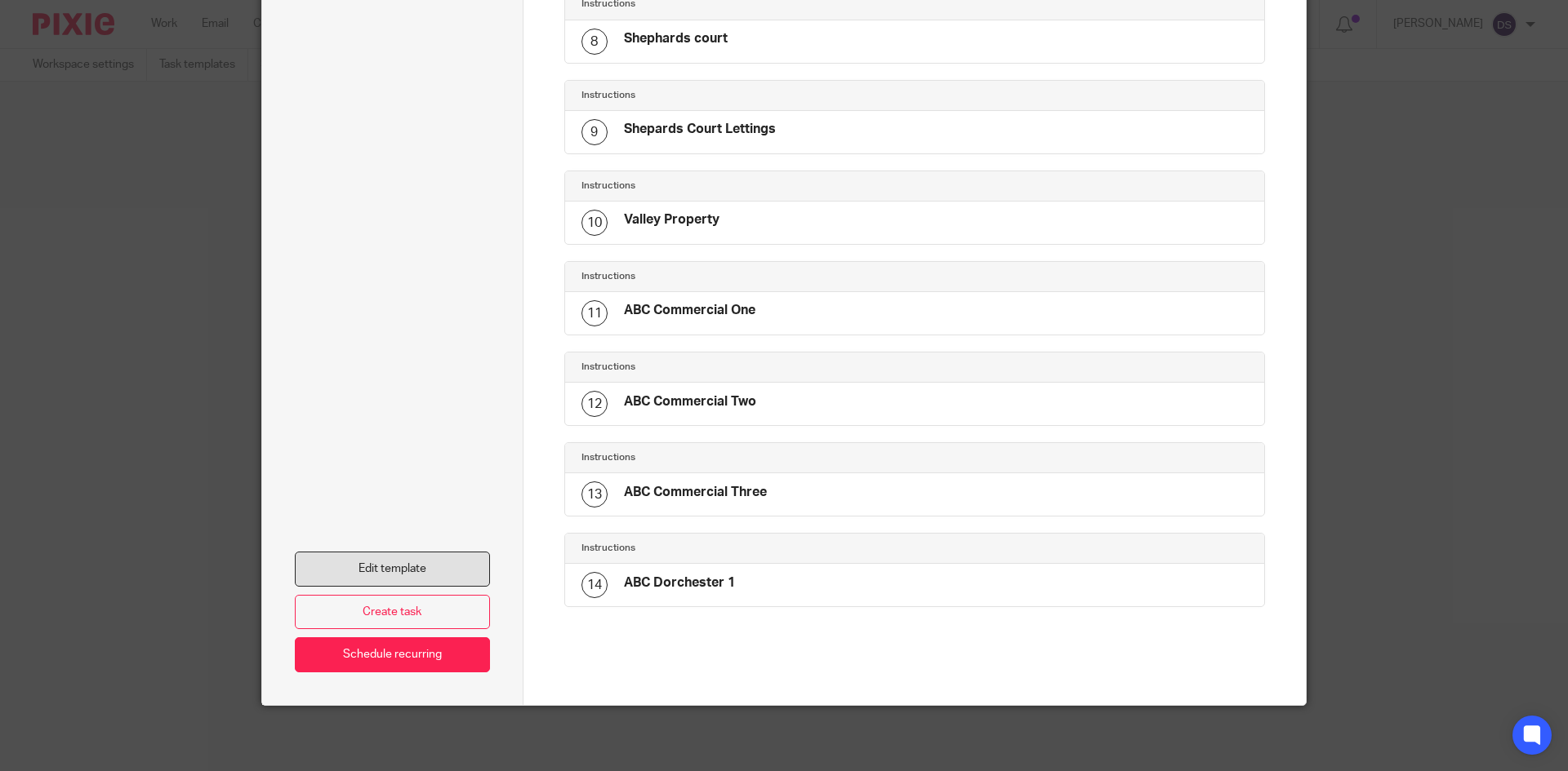
click at [387, 574] on link "Edit template" at bounding box center [391, 569] width 195 height 35
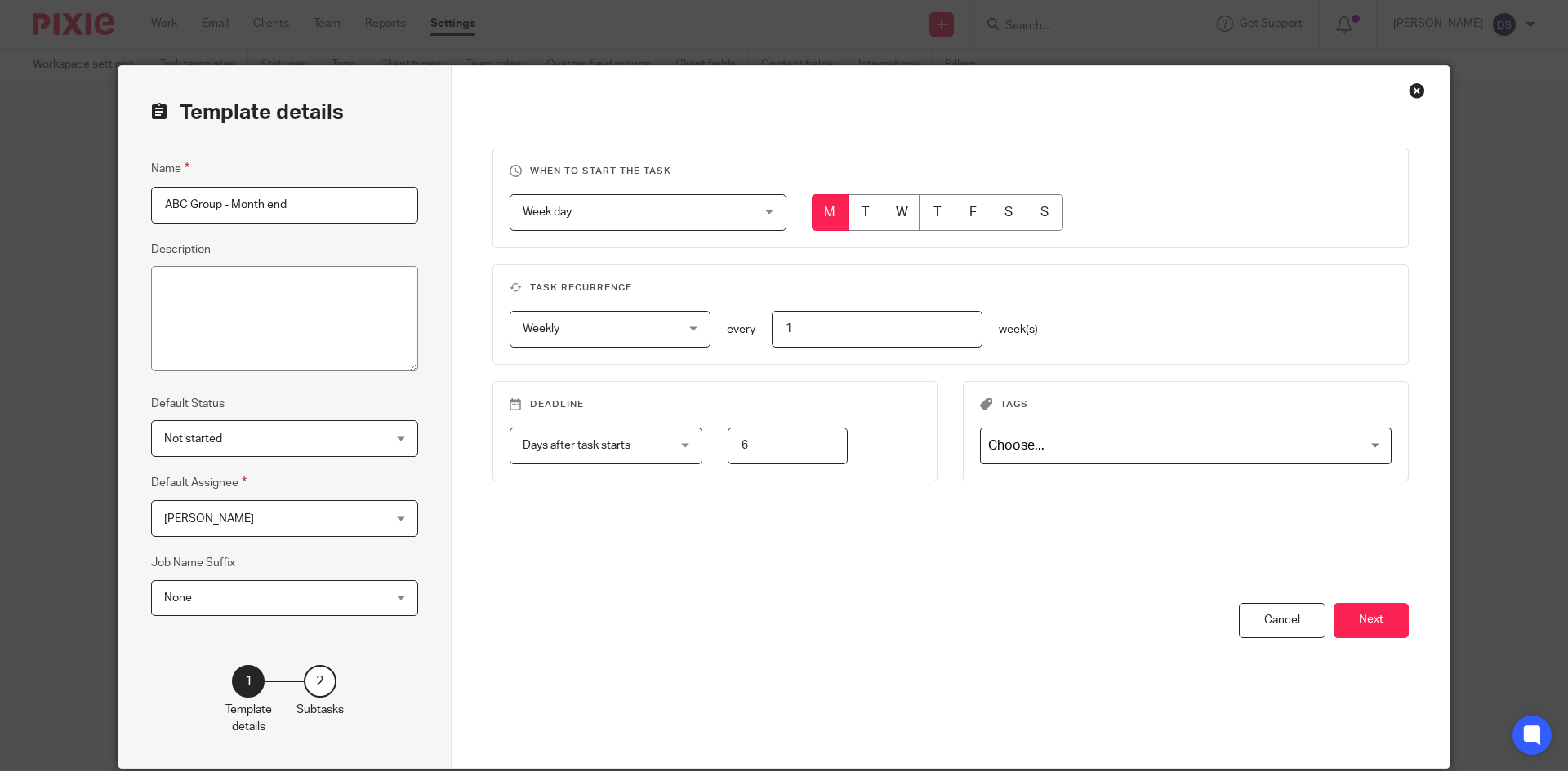
click at [222, 514] on span "[PERSON_NAME]" at bounding box center [209, 519] width 89 height 11
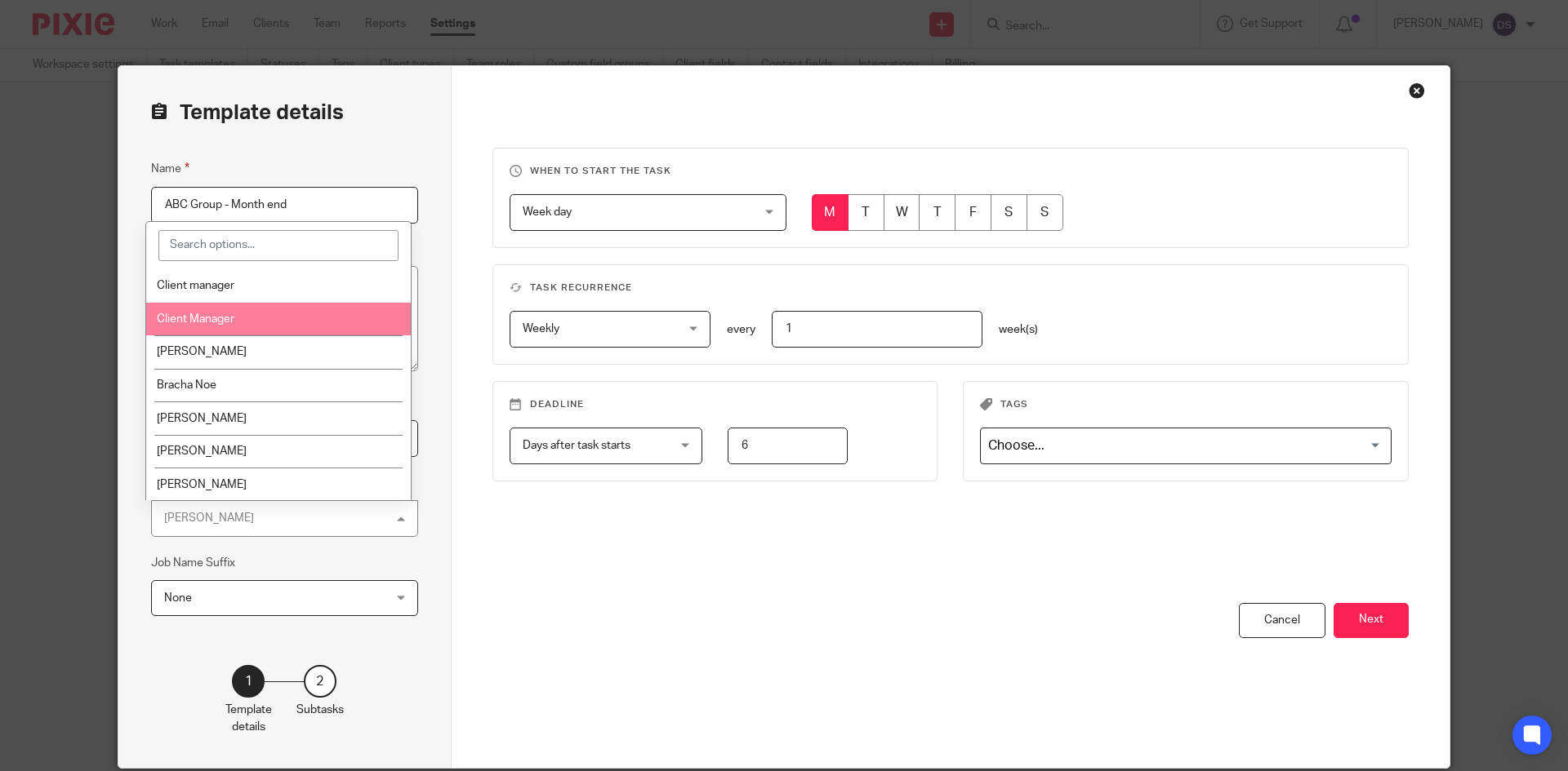
click at [209, 322] on span "Client Manager" at bounding box center [195, 319] width 77 height 11
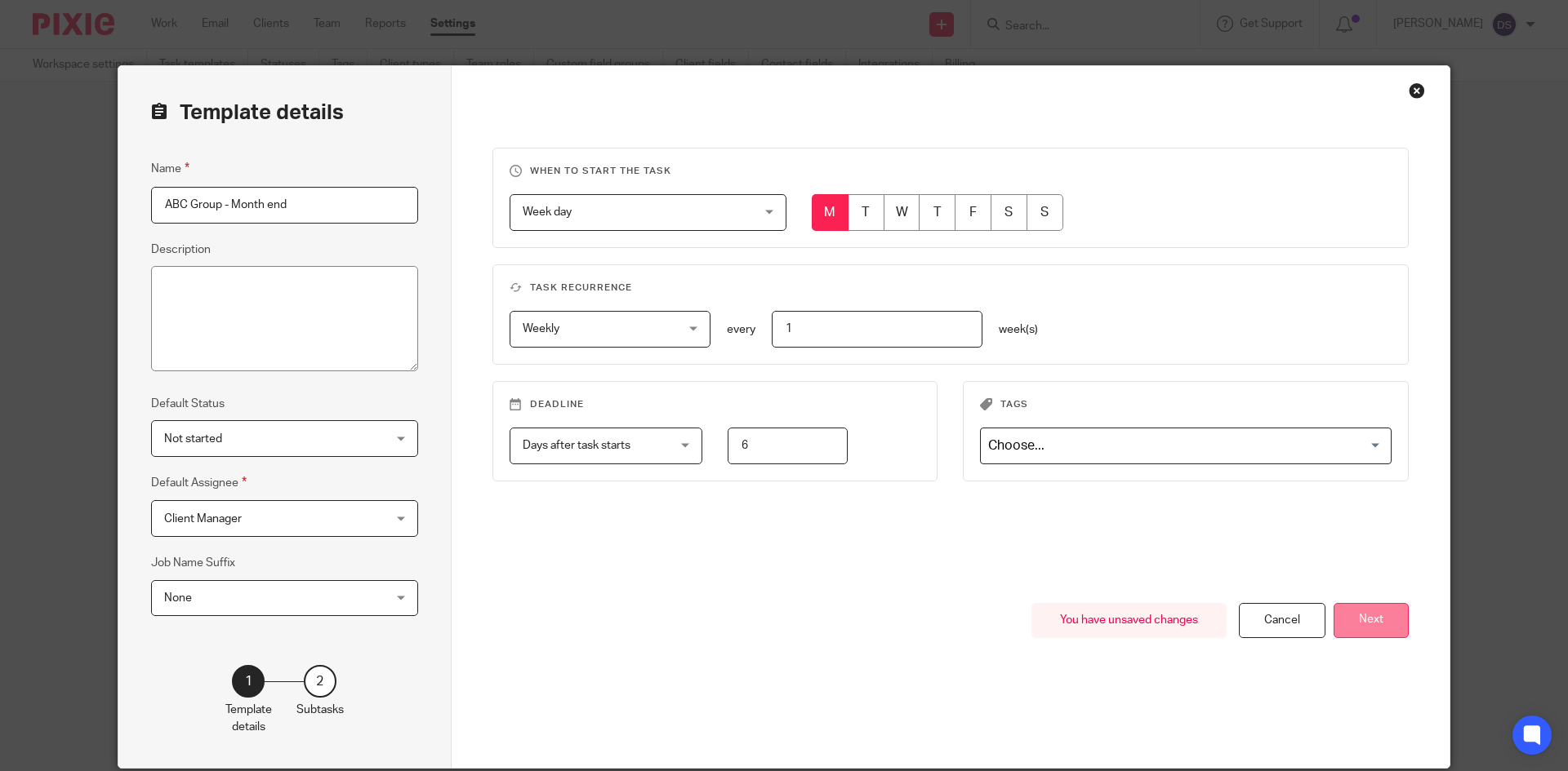
click at [1359, 624] on button "Next" at bounding box center [1370, 621] width 75 height 35
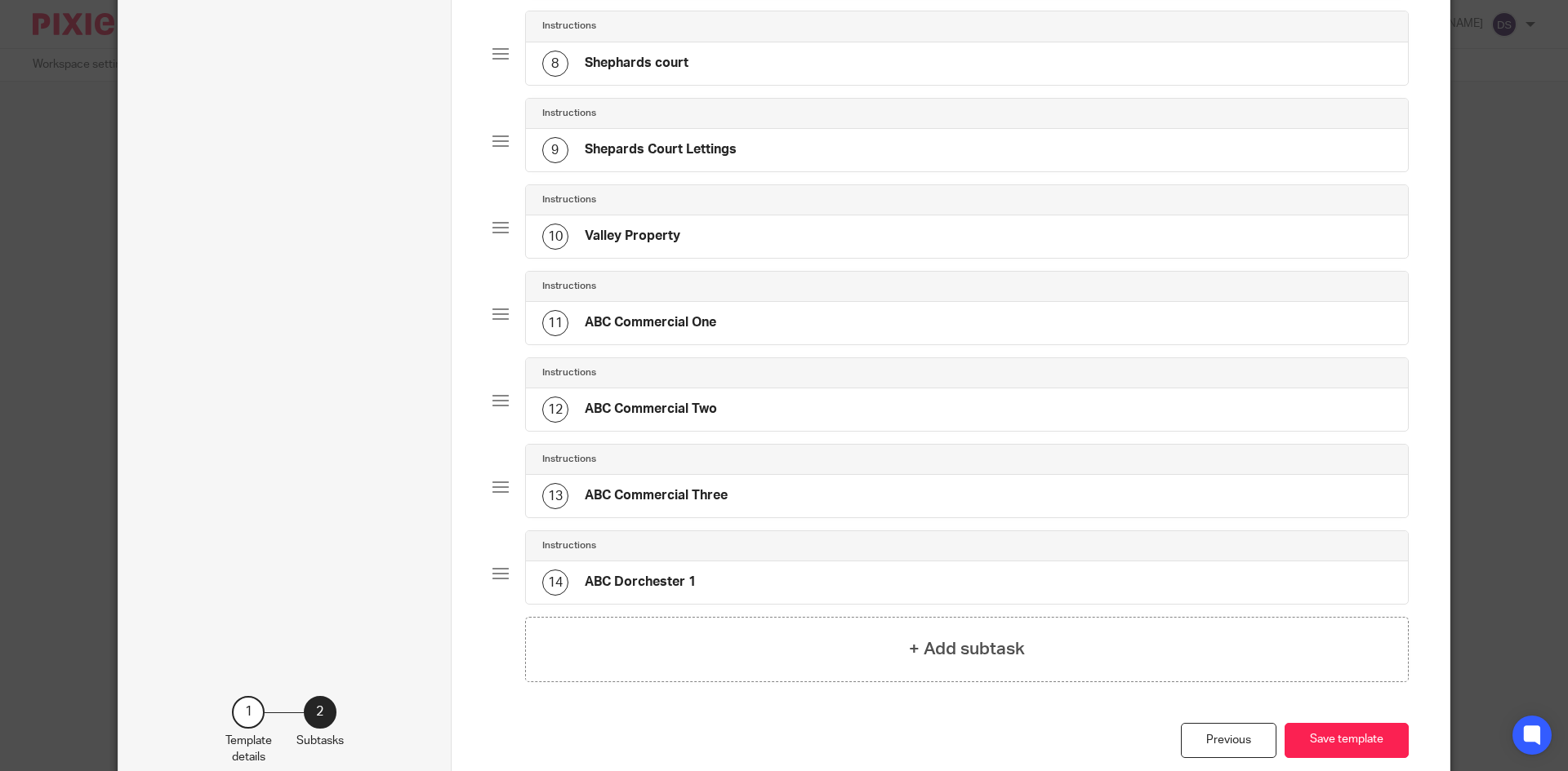
scroll to position [838, 0]
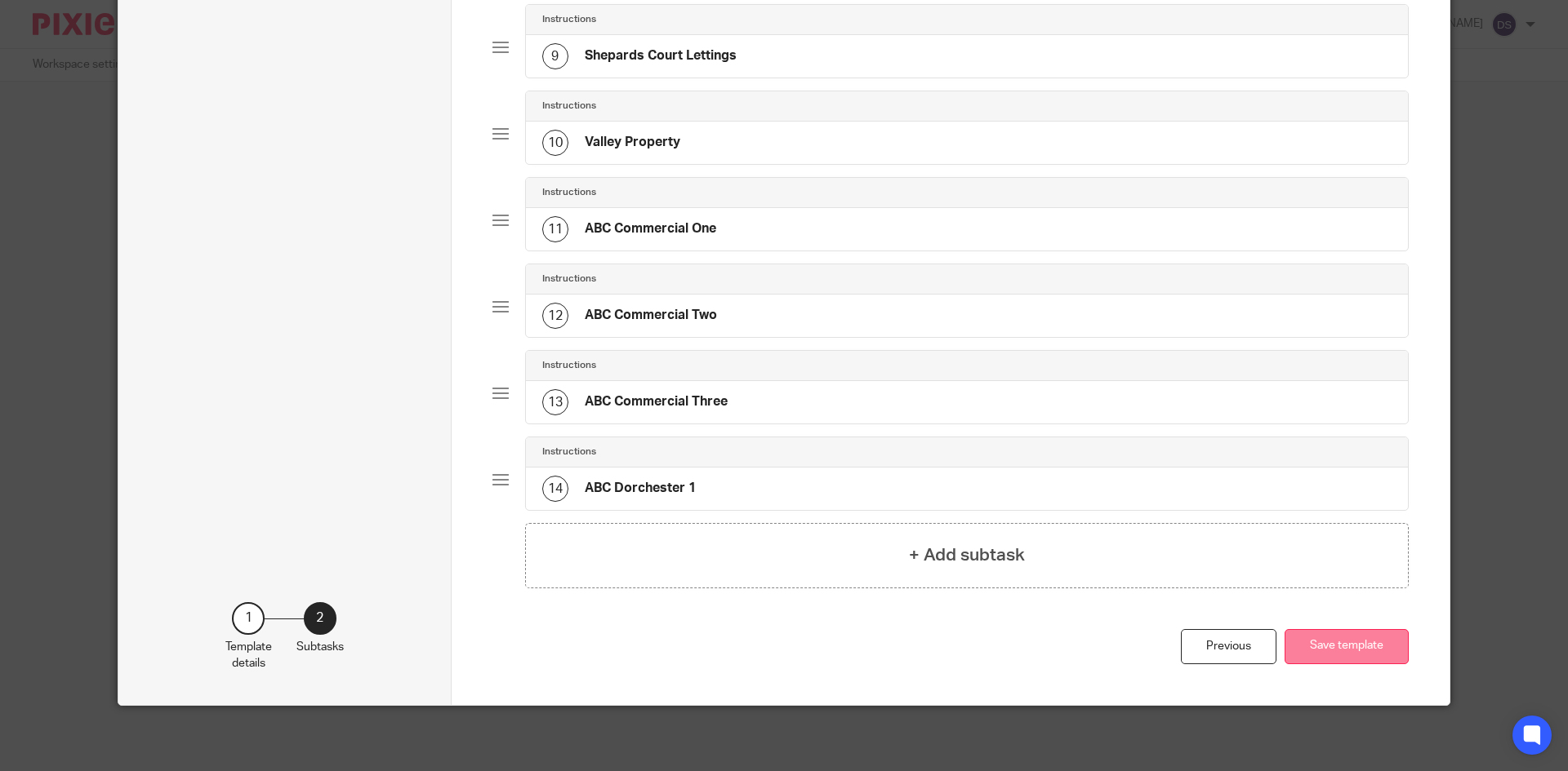
click at [1381, 653] on button "Save template" at bounding box center [1346, 647] width 124 height 35
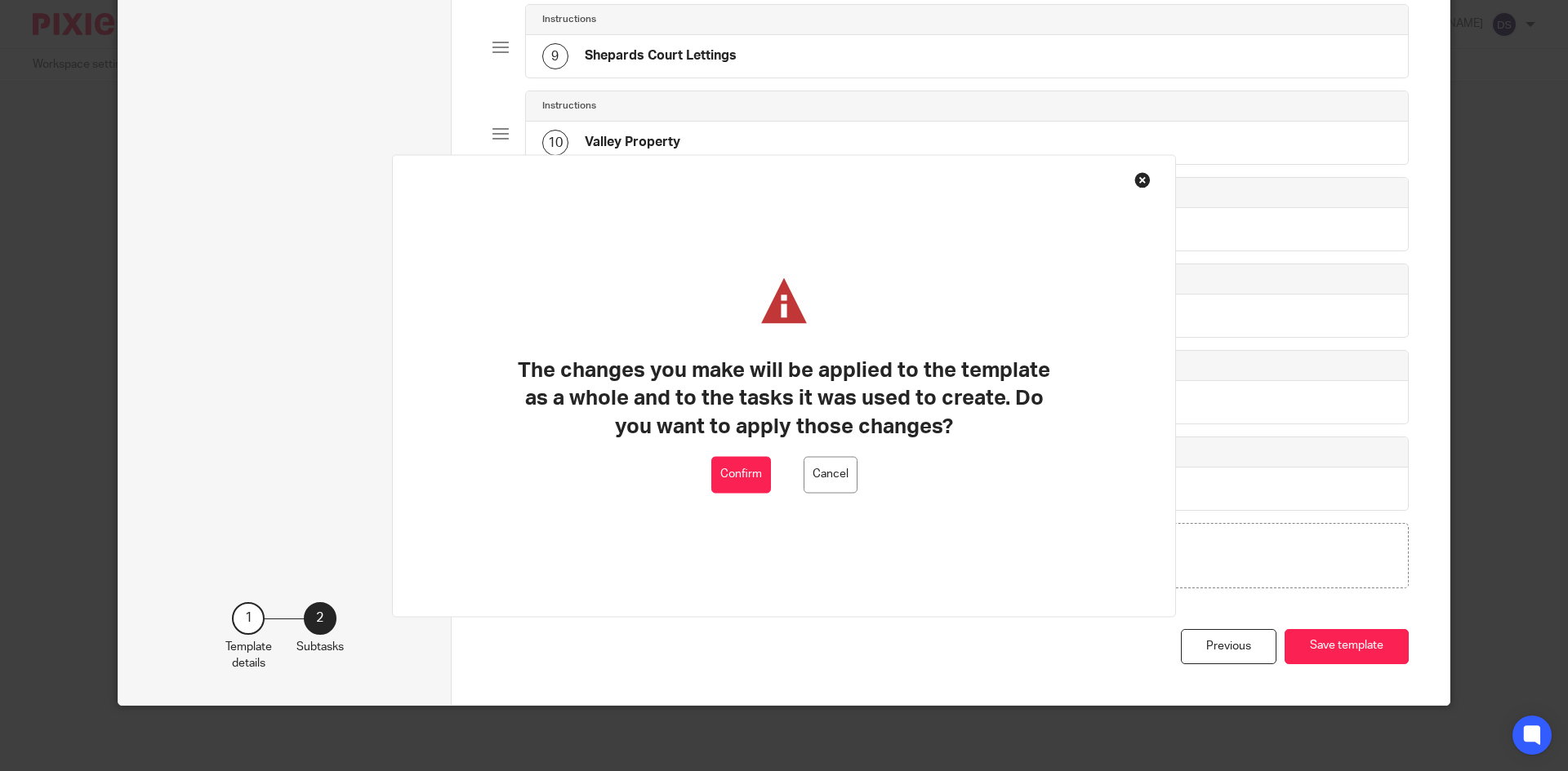
click at [725, 479] on button "Confirm" at bounding box center [741, 474] width 60 height 36
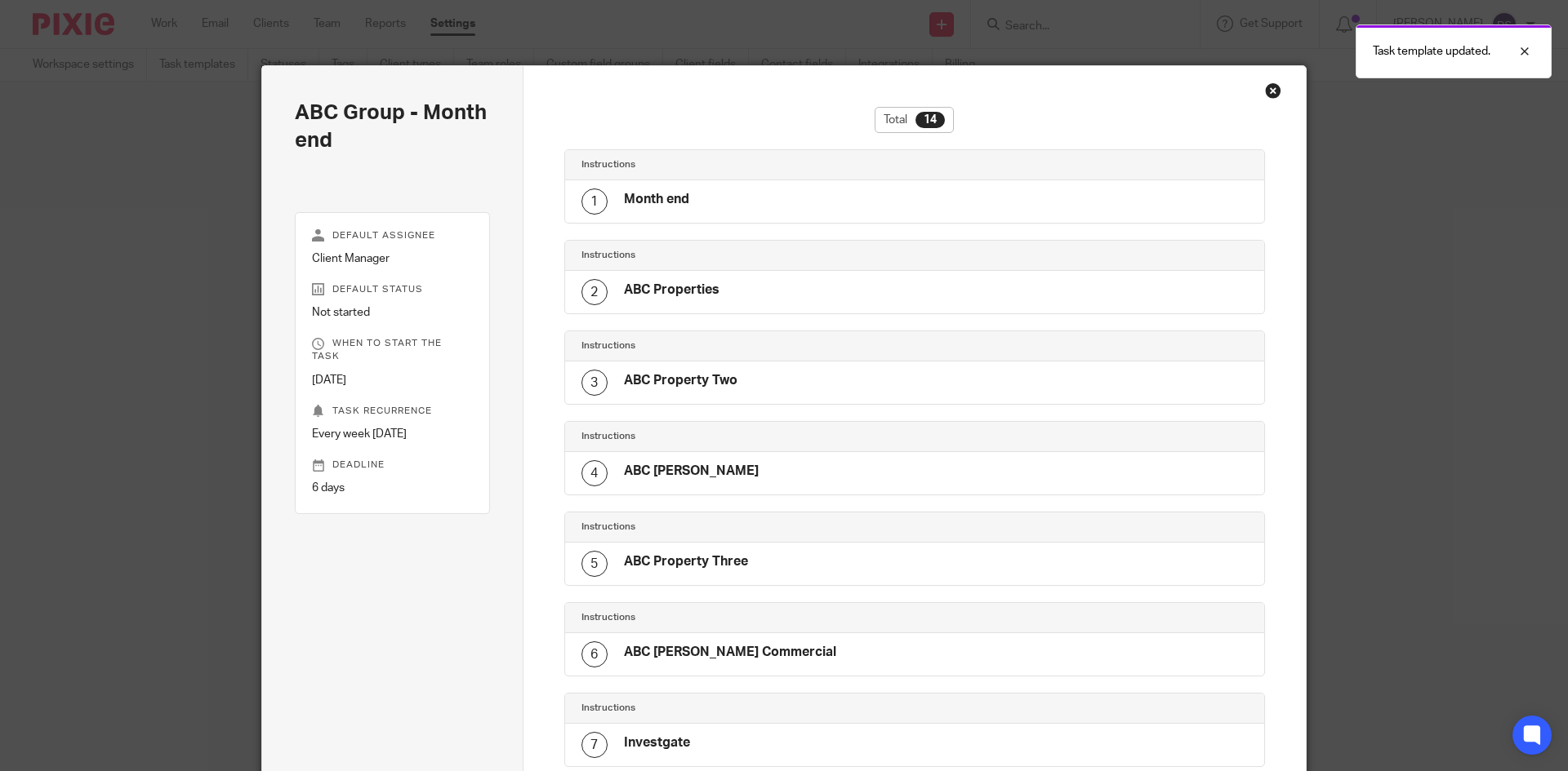
click at [1265, 91] on div "Close this dialog window" at bounding box center [1274, 91] width 17 height 17
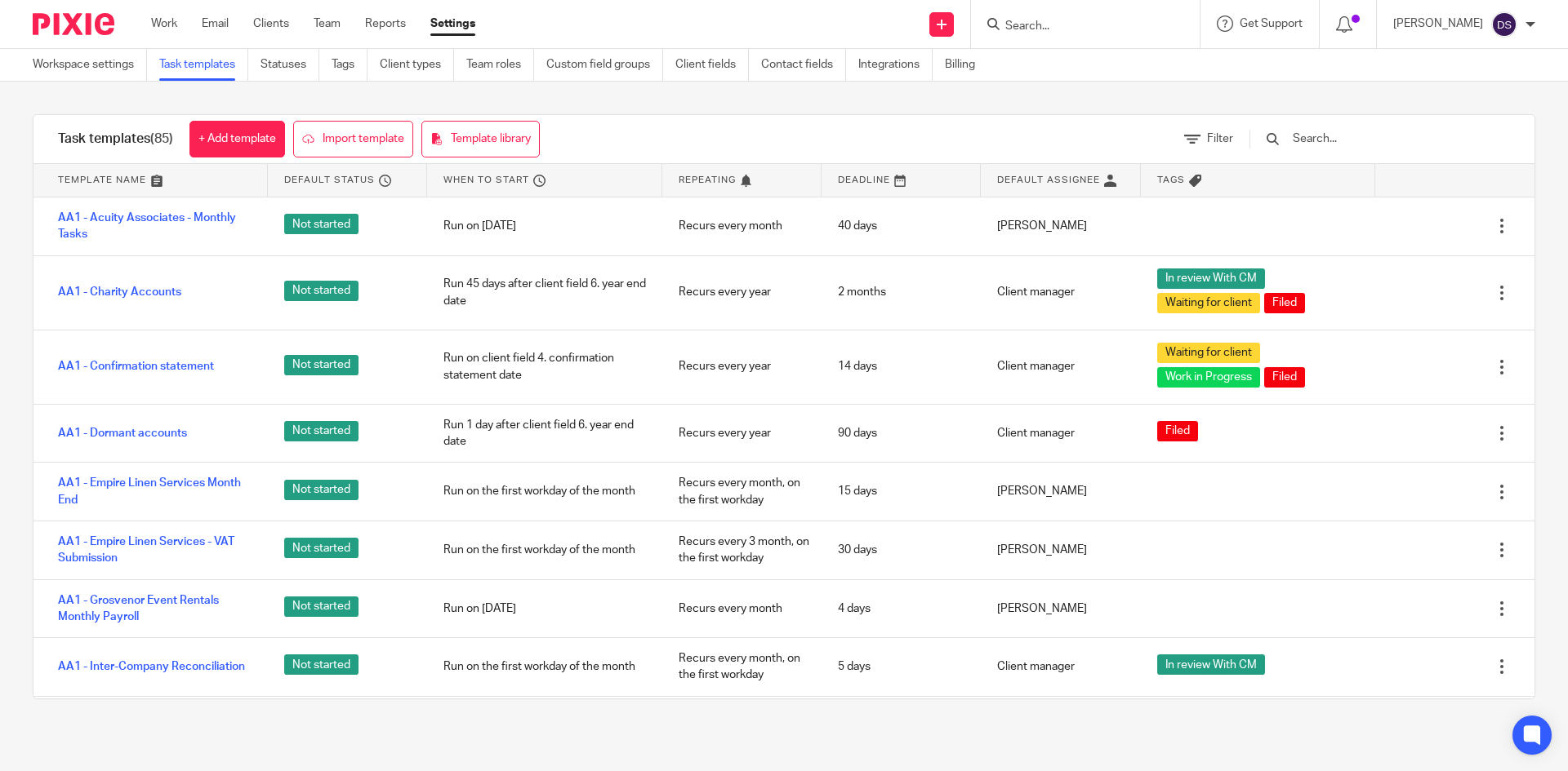
click at [1070, 31] on input "Search" at bounding box center [1077, 27] width 147 height 15
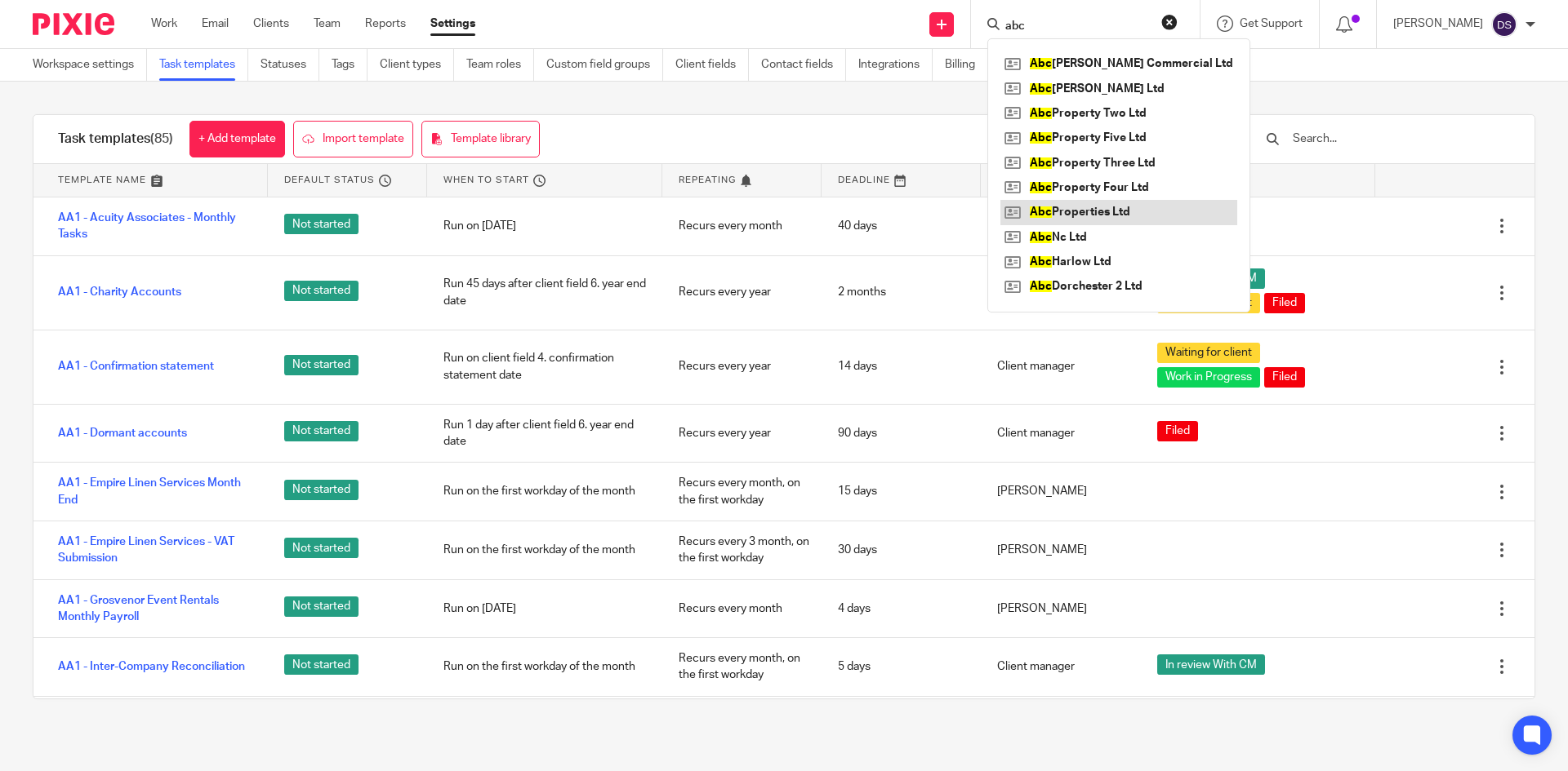
type input "abc"
click at [1121, 214] on link at bounding box center [1119, 212] width 237 height 24
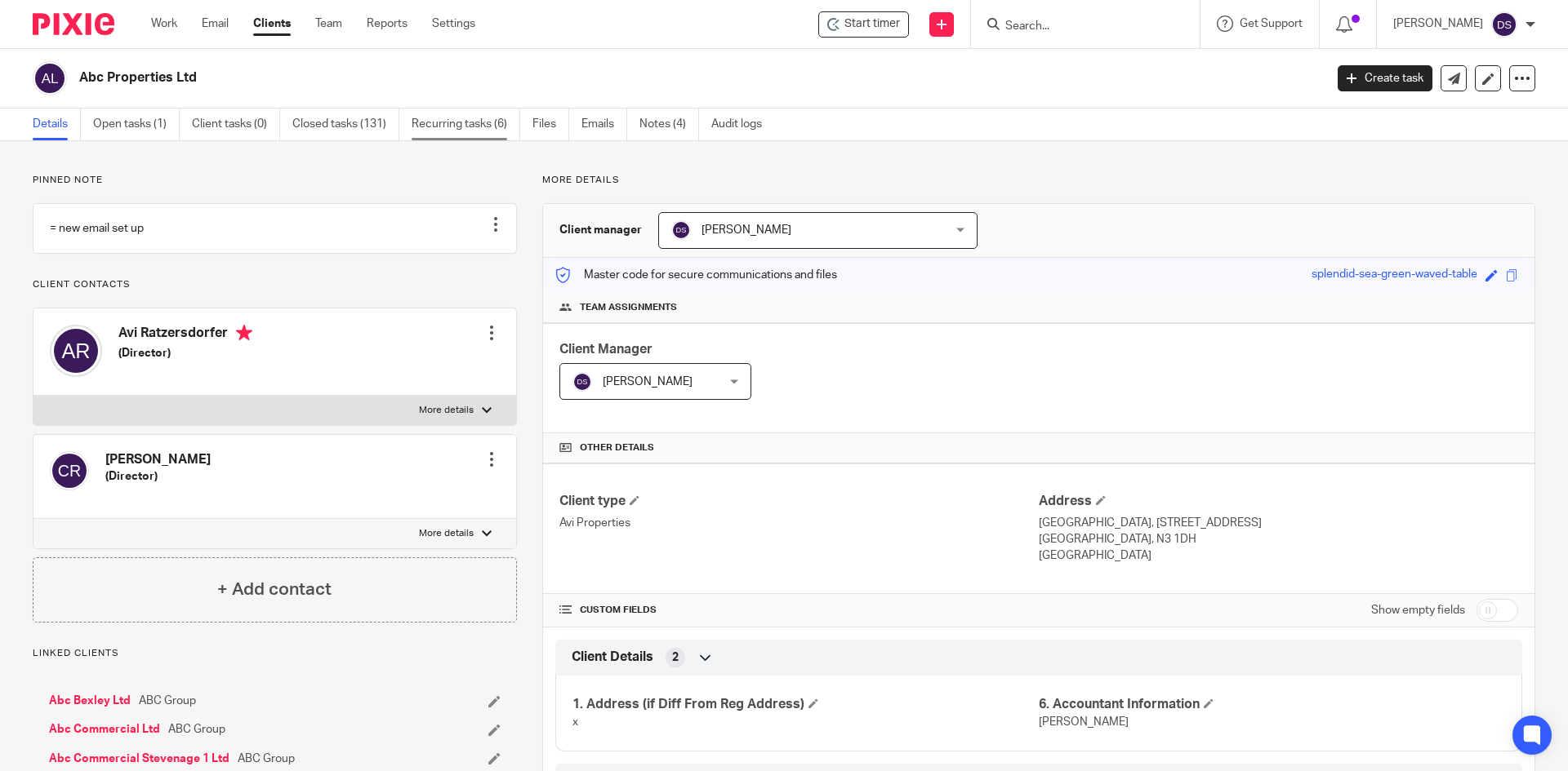
click at [465, 127] on link "Recurring tasks (6)" at bounding box center [466, 125] width 109 height 32
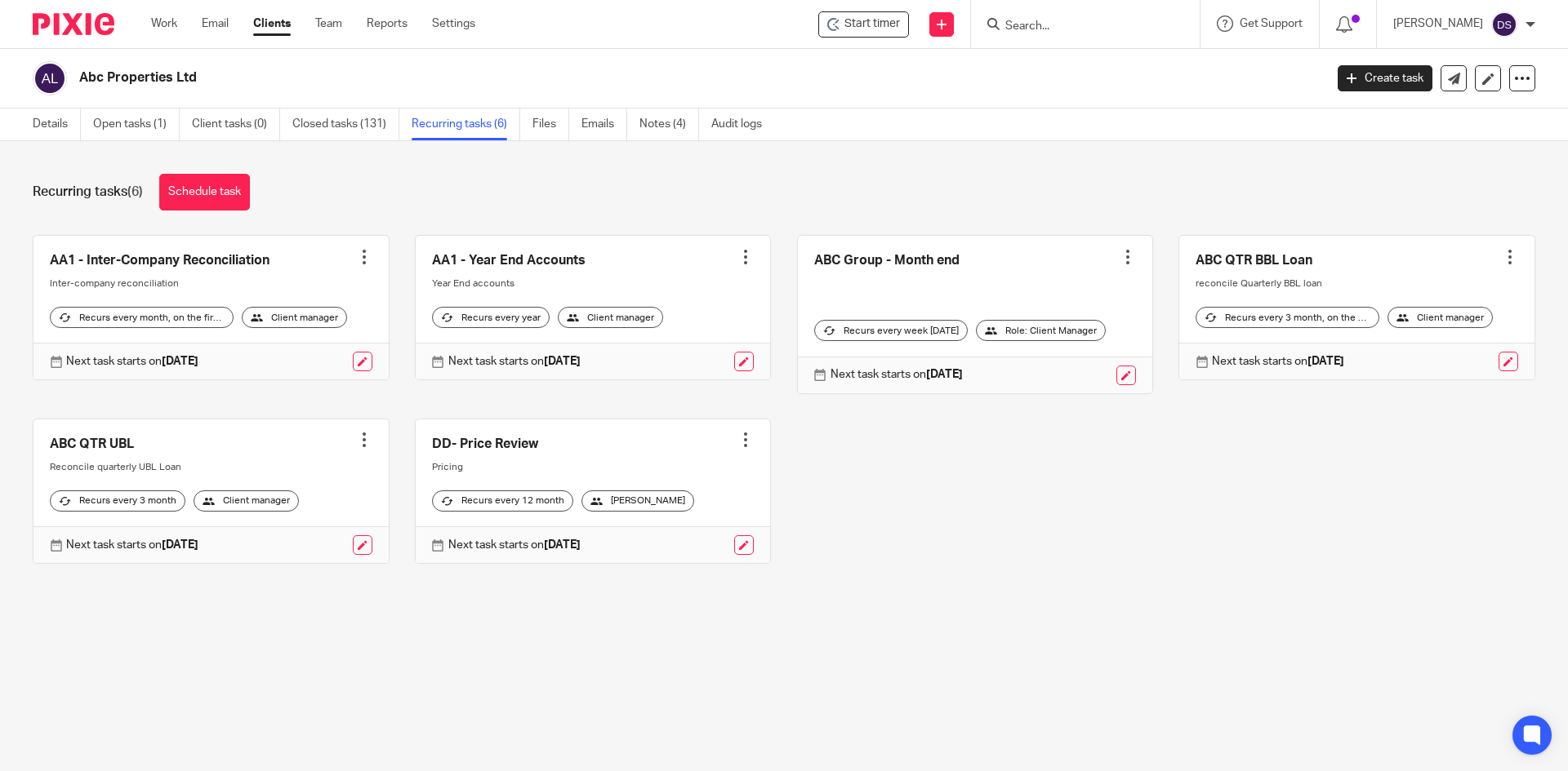
click at [1053, 23] on input "Search" at bounding box center [1077, 27] width 147 height 15
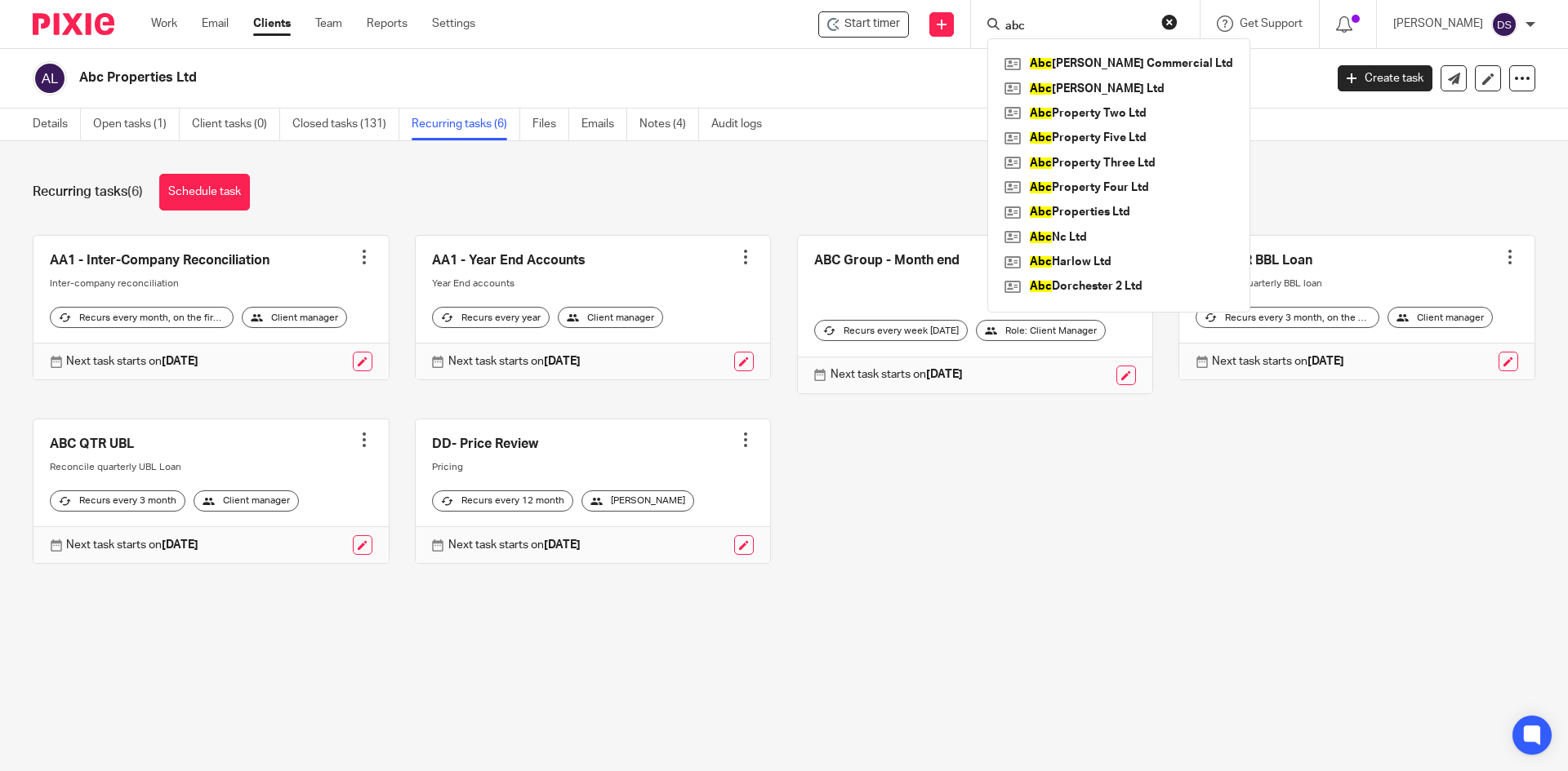
click at [1076, 26] on input "abc" at bounding box center [1077, 27] width 147 height 15
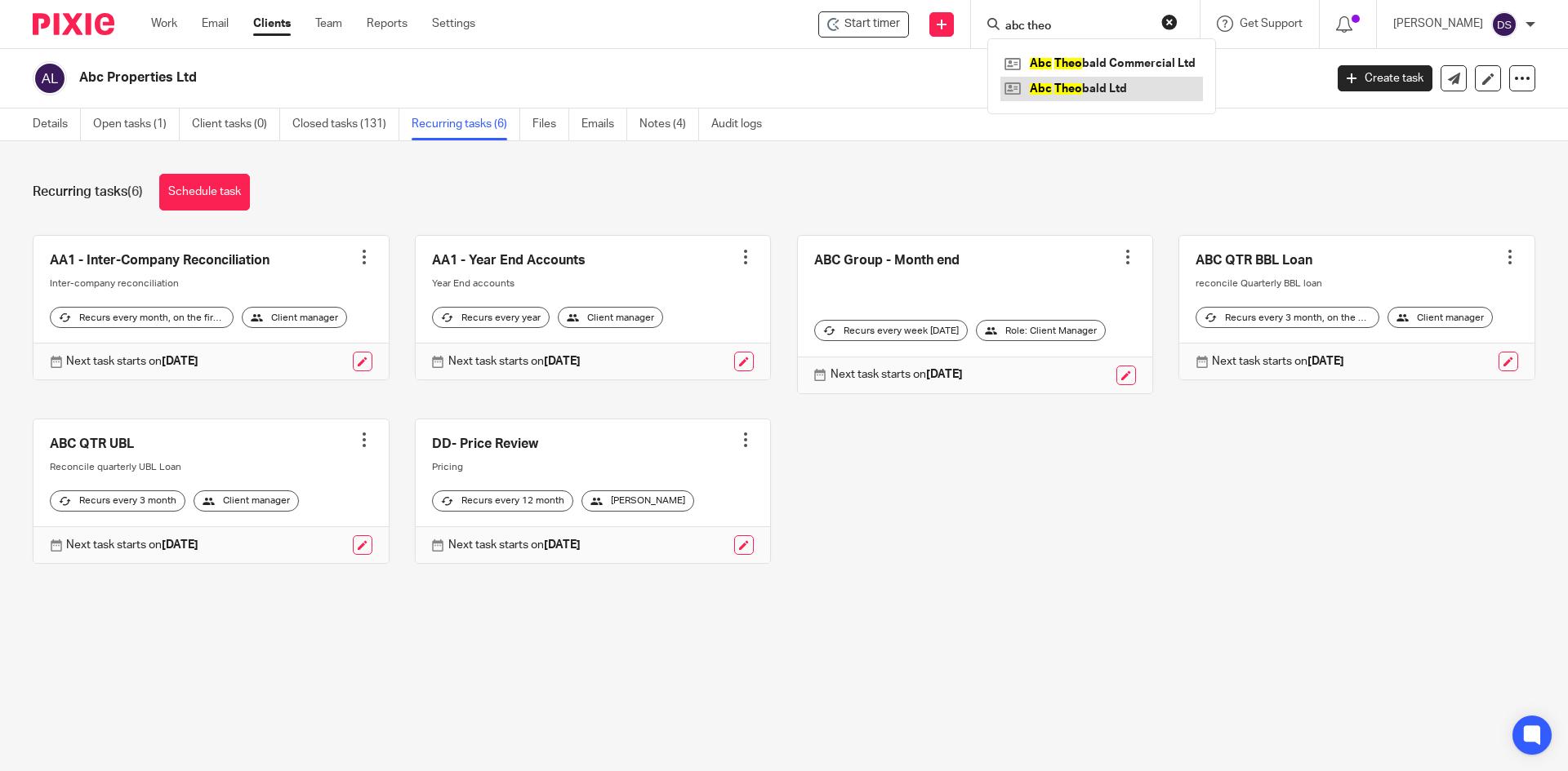
type input "abc theo"
click at [1100, 97] on link at bounding box center [1101, 88] width 202 height 24
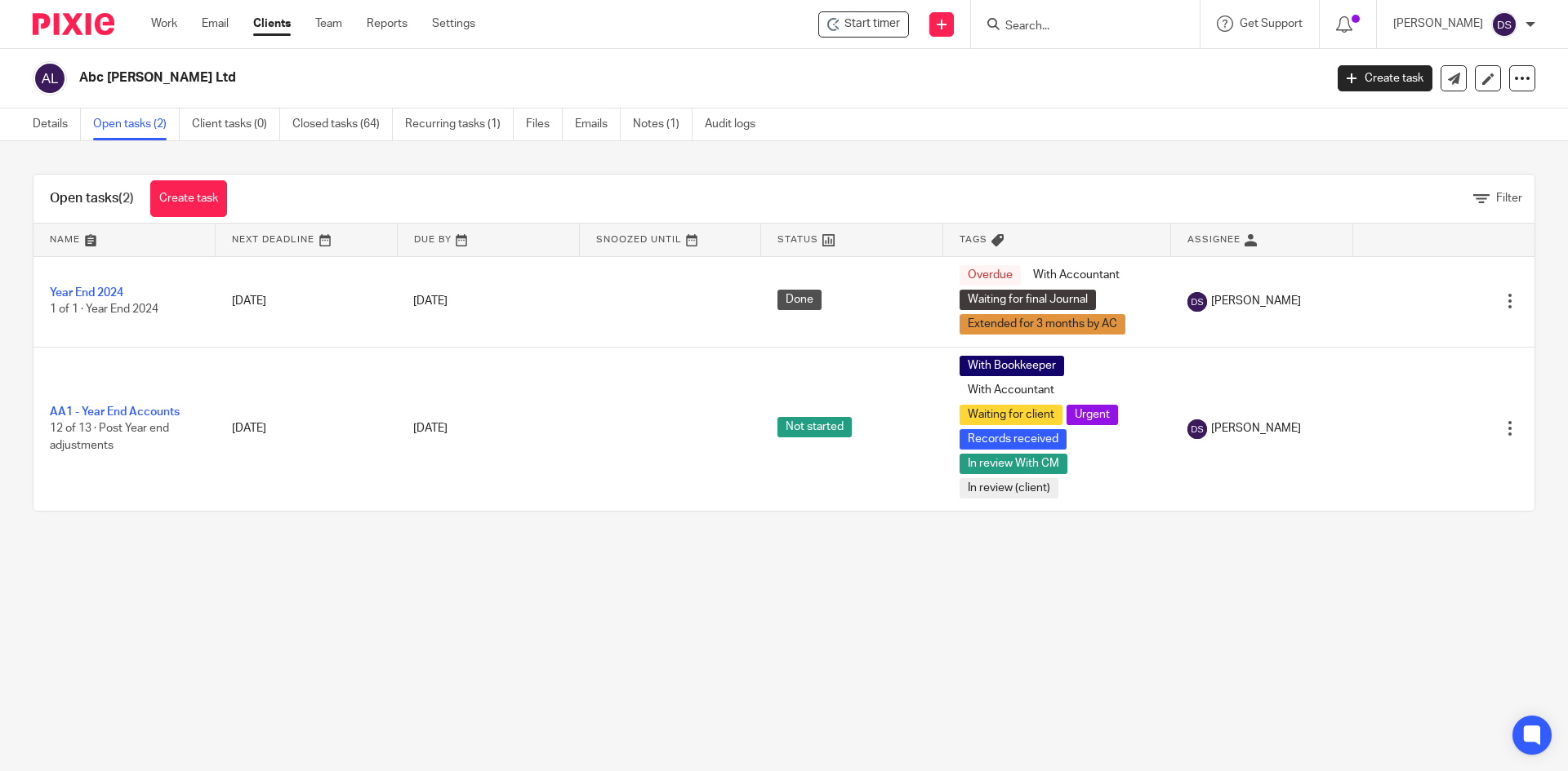
click at [1071, 28] on input "Search" at bounding box center [1077, 27] width 147 height 15
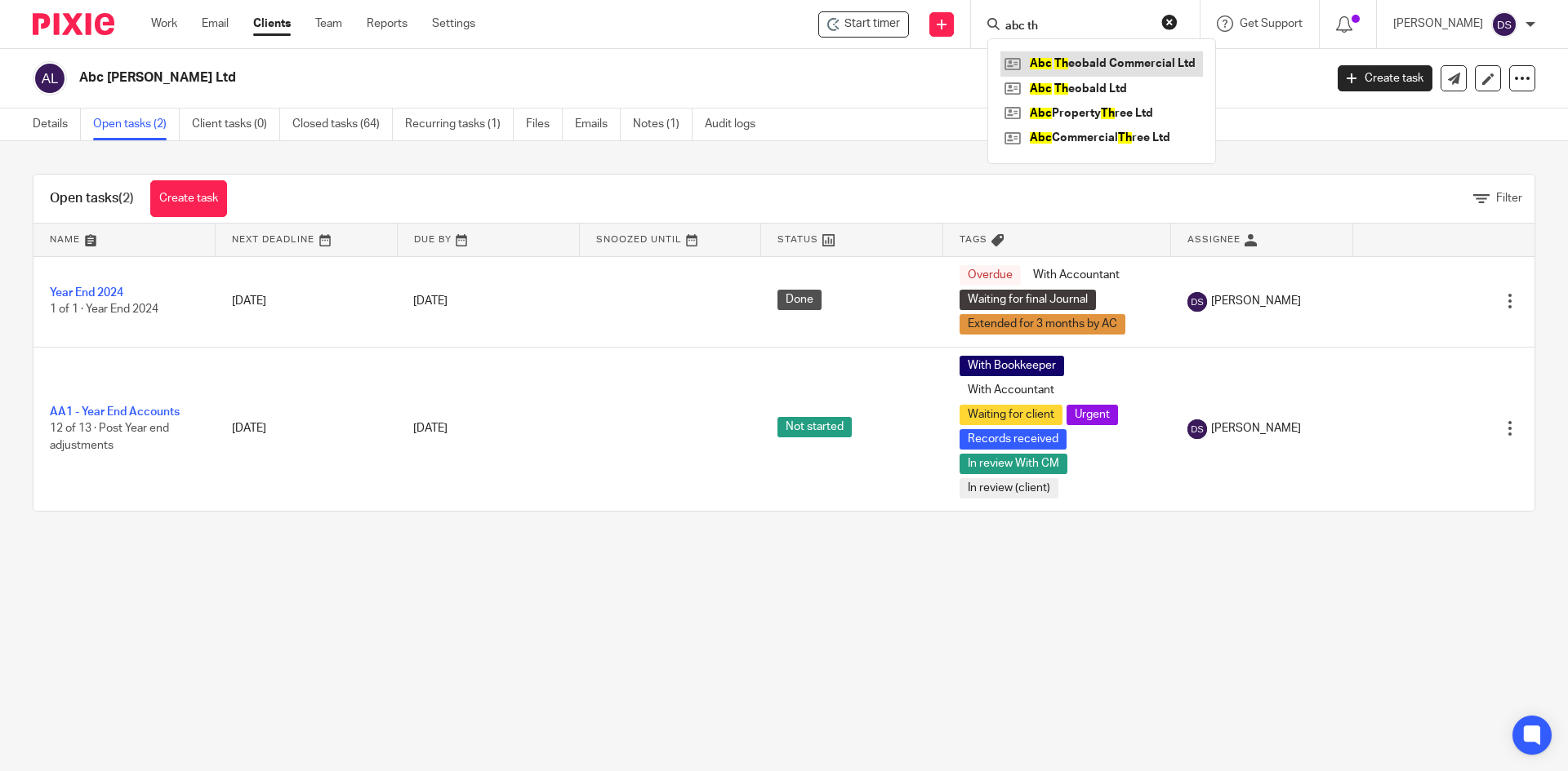
type input "abc th"
click at [1113, 65] on link at bounding box center [1101, 63] width 202 height 24
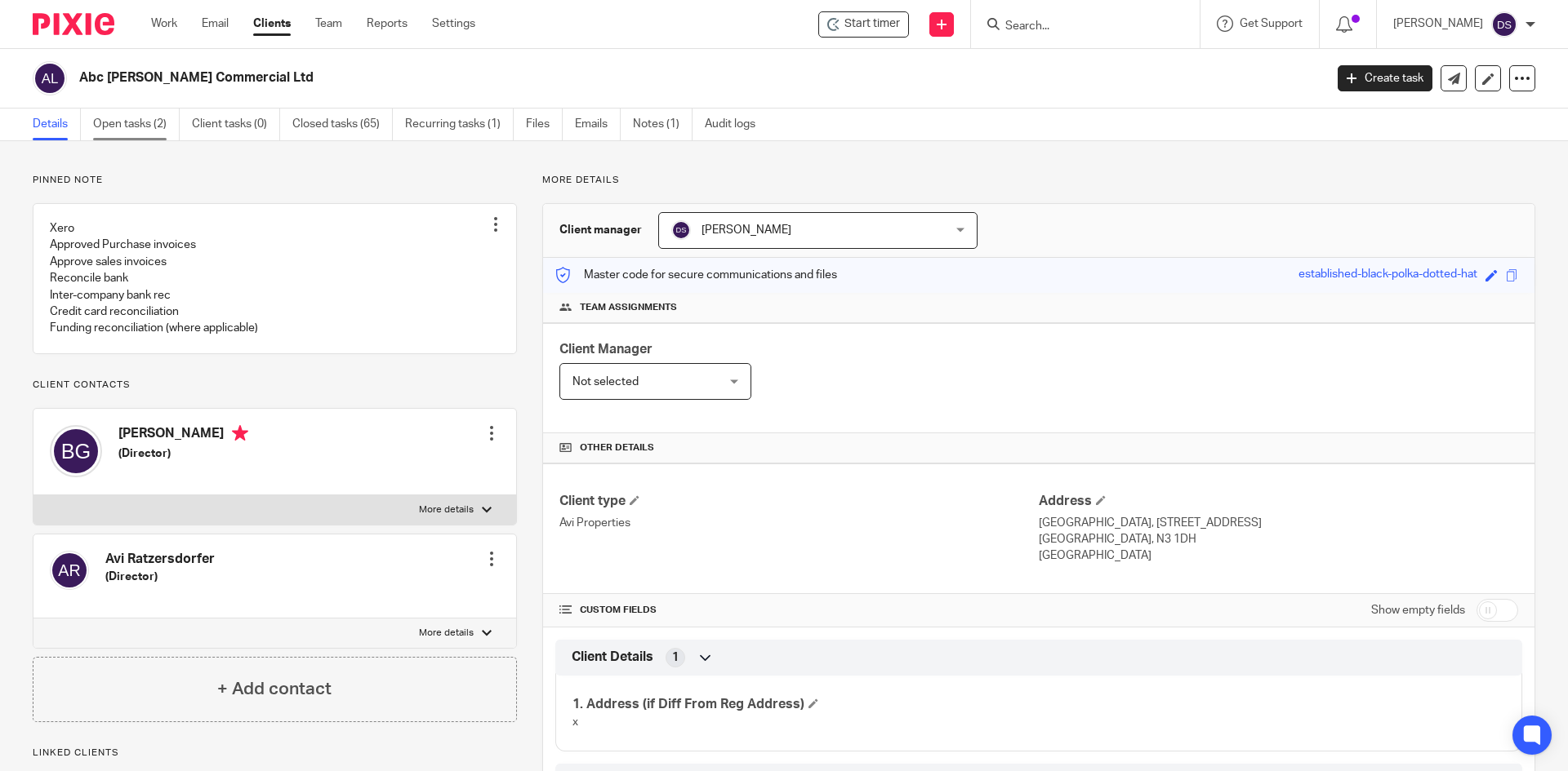
click at [130, 126] on link "Open tasks (2)" at bounding box center [136, 125] width 87 height 32
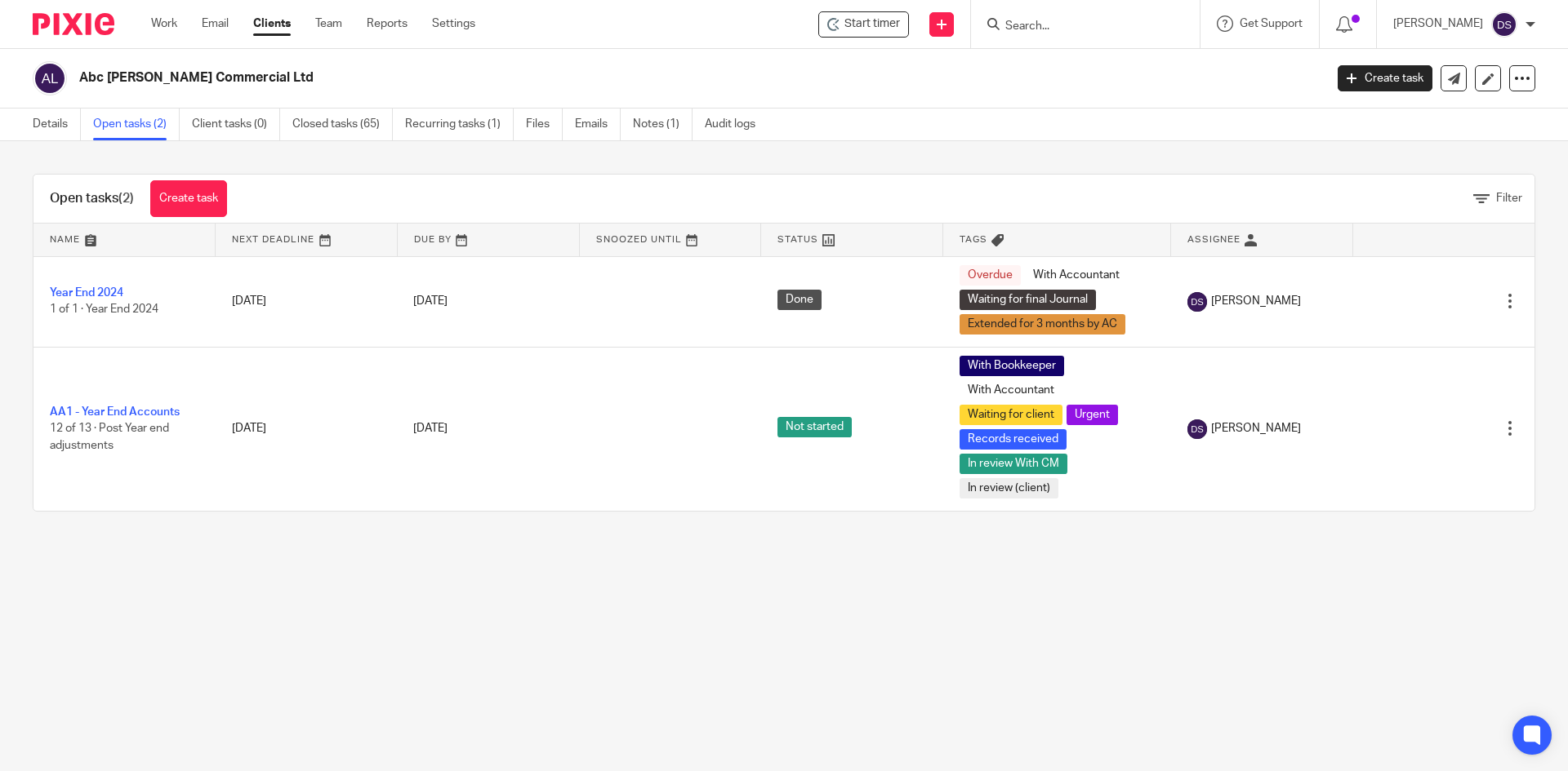
click at [1041, 23] on input "Search" at bounding box center [1077, 27] width 147 height 15
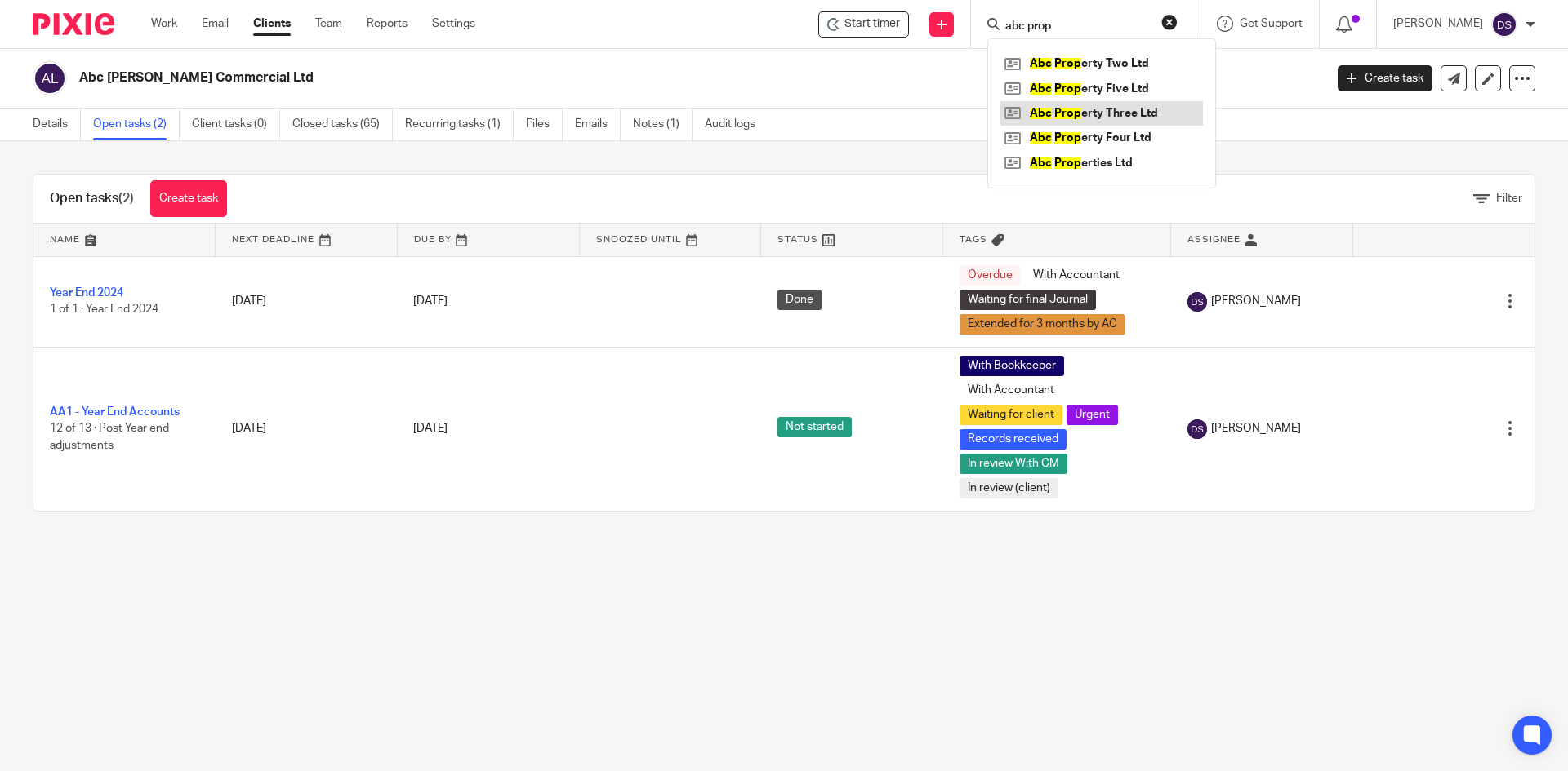
type input "abc prop"
click at [1151, 107] on link at bounding box center [1101, 114] width 202 height 24
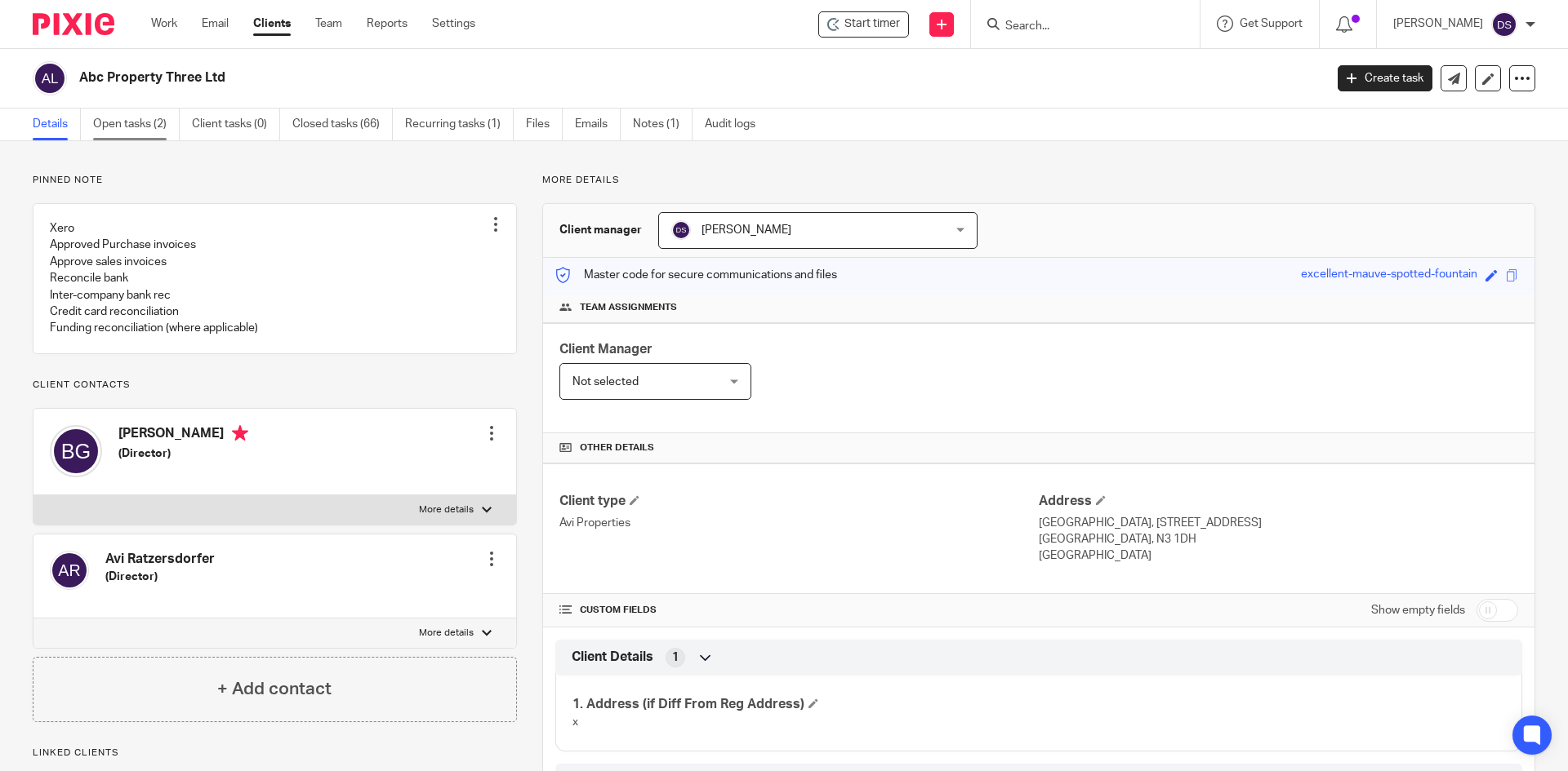
click at [144, 121] on link "Open tasks (2)" at bounding box center [136, 125] width 87 height 32
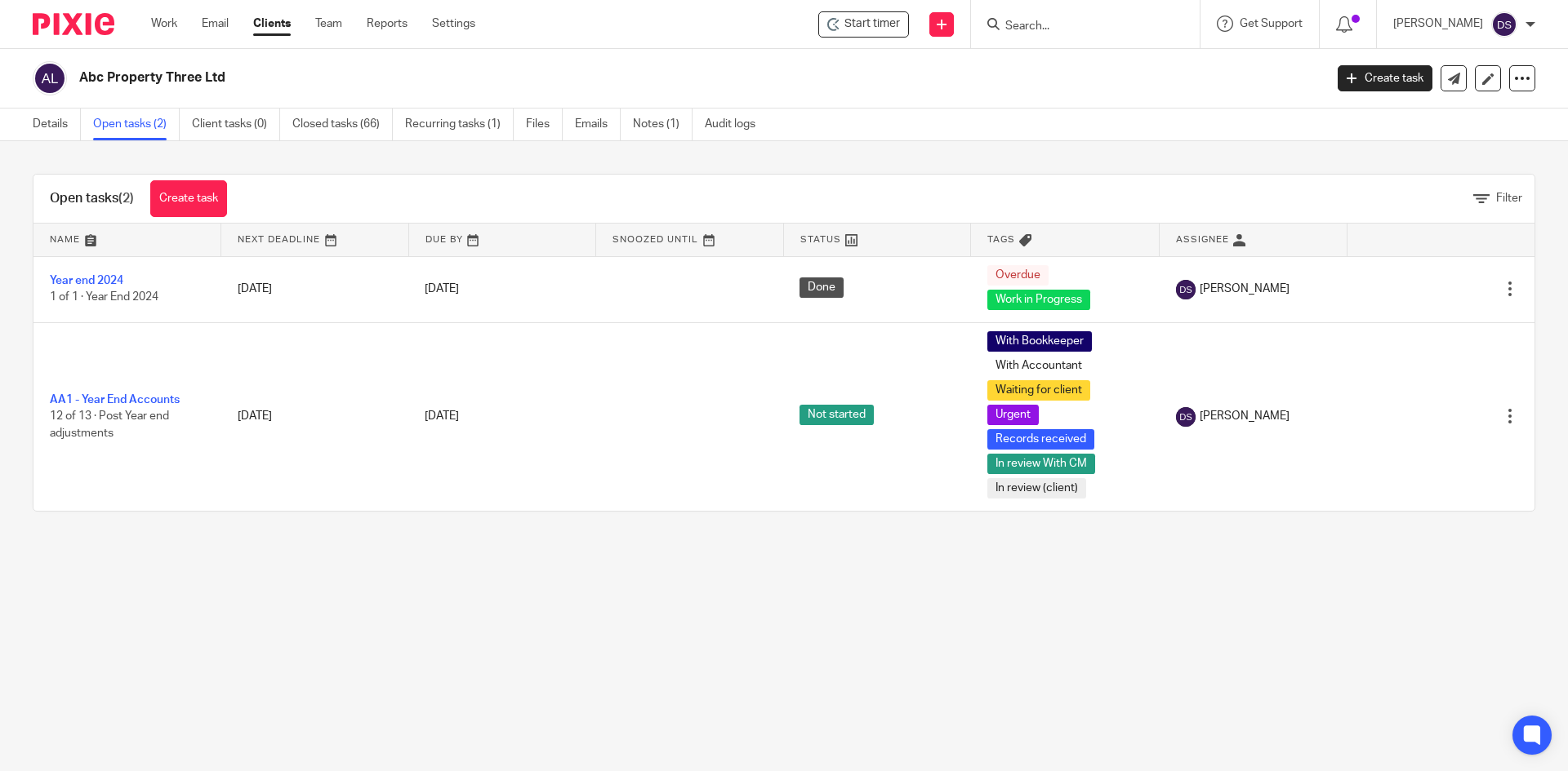
click at [1060, 17] on form at bounding box center [1090, 24] width 174 height 20
click at [1057, 23] on input "Search" at bounding box center [1077, 27] width 147 height 15
click at [1050, 11] on div at bounding box center [1084, 24] width 228 height 48
click at [1050, 20] on input "Search" at bounding box center [1077, 27] width 147 height 15
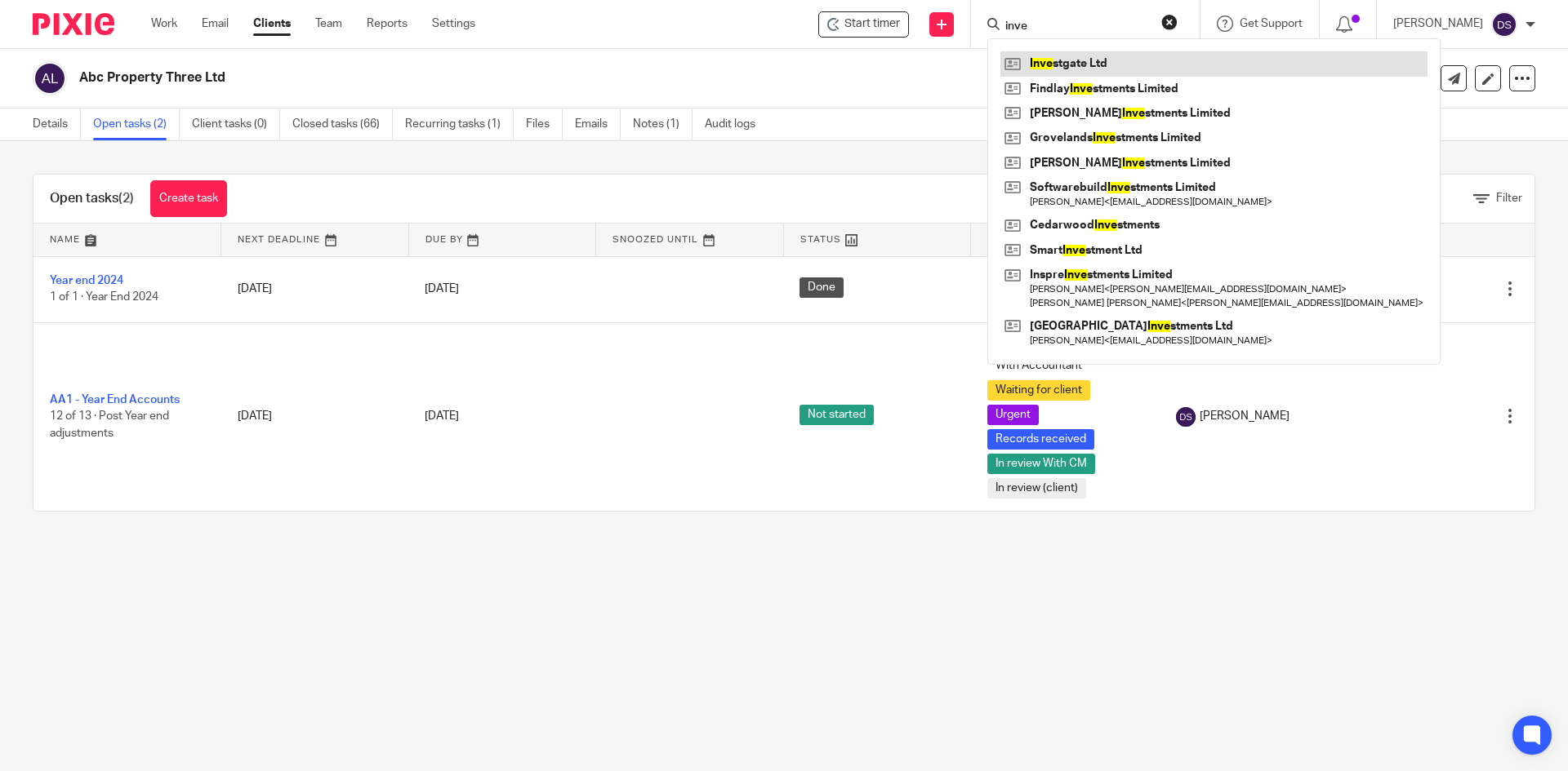
type input "inve"
click at [1081, 62] on link at bounding box center [1214, 63] width 427 height 24
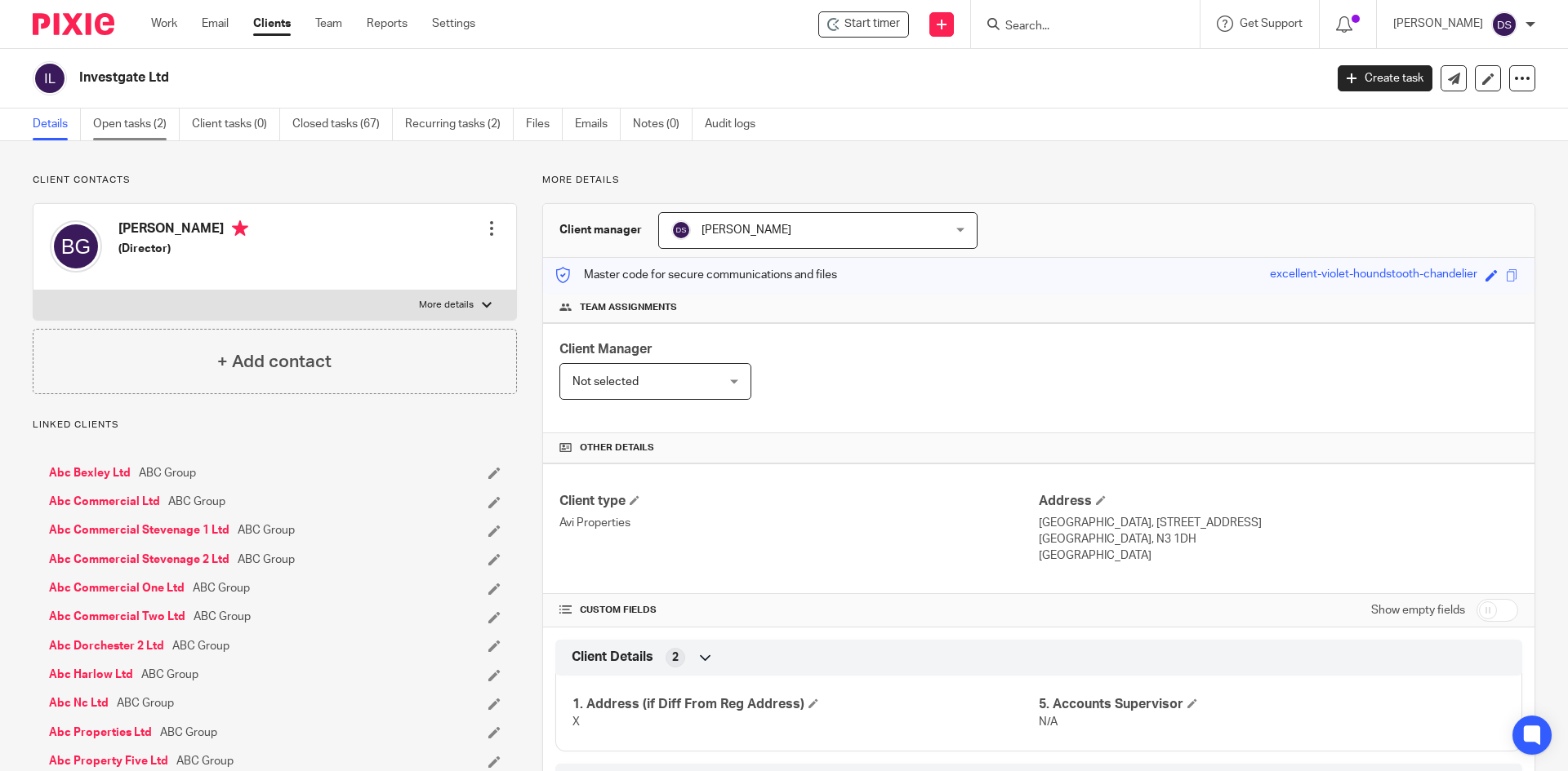
click at [135, 127] on link "Open tasks (2)" at bounding box center [136, 125] width 87 height 32
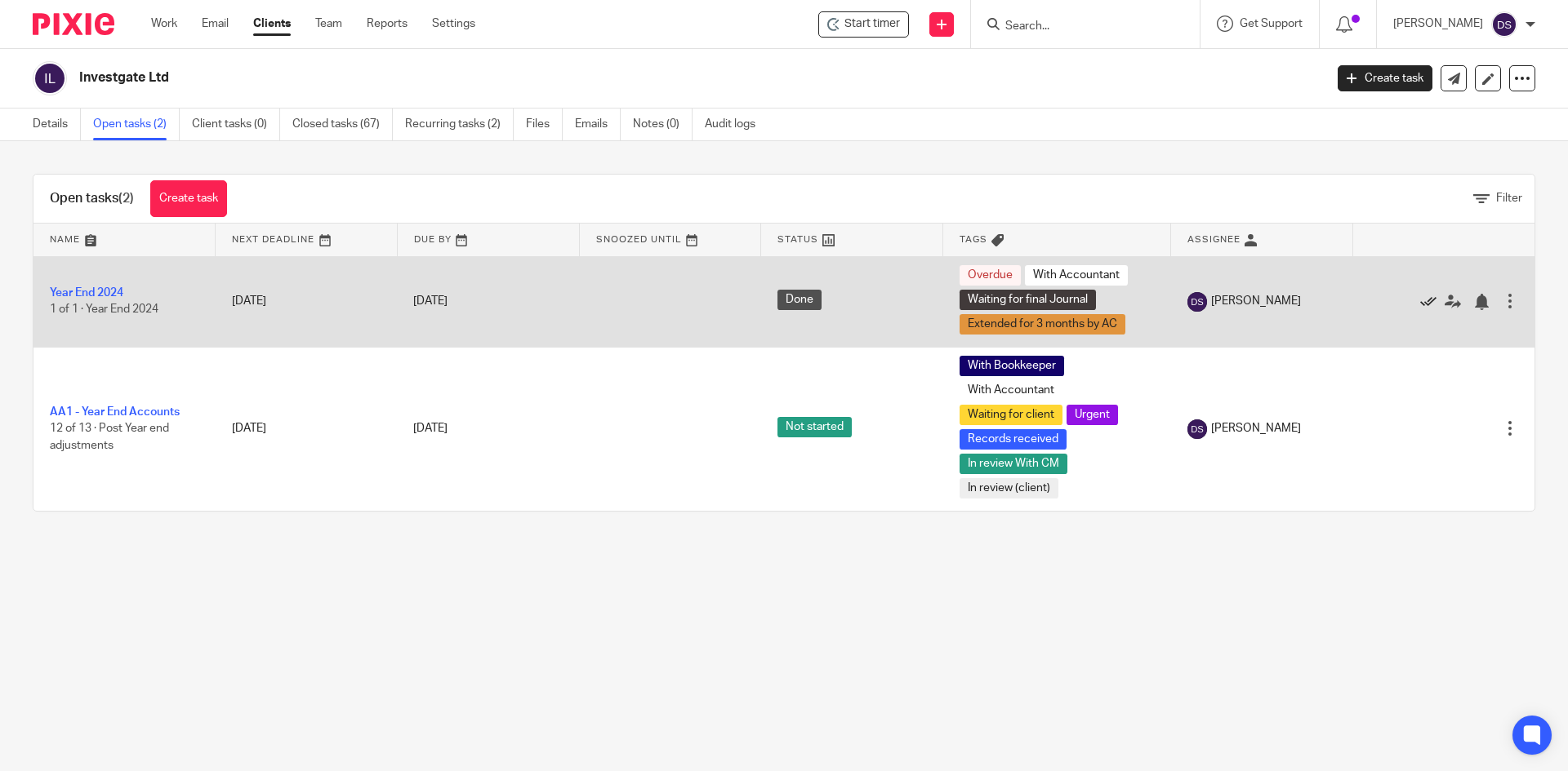
click at [1420, 298] on icon at bounding box center [1428, 303] width 17 height 17
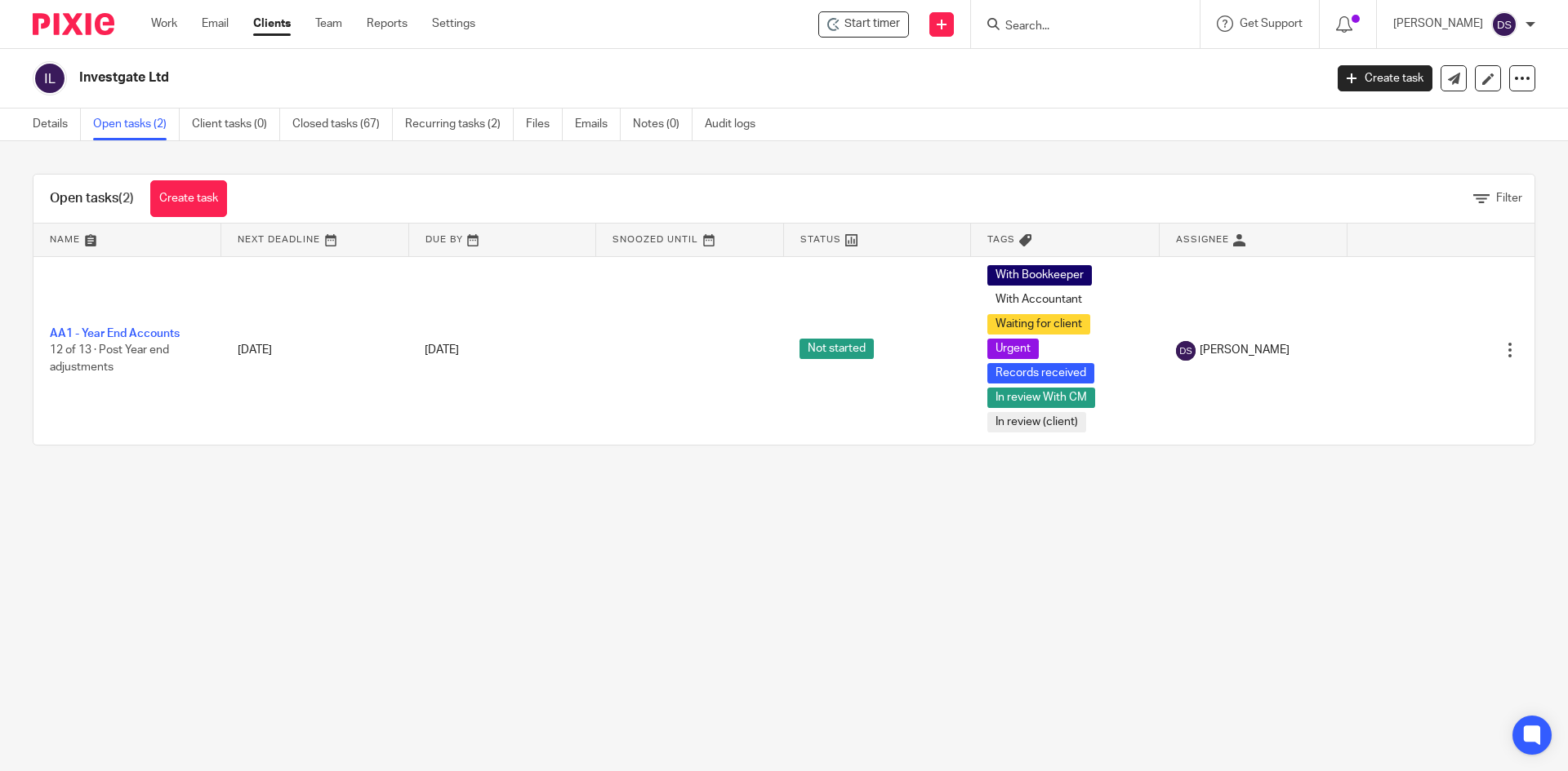
click at [1048, 26] on input "Search" at bounding box center [1077, 27] width 147 height 15
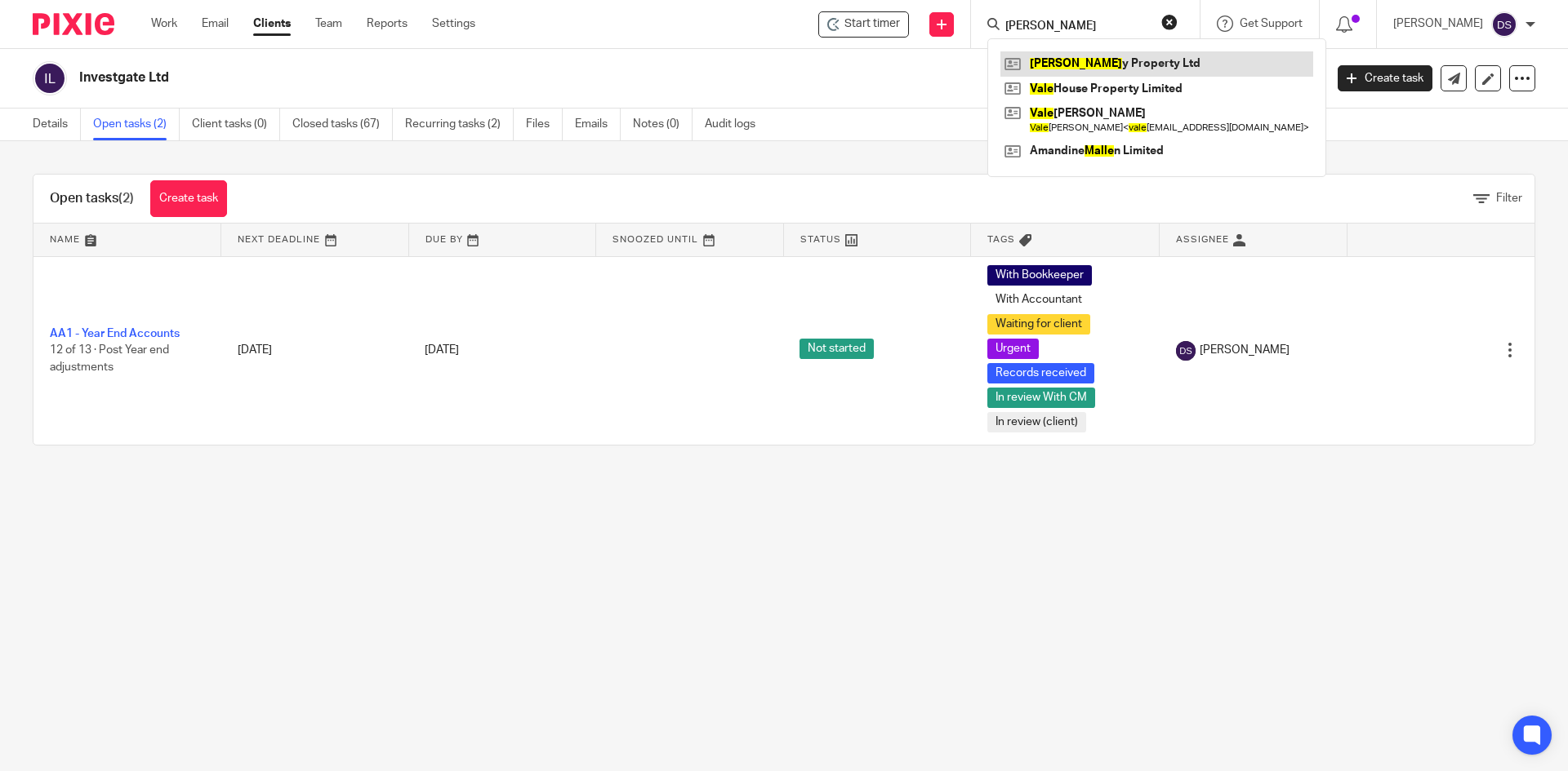
type input "[PERSON_NAME]"
click at [1085, 68] on link at bounding box center [1157, 63] width 313 height 24
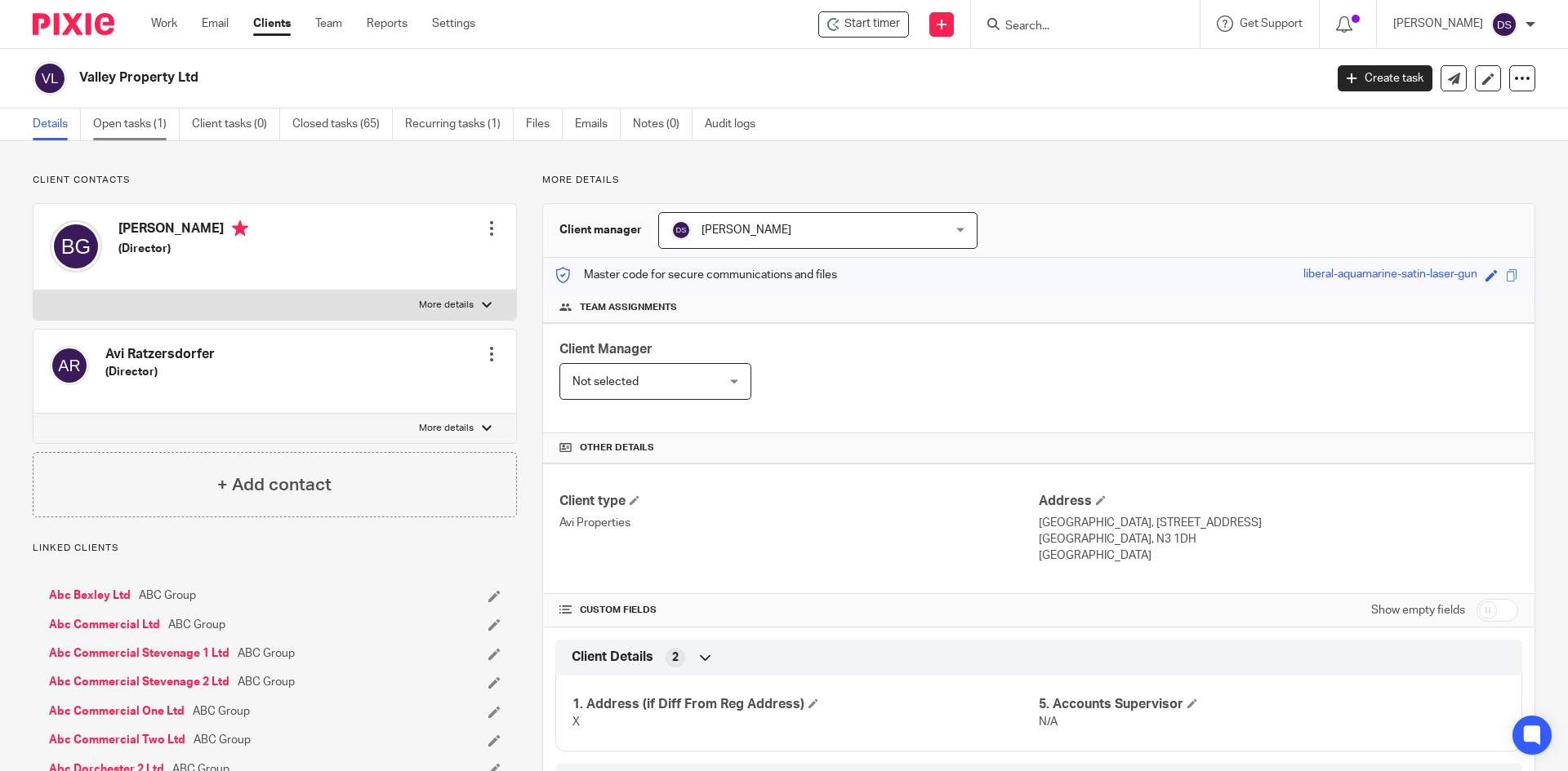
click at [135, 124] on link "Open tasks (1)" at bounding box center [136, 125] width 87 height 32
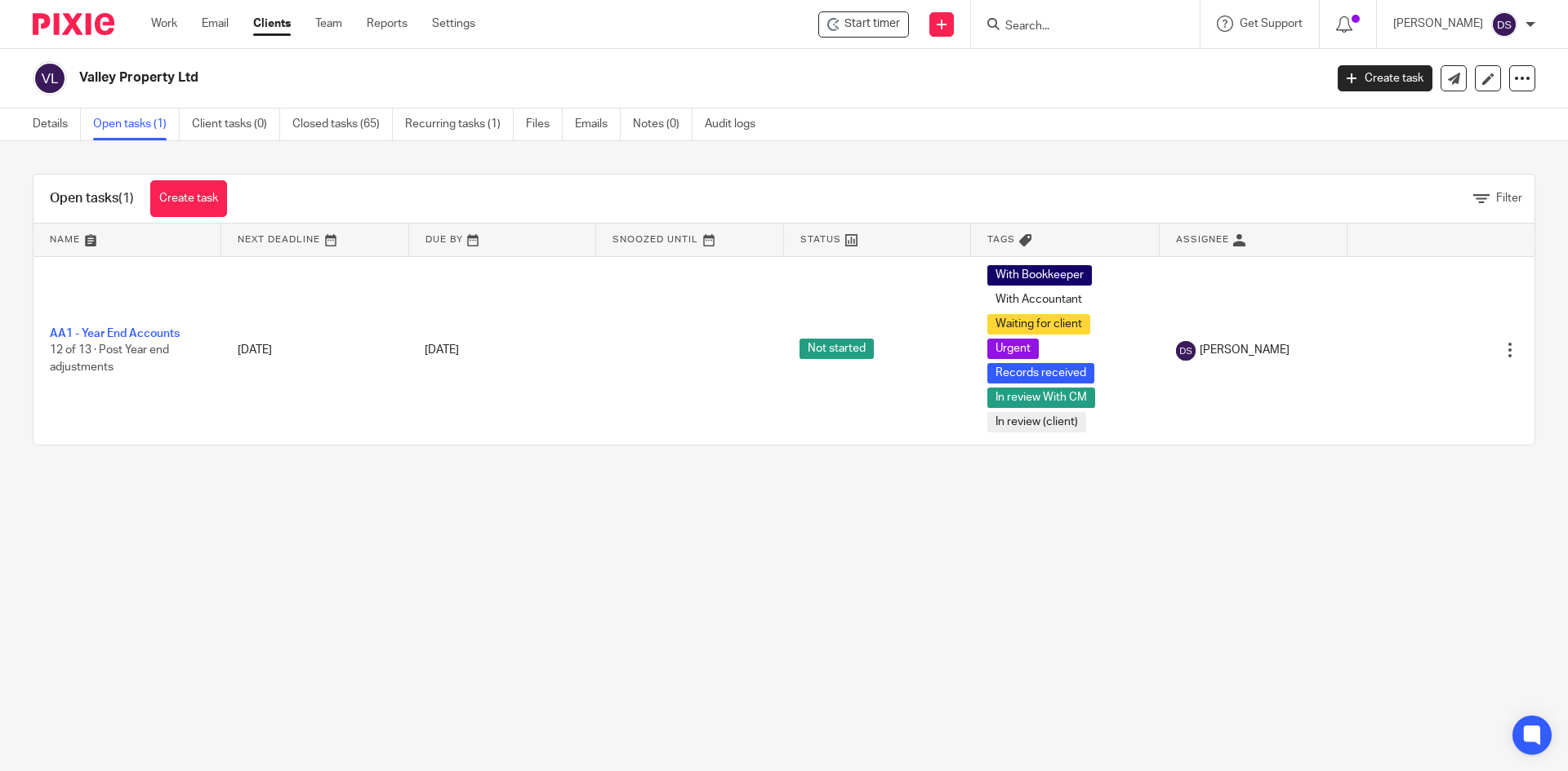
click at [1085, 21] on input "Search" at bounding box center [1077, 27] width 147 height 15
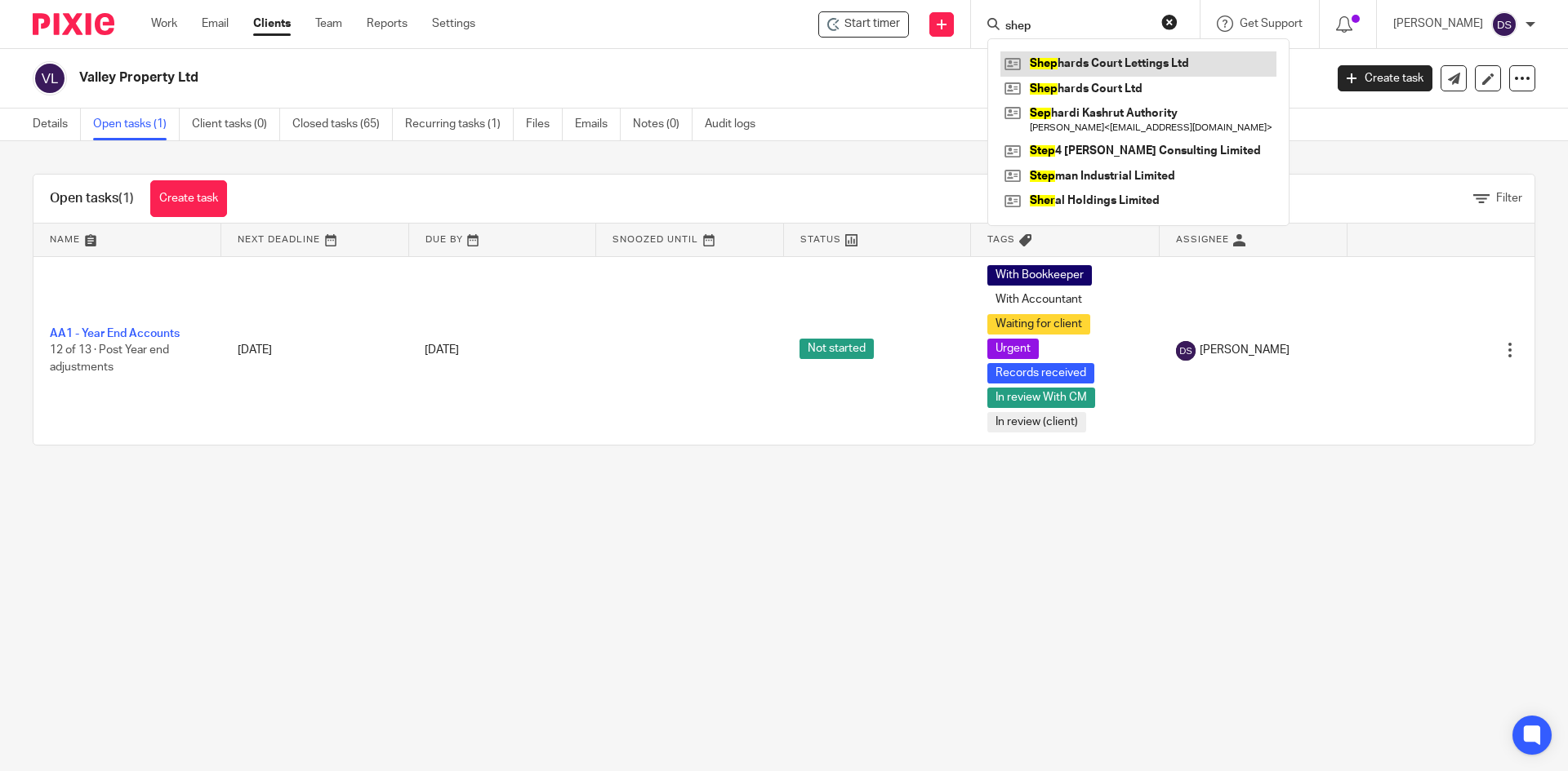
type input "shep"
click at [1126, 67] on link at bounding box center [1139, 63] width 276 height 24
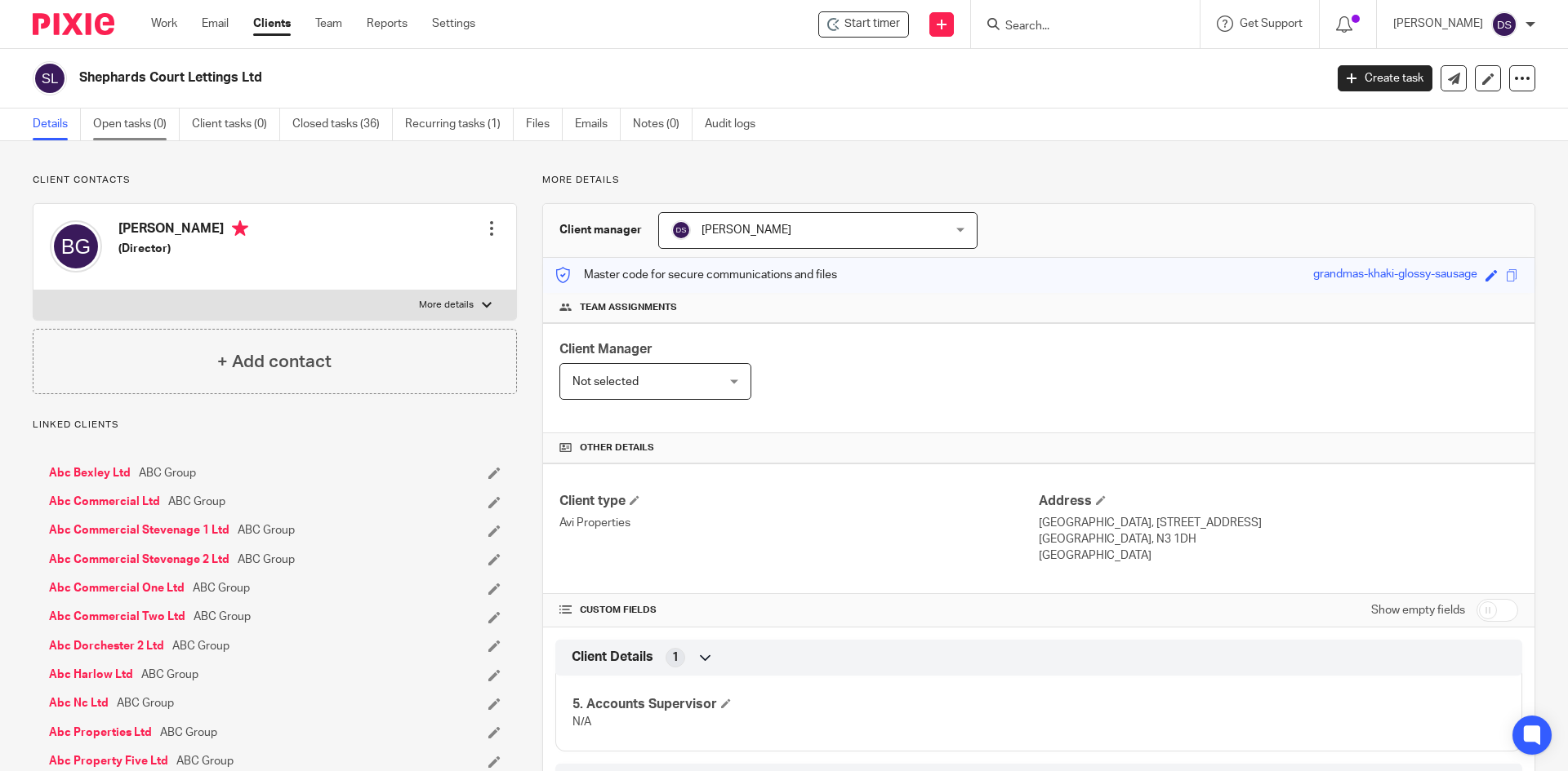
click at [126, 128] on link "Open tasks (0)" at bounding box center [136, 125] width 87 height 32
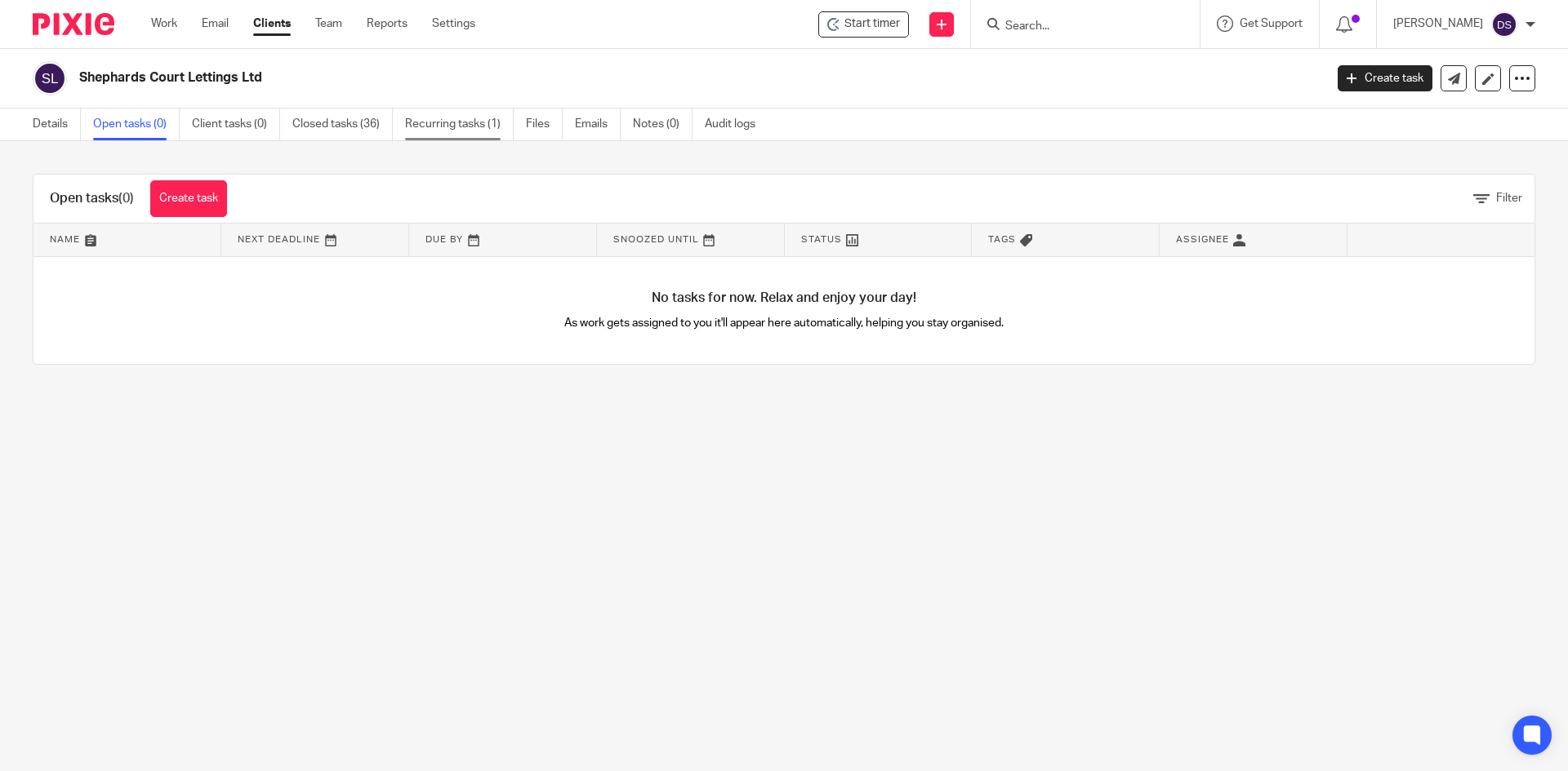
click at [447, 124] on link "Recurring tasks (1)" at bounding box center [459, 125] width 109 height 32
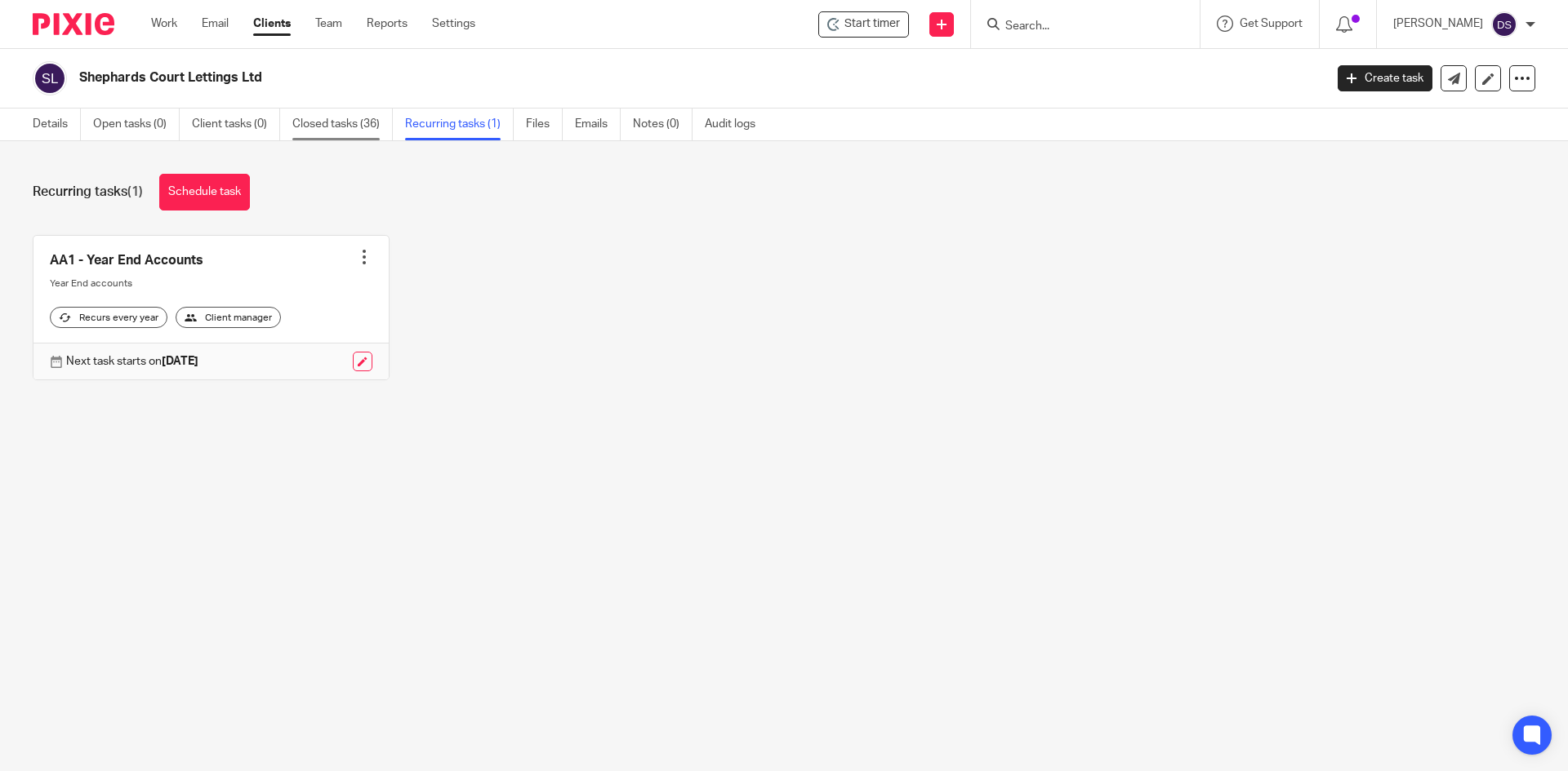
click at [320, 123] on link "Closed tasks (36)" at bounding box center [343, 125] width 101 height 32
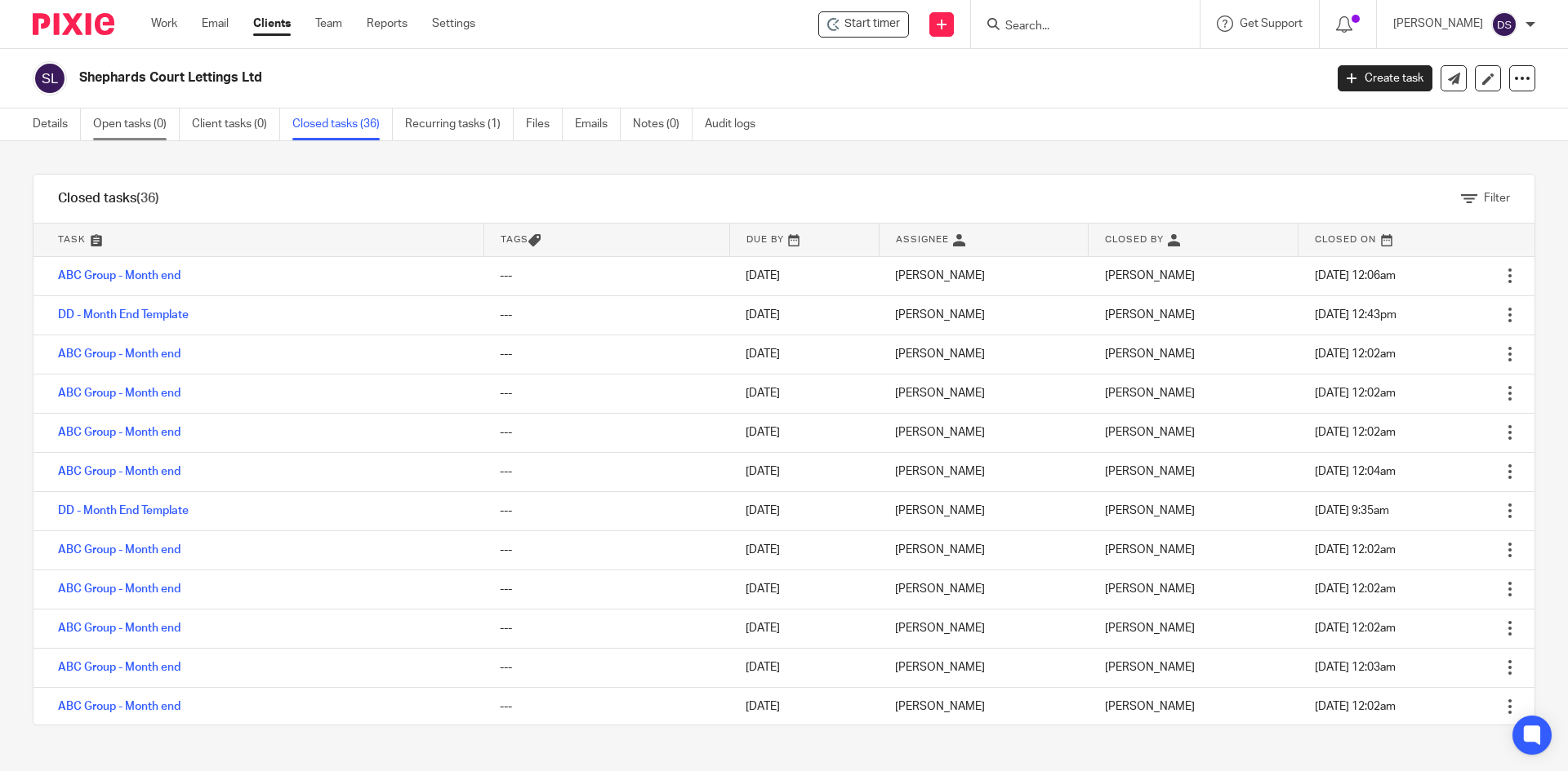
click at [129, 122] on link "Open tasks (0)" at bounding box center [136, 125] width 87 height 32
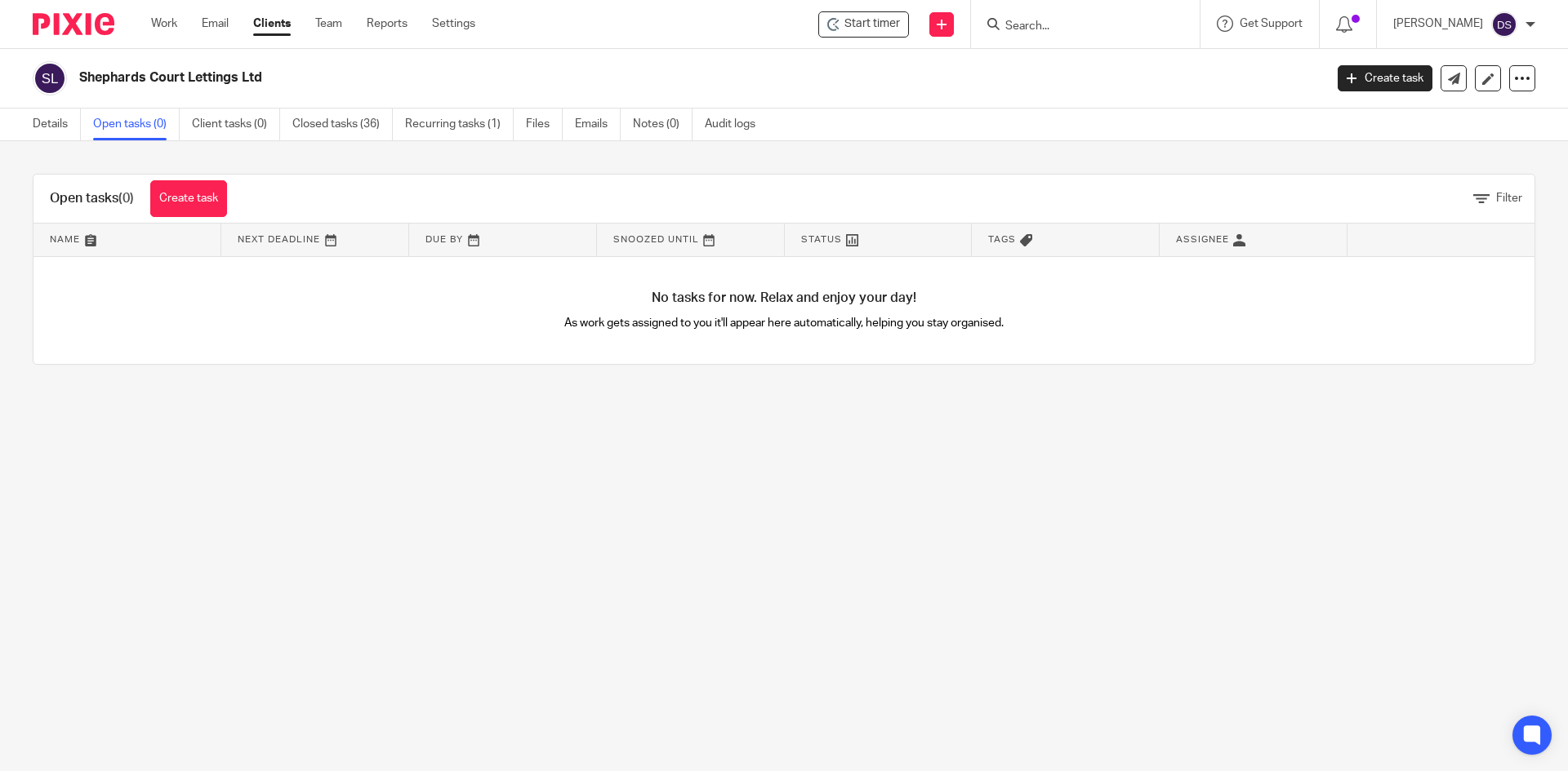
click at [1064, 29] on input "Search" at bounding box center [1077, 27] width 147 height 15
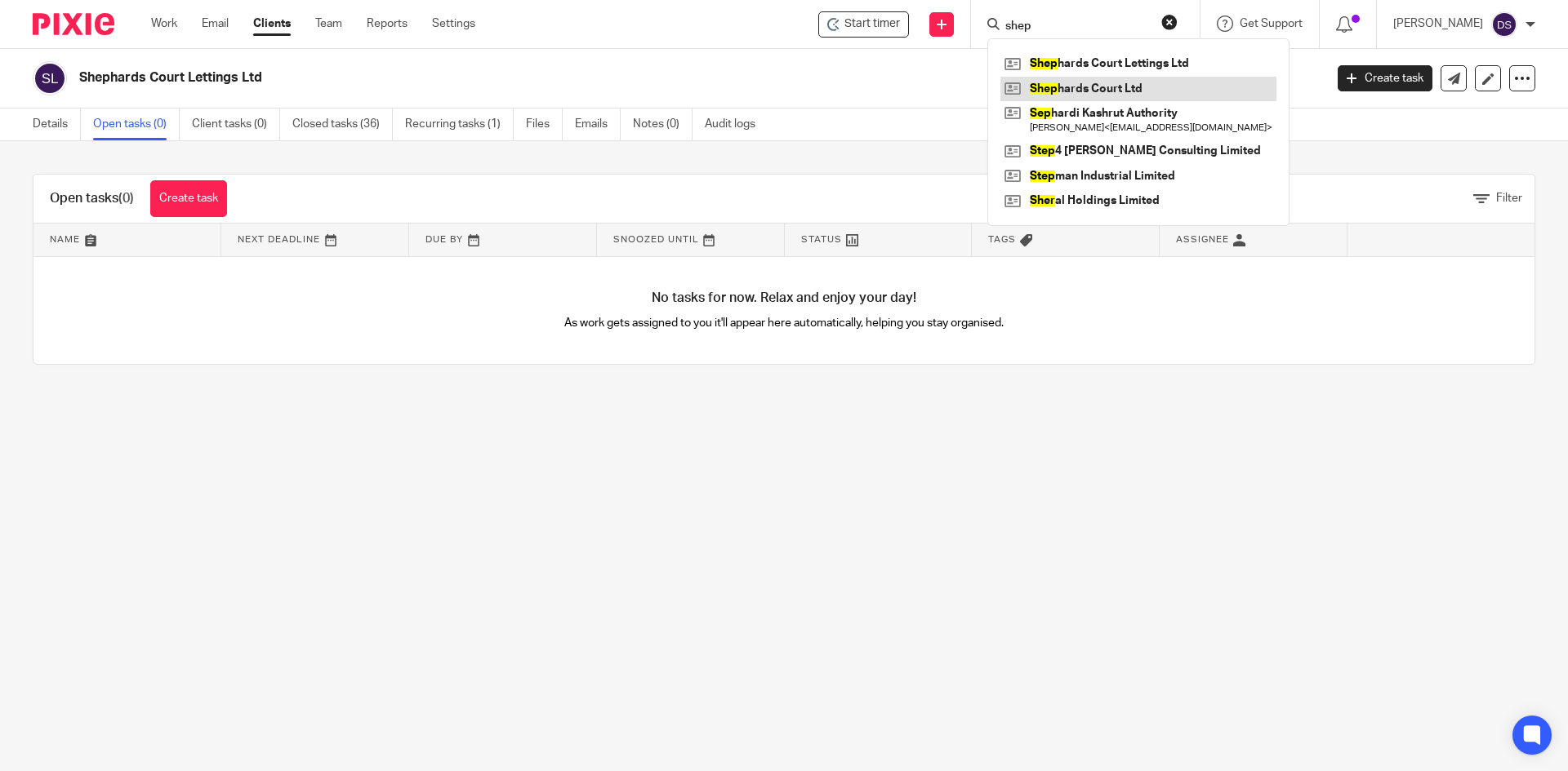
type input "shep"
click at [1121, 87] on link at bounding box center [1139, 88] width 276 height 24
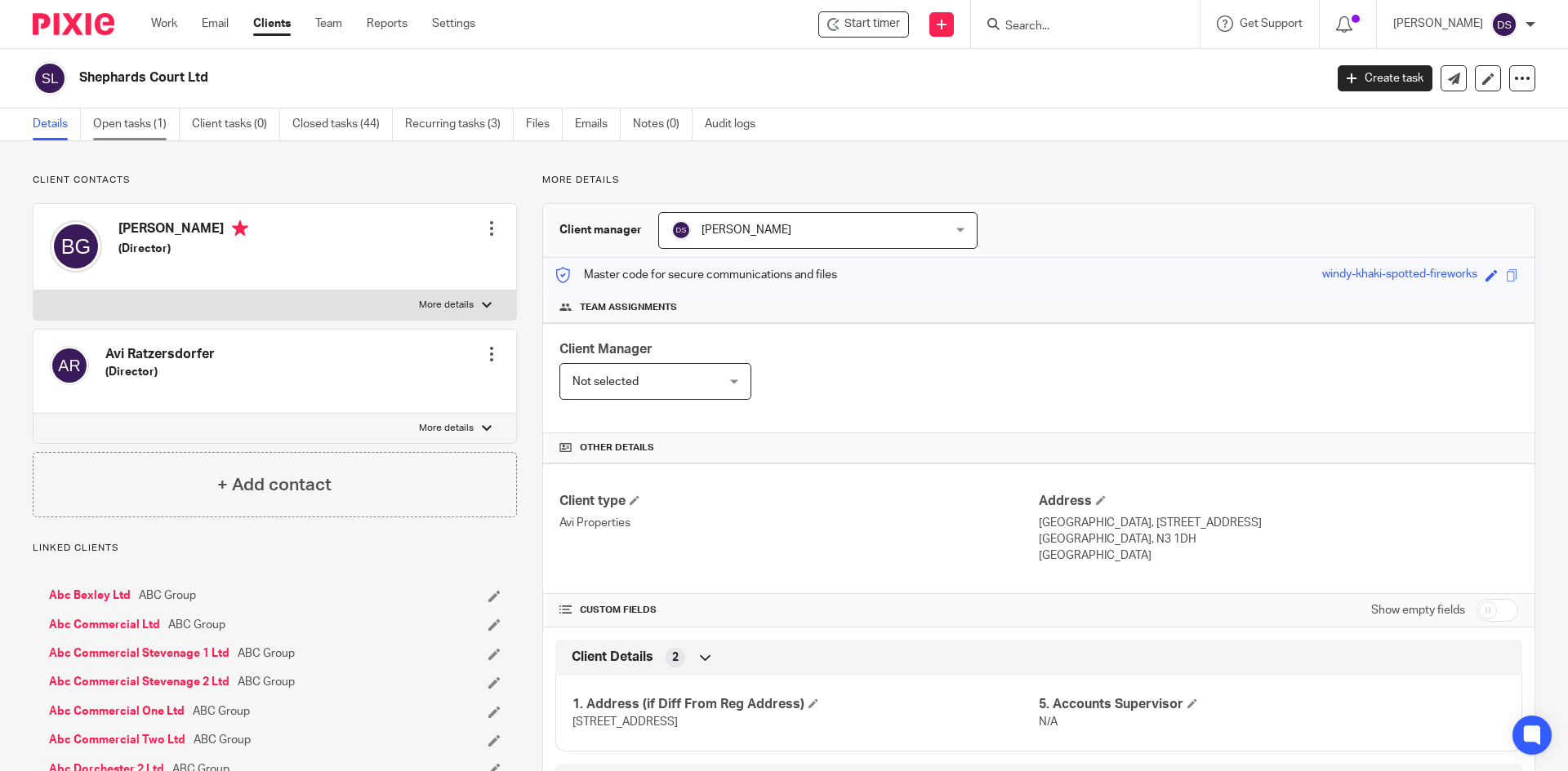
click at [117, 124] on link "Open tasks (1)" at bounding box center [136, 125] width 87 height 32
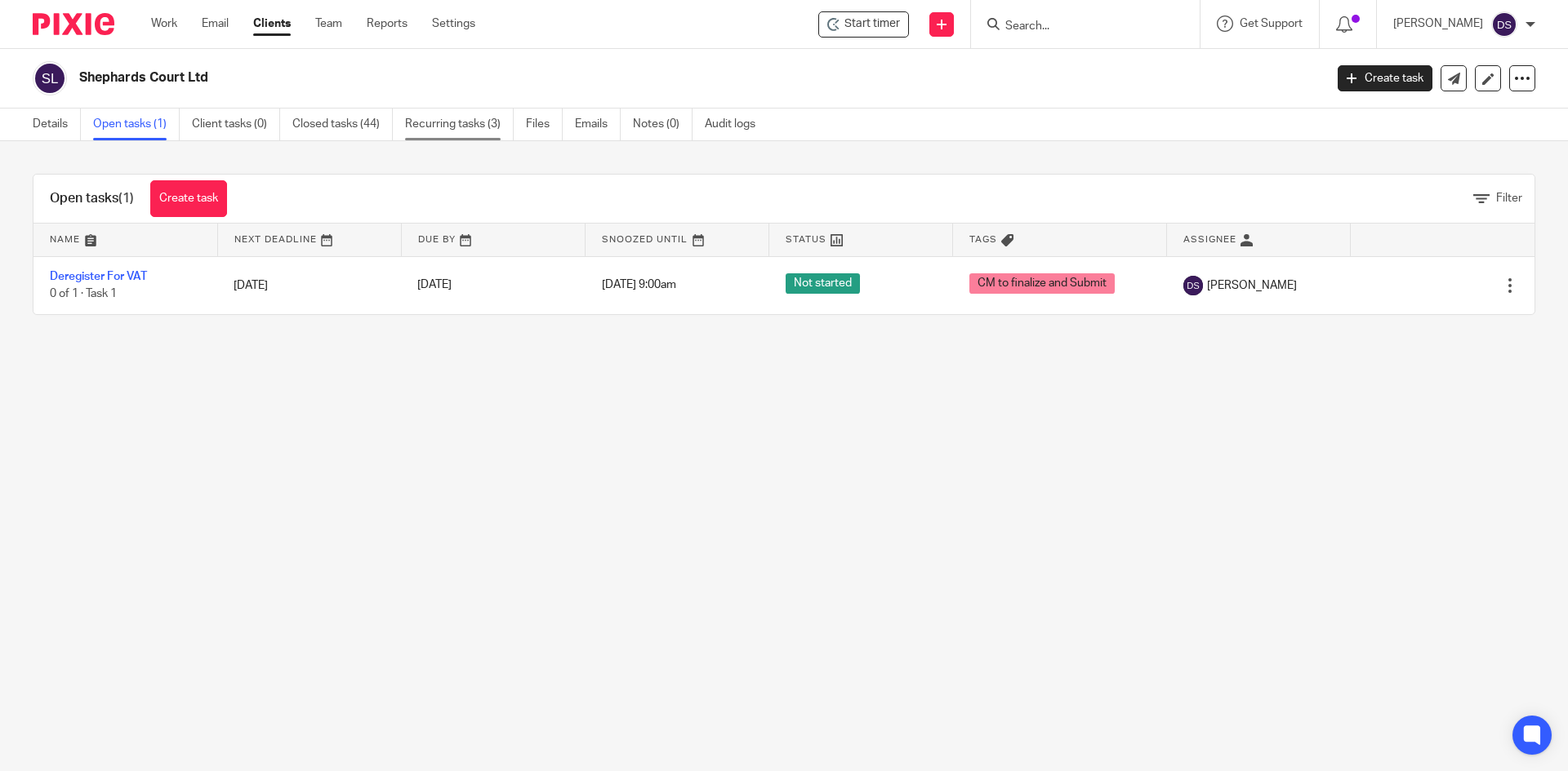
click at [456, 127] on link "Recurring tasks (3)" at bounding box center [459, 125] width 109 height 32
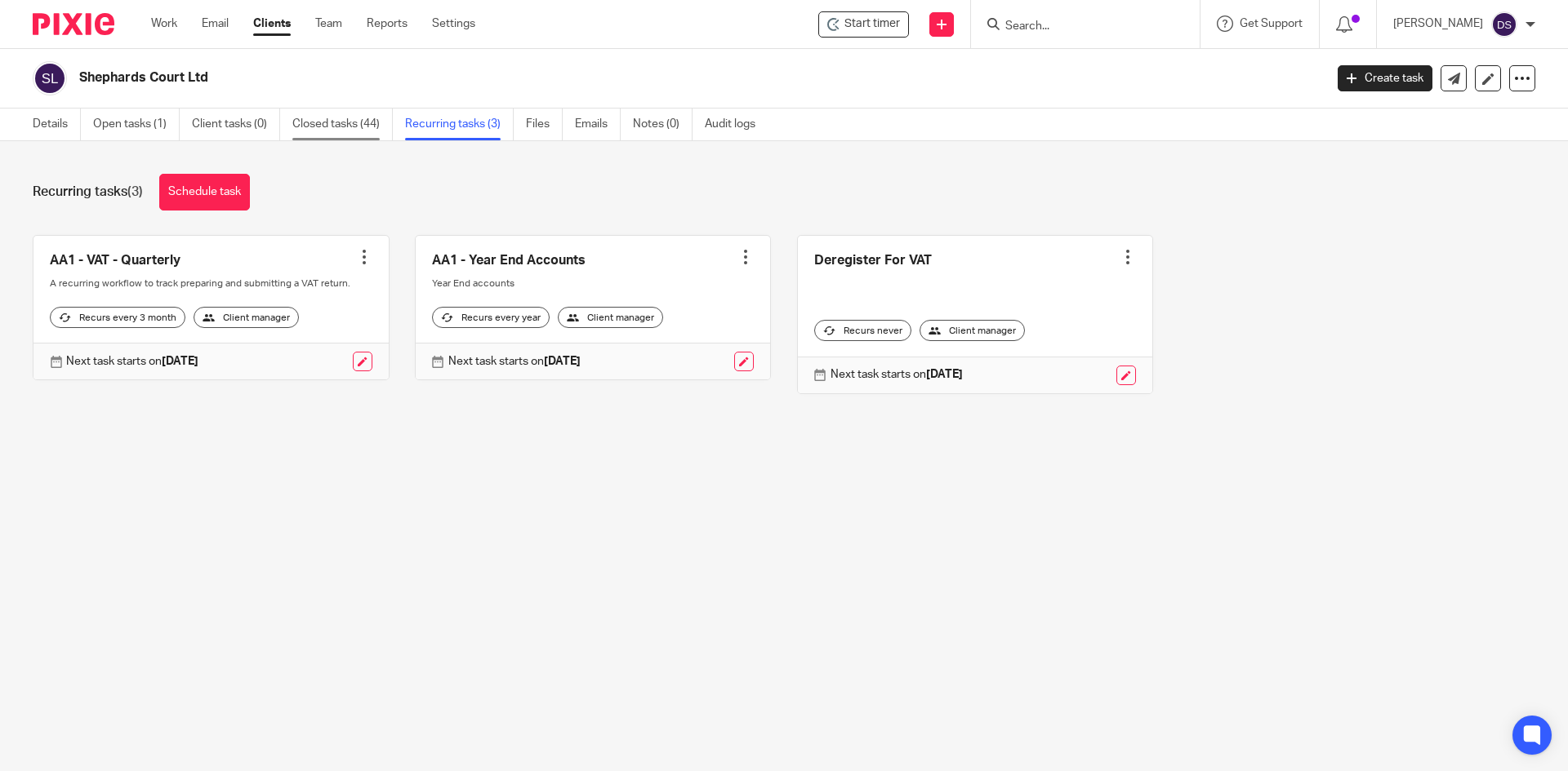
click at [335, 128] on link "Closed tasks (44)" at bounding box center [343, 125] width 101 height 32
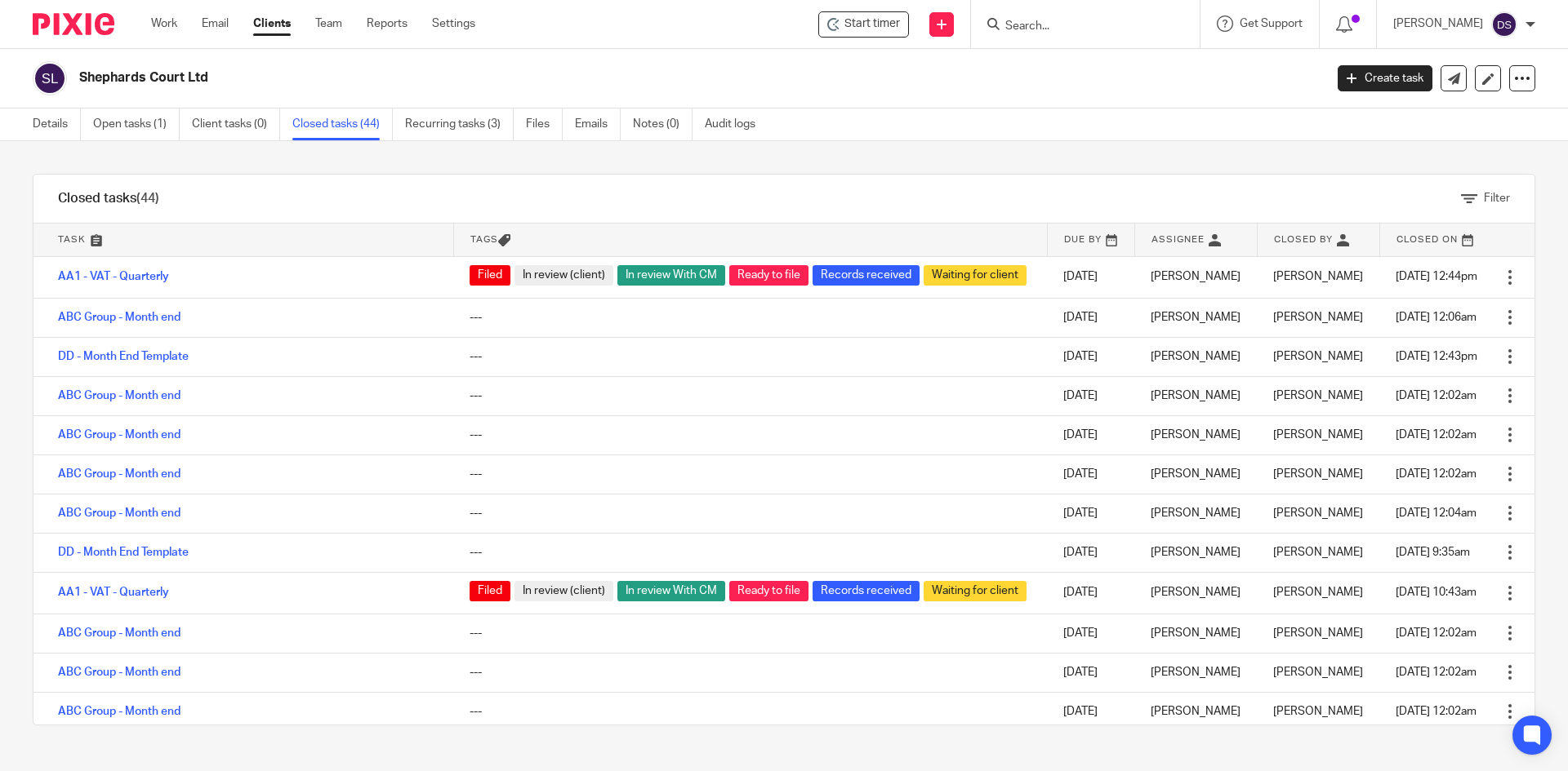
click at [1087, 20] on input "Search" at bounding box center [1077, 27] width 147 height 15
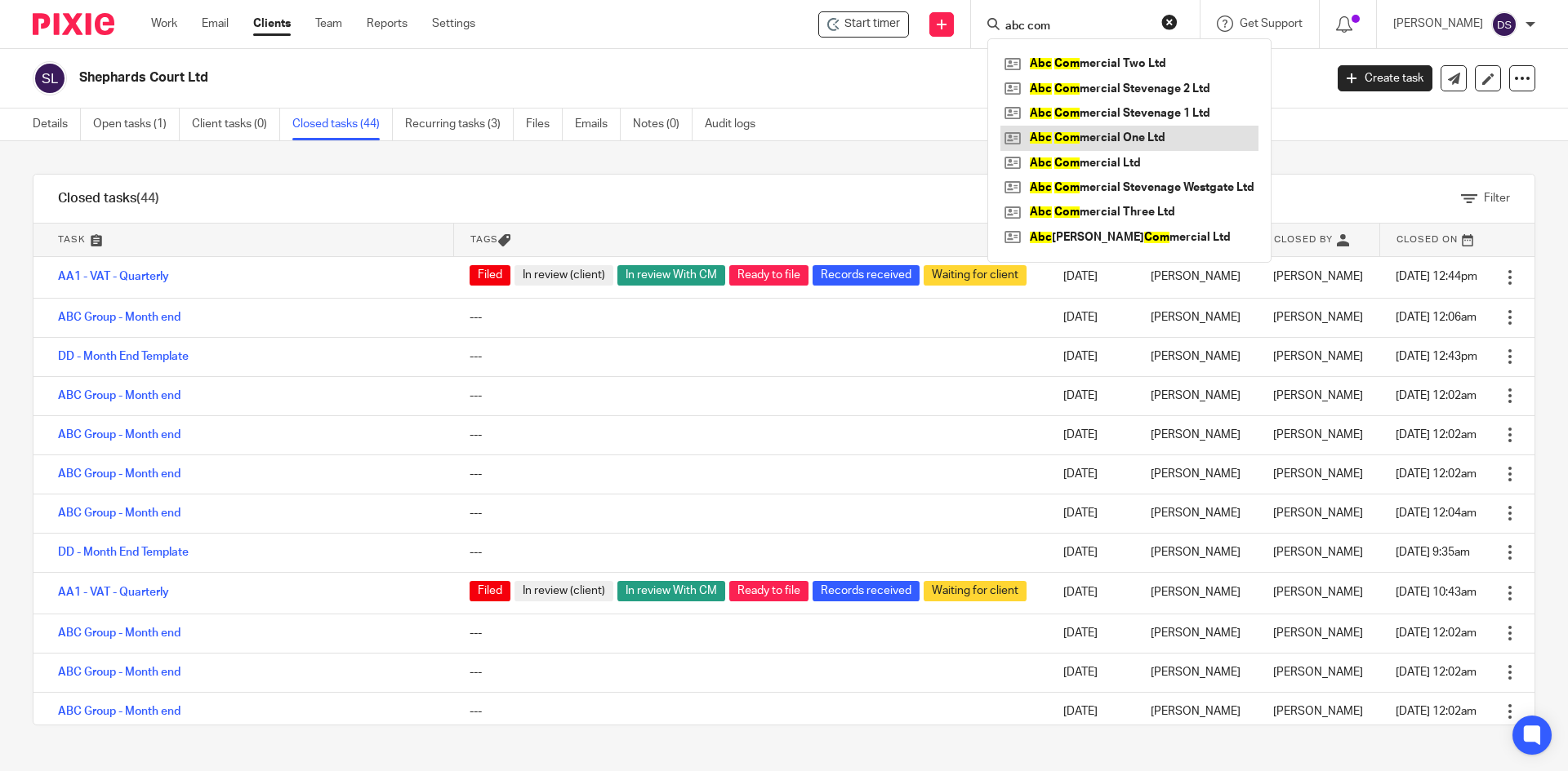
type input "abc com"
click at [1126, 142] on link at bounding box center [1129, 138] width 258 height 24
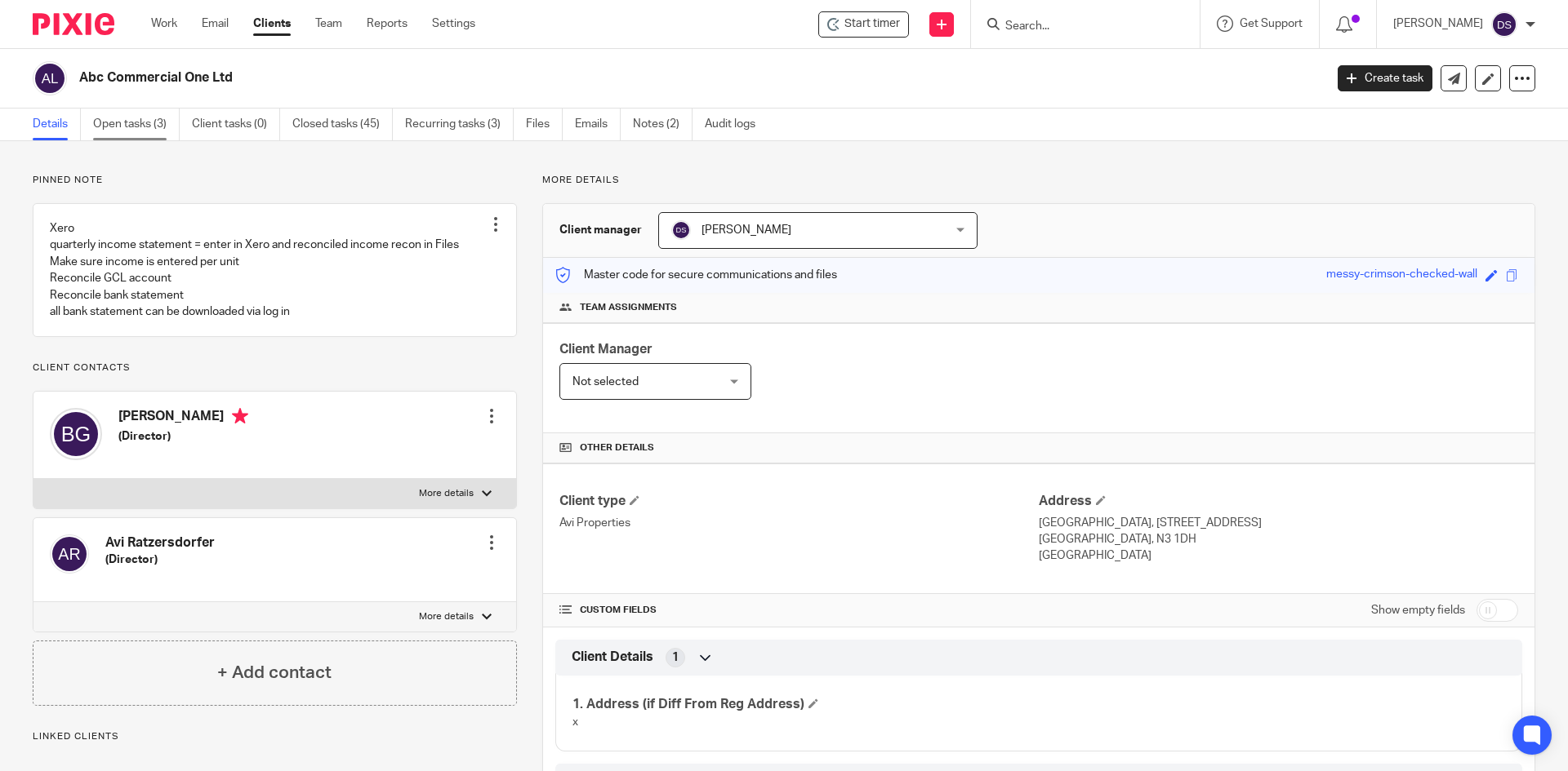
click at [111, 122] on link "Open tasks (3)" at bounding box center [136, 125] width 87 height 32
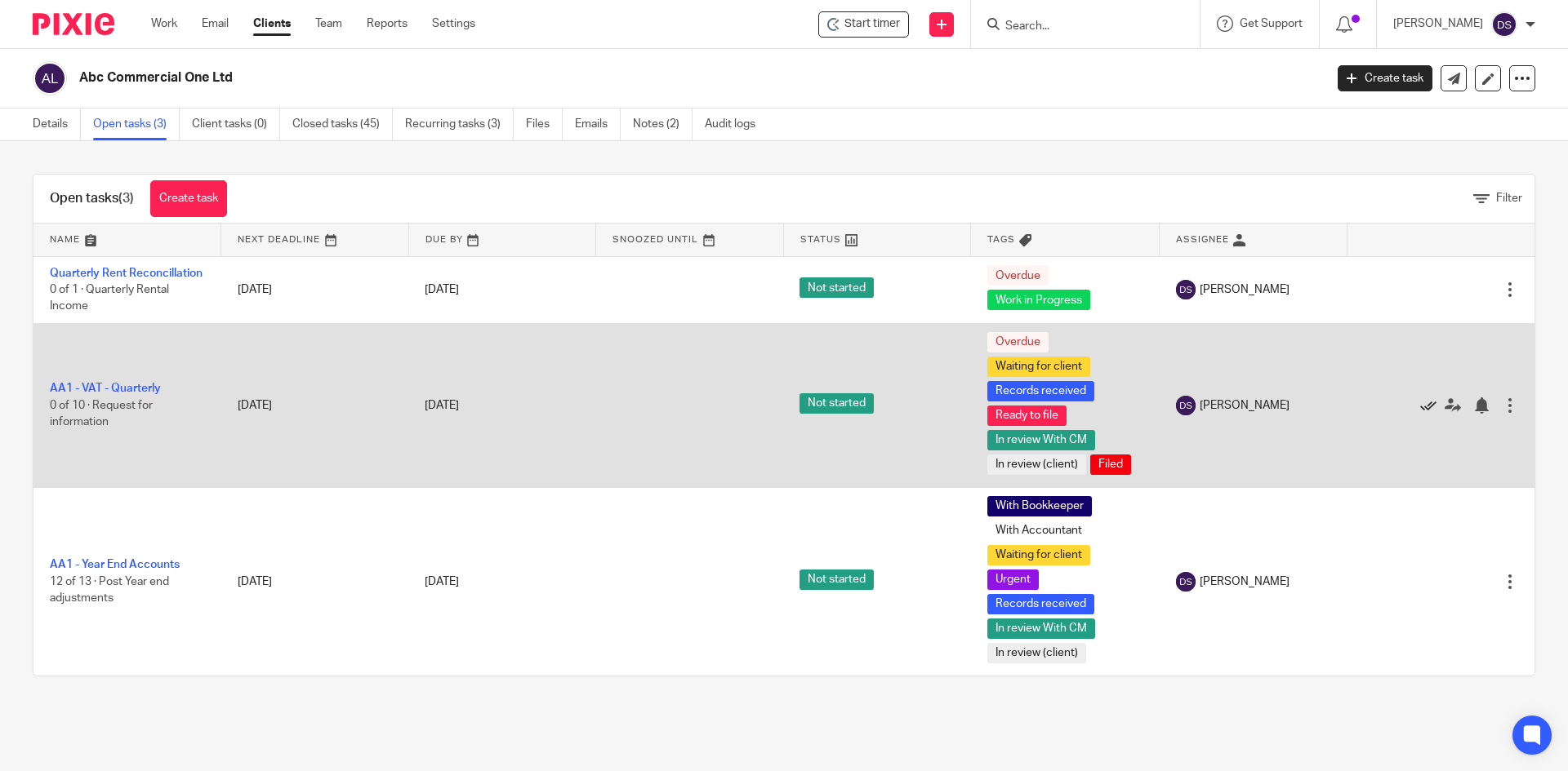
click at [1420, 413] on icon at bounding box center [1428, 406] width 17 height 17
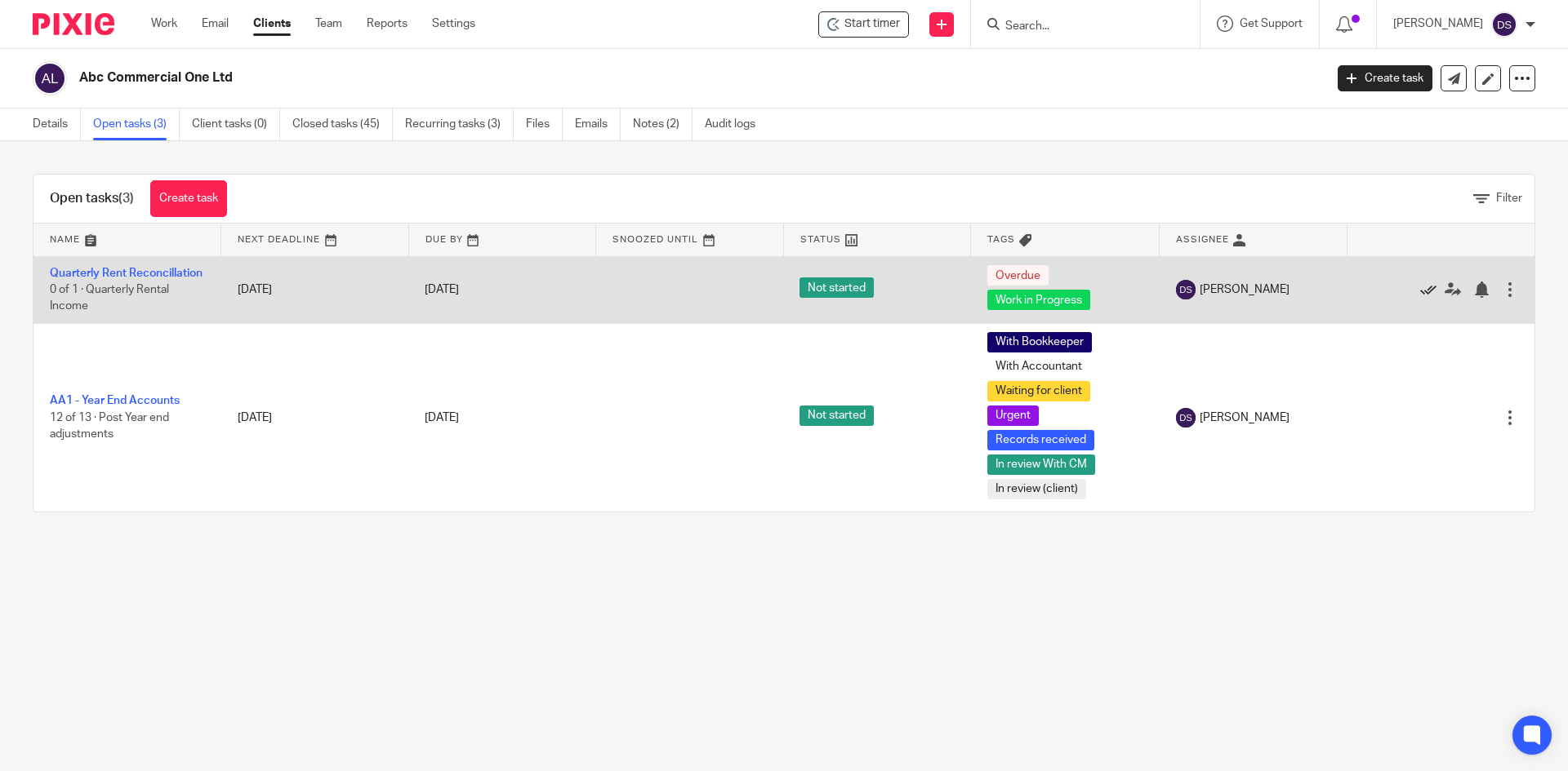
click at [1420, 298] on icon at bounding box center [1428, 290] width 17 height 17
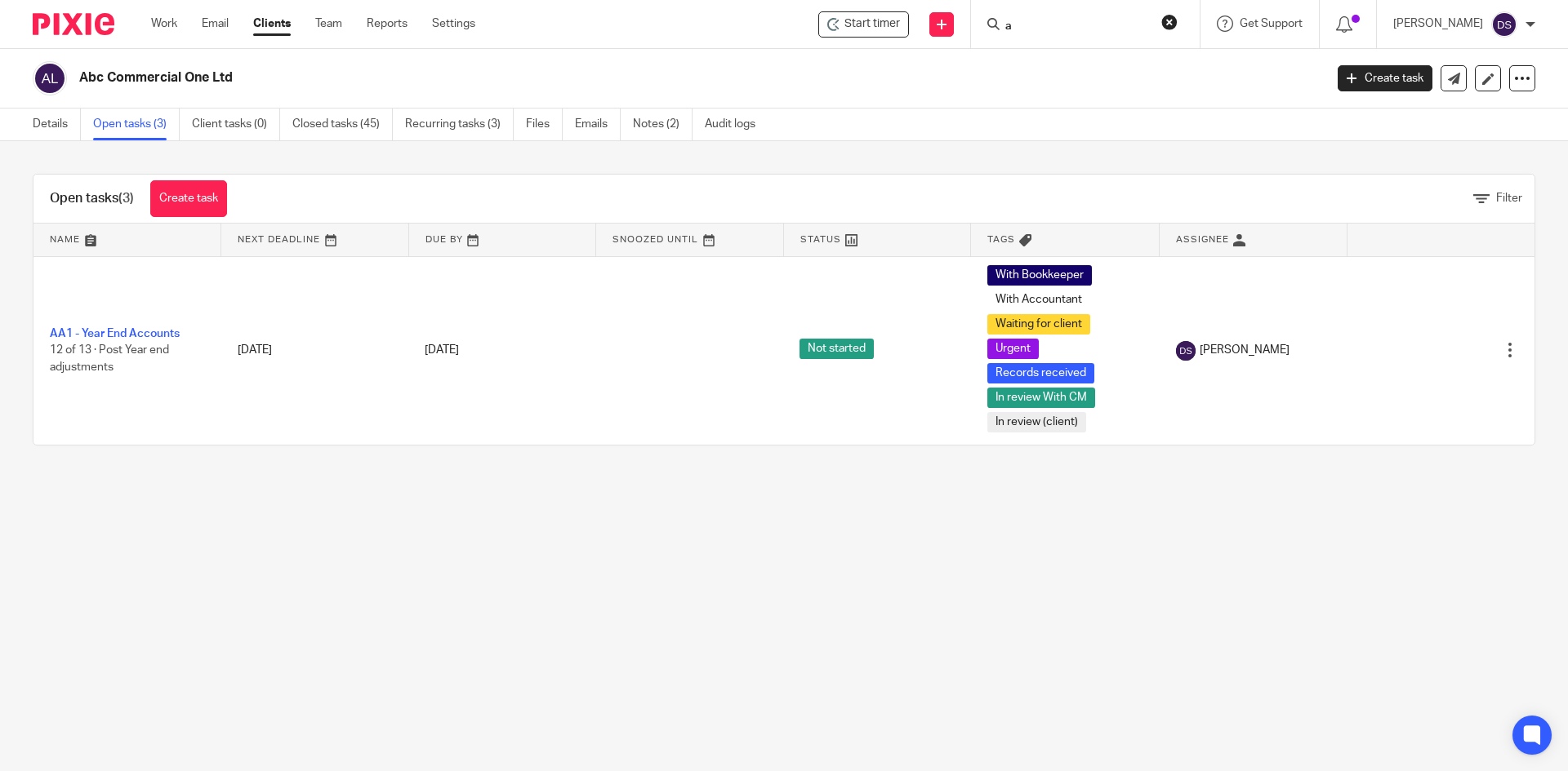
click at [1068, 31] on input "a" at bounding box center [1077, 27] width 147 height 15
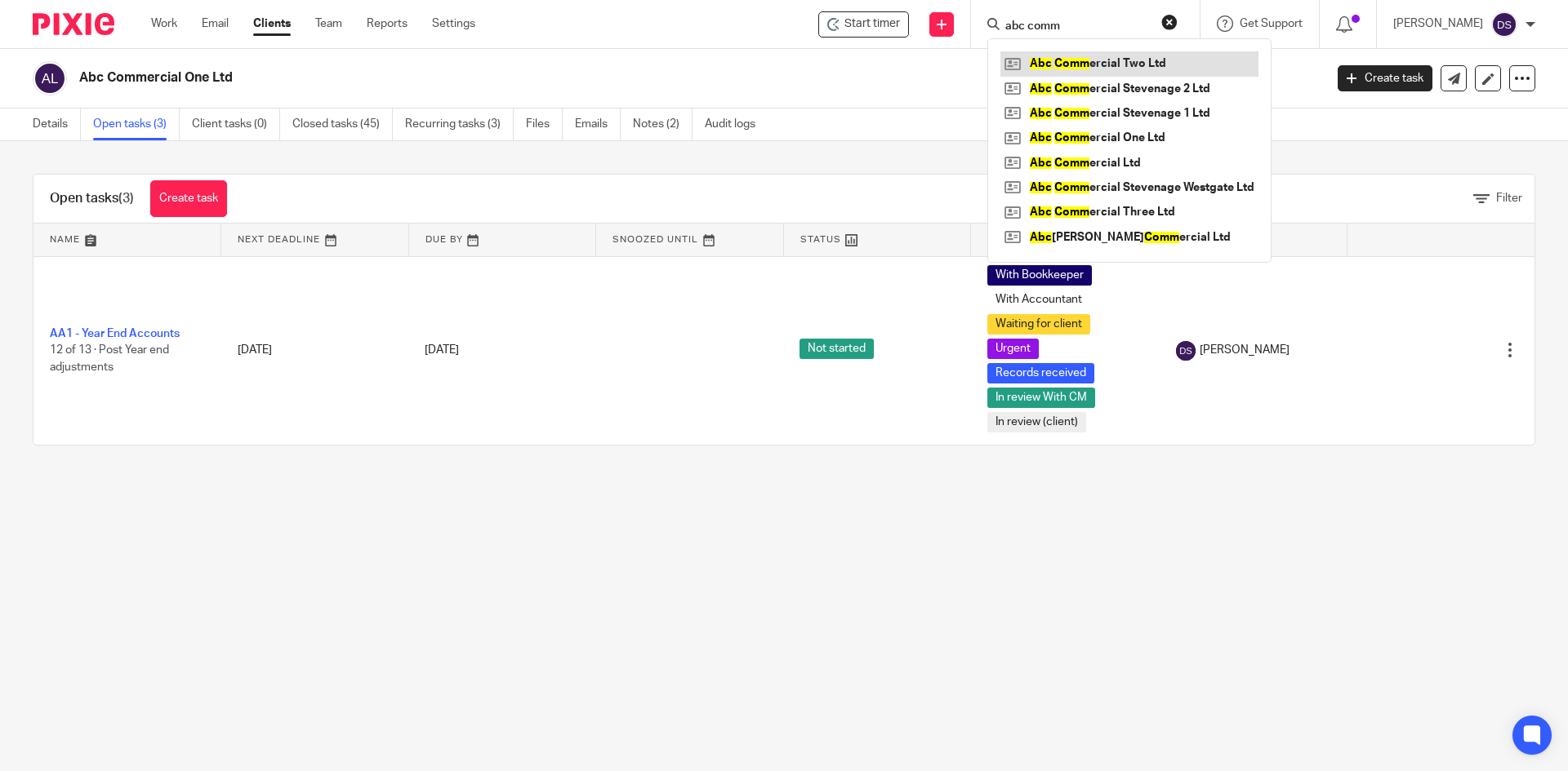
type input "abc comm"
click at [1102, 68] on link at bounding box center [1129, 63] width 258 height 24
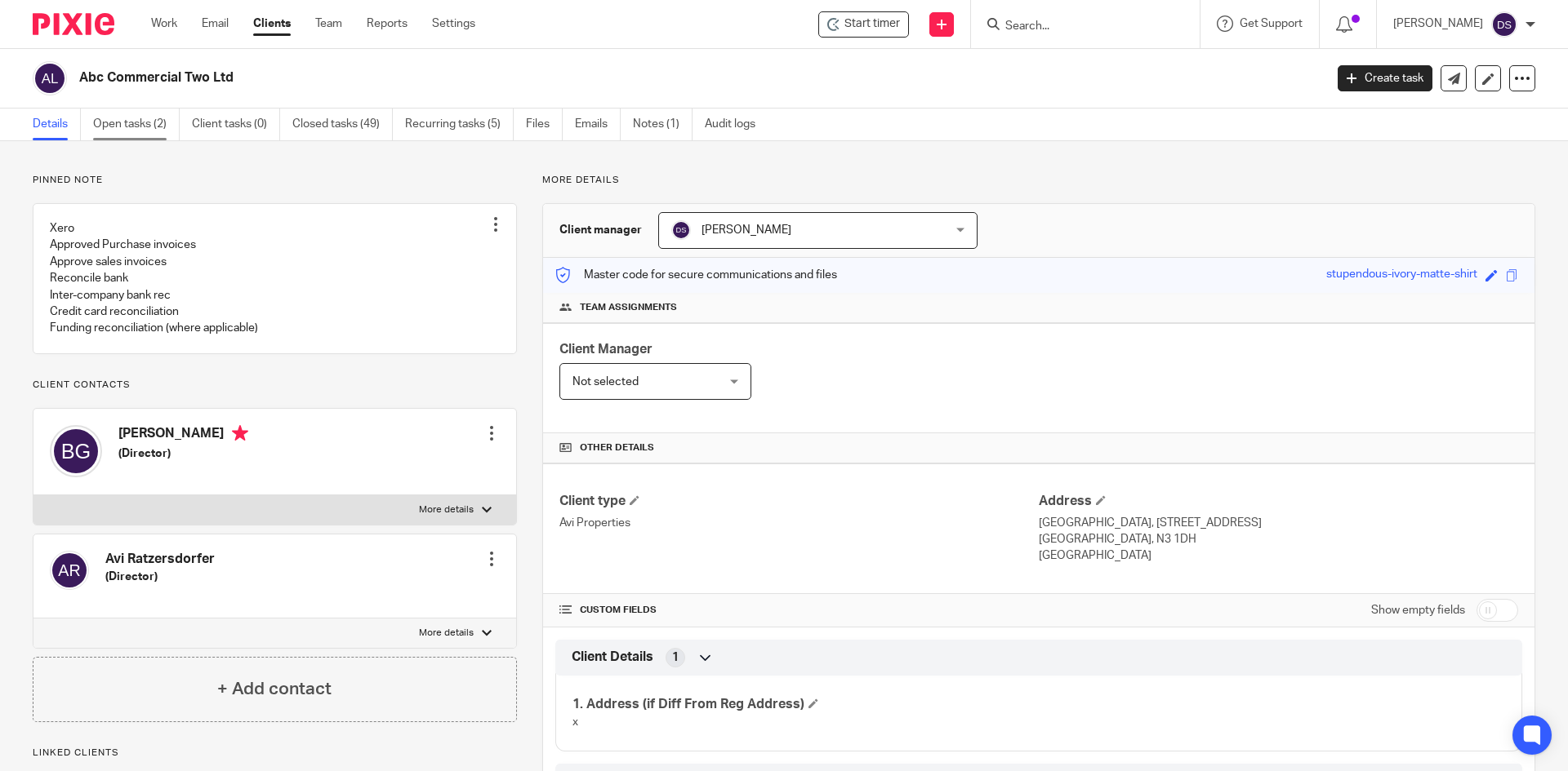
click at [120, 127] on link "Open tasks (2)" at bounding box center [136, 125] width 87 height 32
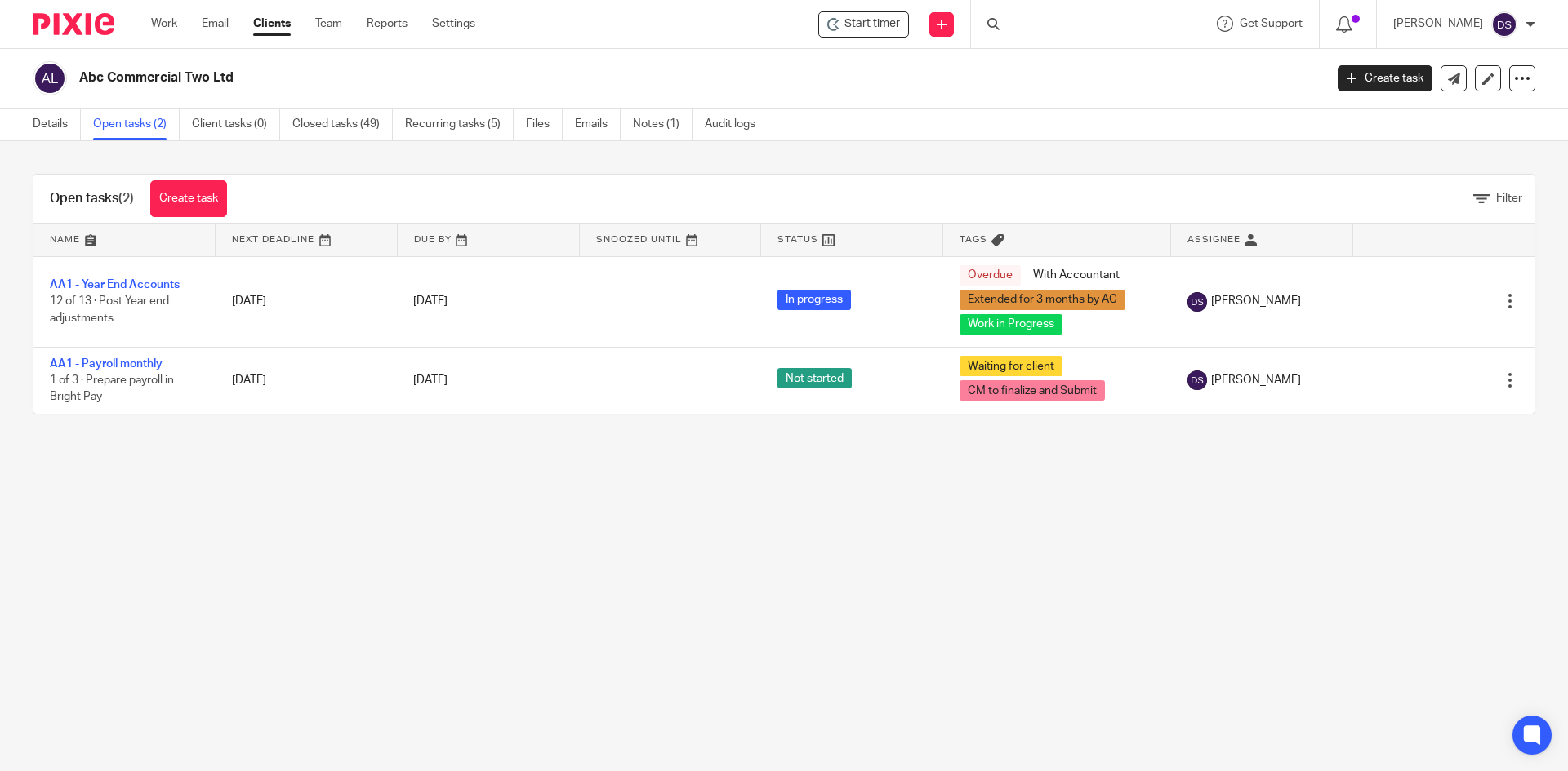
click at [1064, 19] on div at bounding box center [1084, 24] width 228 height 48
click at [1053, 27] on div at bounding box center [1084, 24] width 228 height 48
click at [1064, 27] on div at bounding box center [1084, 24] width 228 height 48
click at [1058, 22] on div at bounding box center [1084, 24] width 228 height 48
click at [1000, 21] on icon at bounding box center [993, 23] width 12 height 12
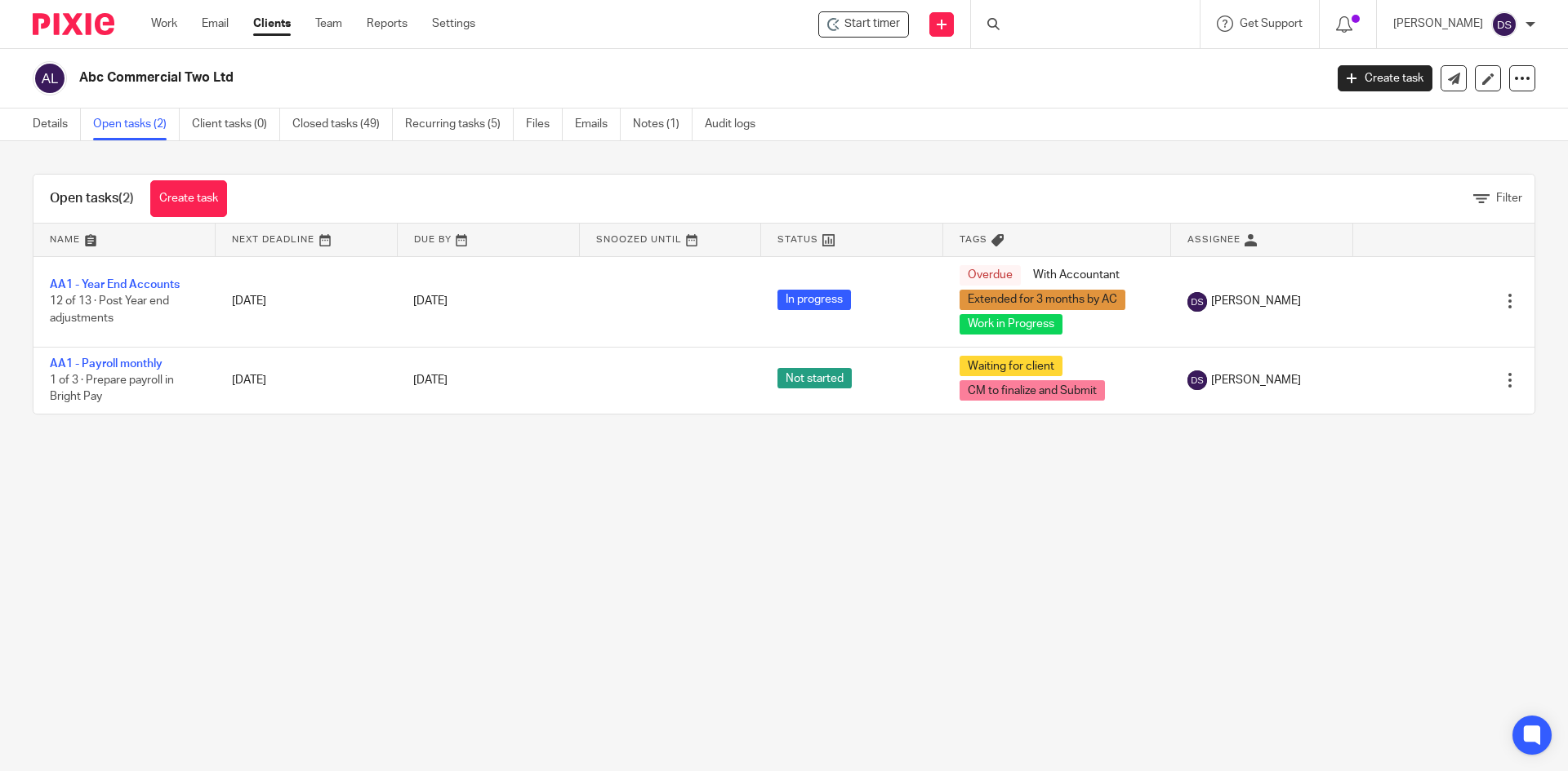
click at [1043, 19] on div at bounding box center [1084, 24] width 228 height 48
drag, startPoint x: 1043, startPoint y: 19, endPoint x: 794, endPoint y: 0, distance: 249.7
click at [1034, 17] on div at bounding box center [1084, 24] width 228 height 48
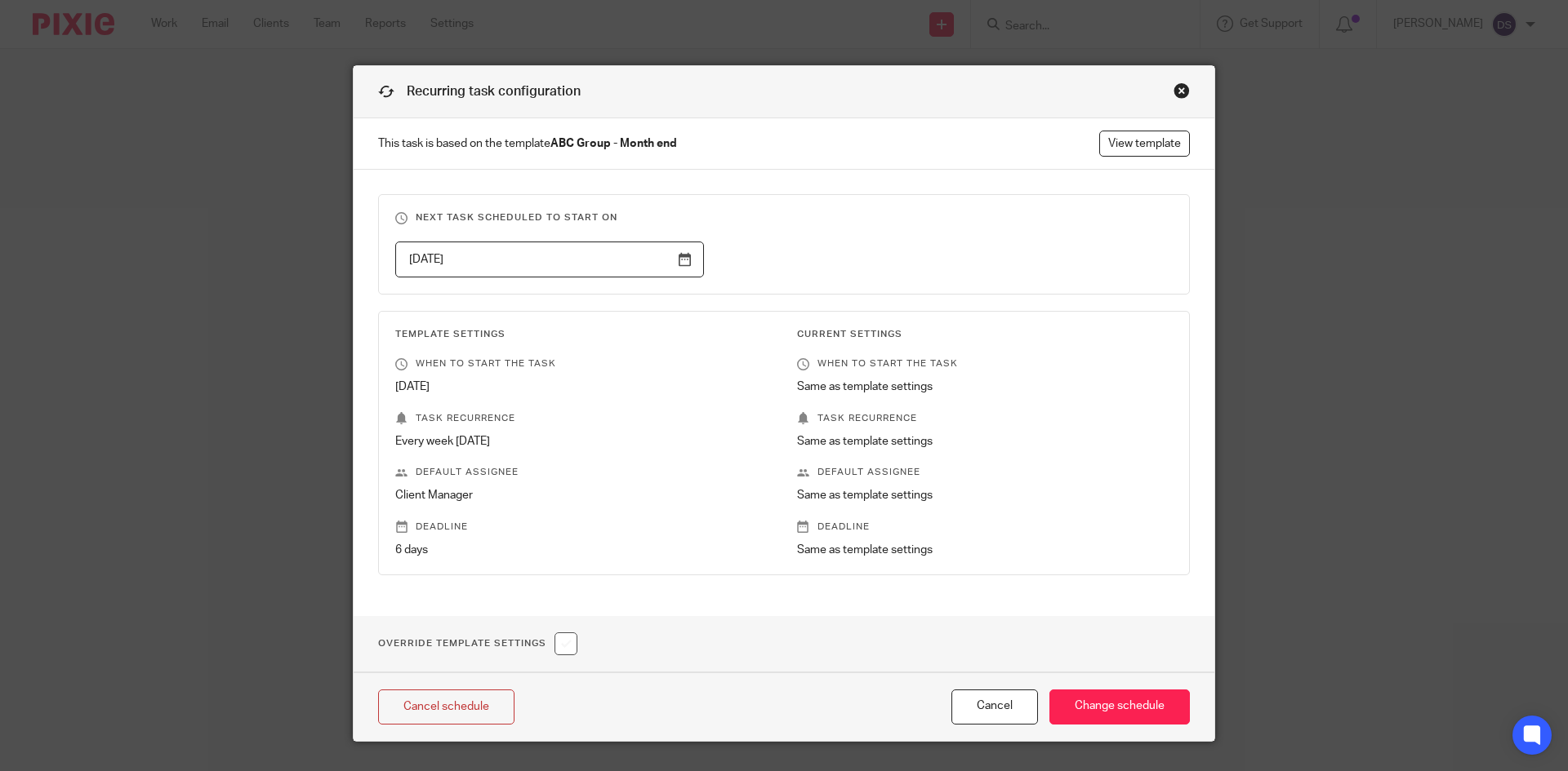
click at [1173, 88] on div "Close this dialog window" at bounding box center [1181, 91] width 17 height 17
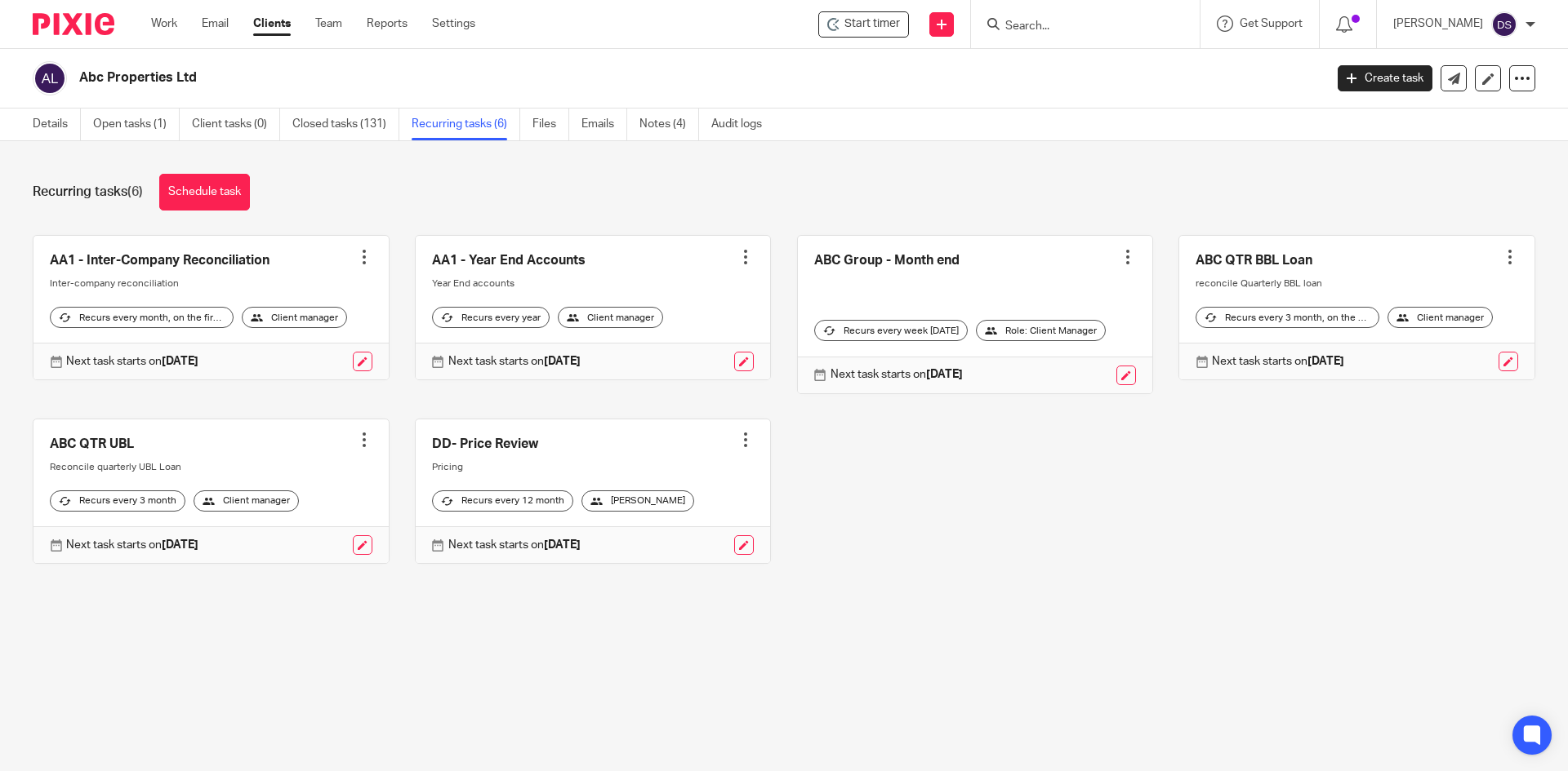
drag, startPoint x: 0, startPoint y: 0, endPoint x: 1098, endPoint y: 23, distance: 1098.2
click at [1098, 23] on input "Search" at bounding box center [1077, 27] width 147 height 15
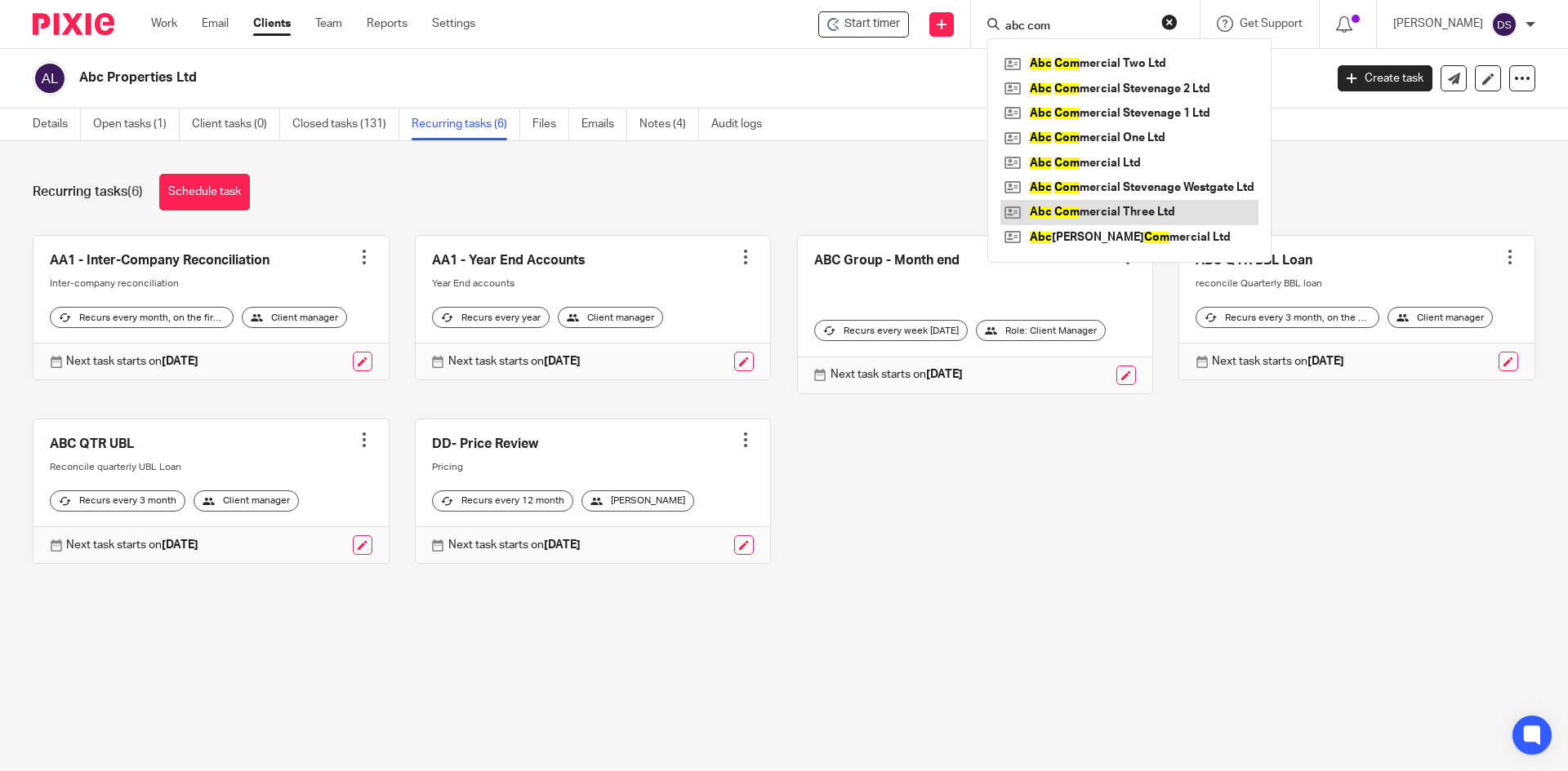
type input "abc com"
click at [1152, 215] on link at bounding box center [1129, 212] width 258 height 24
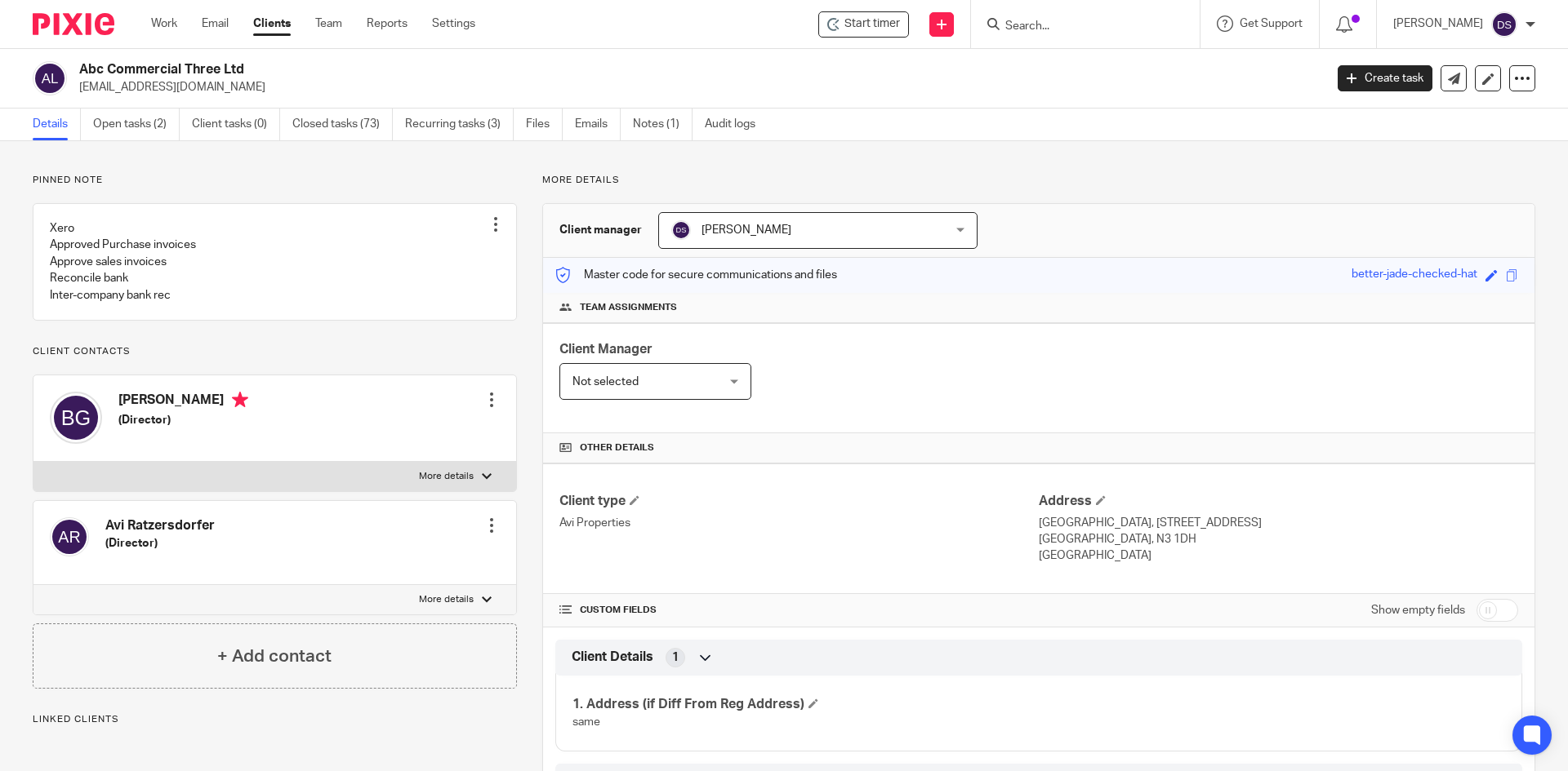
click at [126, 128] on link "Open tasks (2)" at bounding box center [136, 125] width 87 height 32
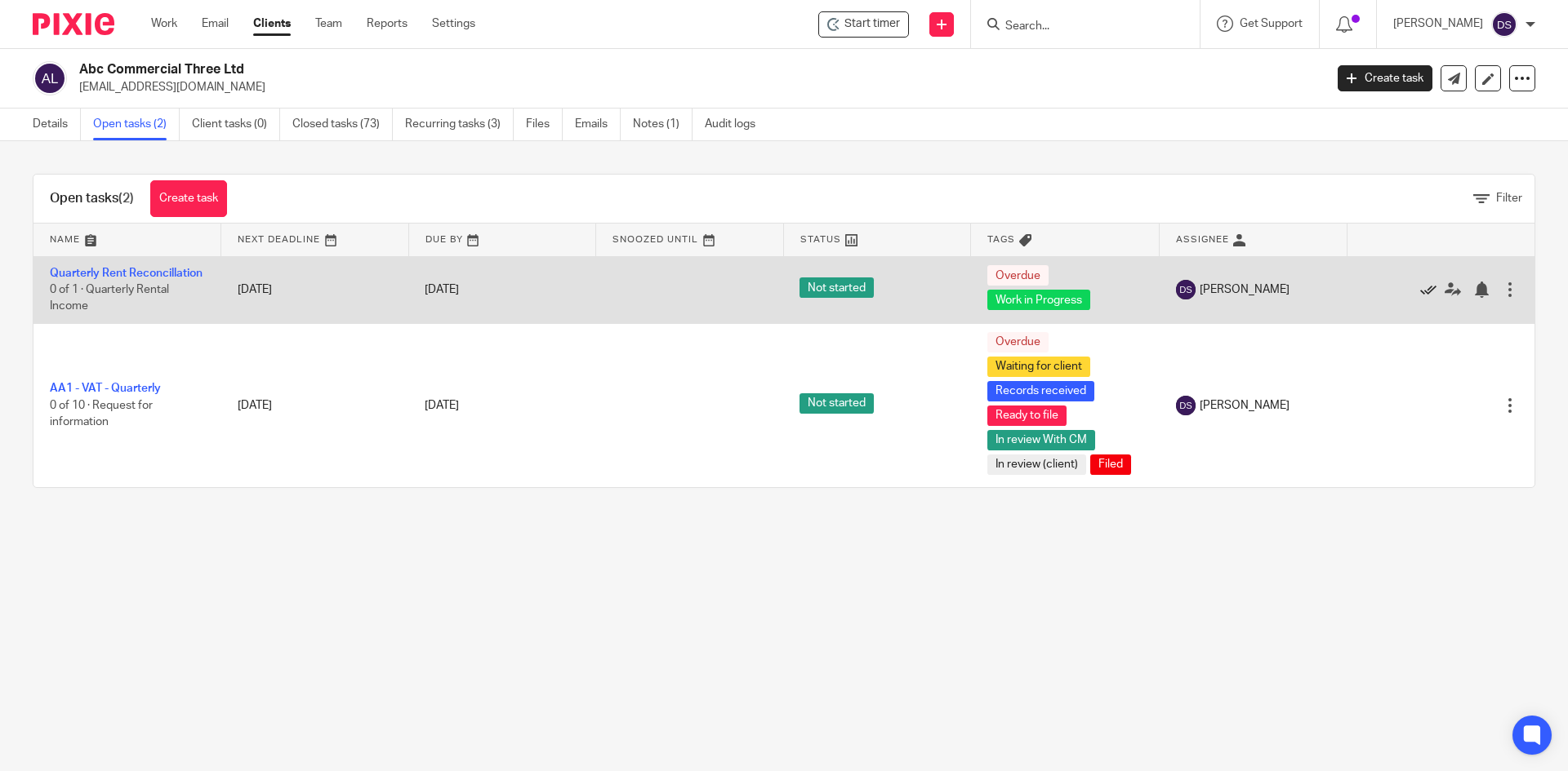
click at [1420, 298] on icon at bounding box center [1428, 290] width 17 height 17
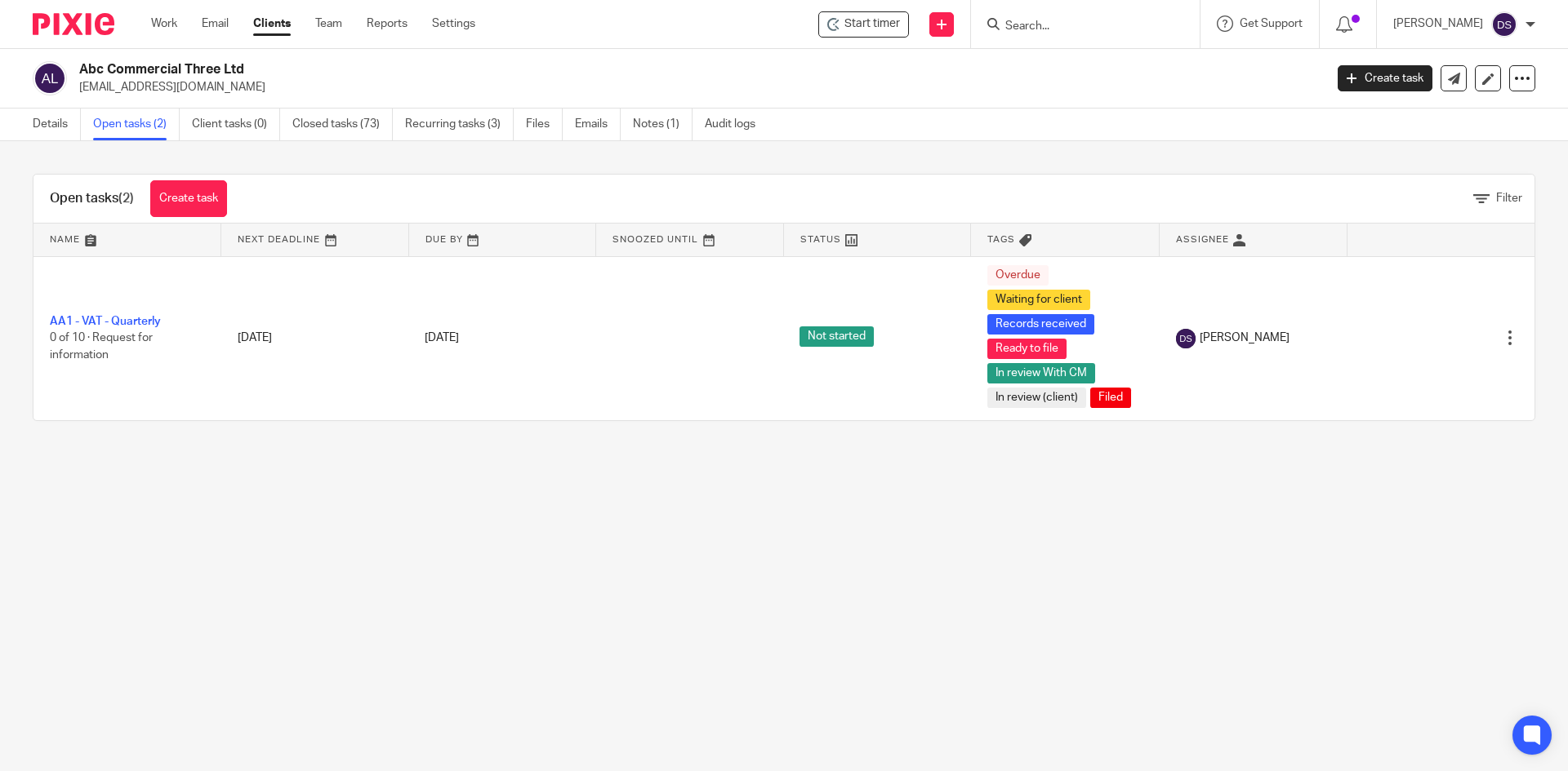
click at [1097, 20] on input "Search" at bounding box center [1077, 27] width 147 height 15
type input "abc har"
click at [344, 121] on link "Closed tasks (73)" at bounding box center [343, 125] width 101 height 32
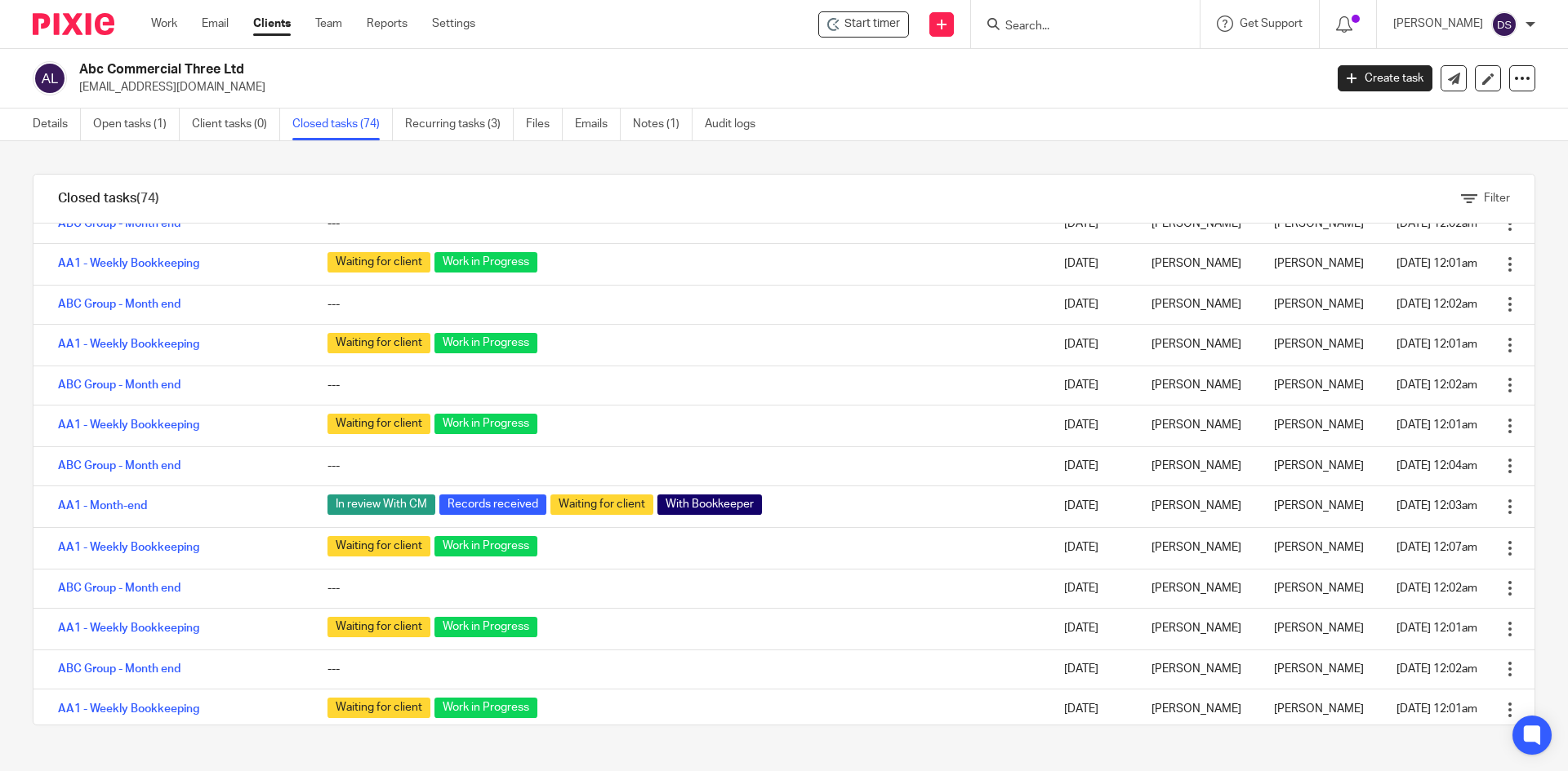
scroll to position [245, 0]
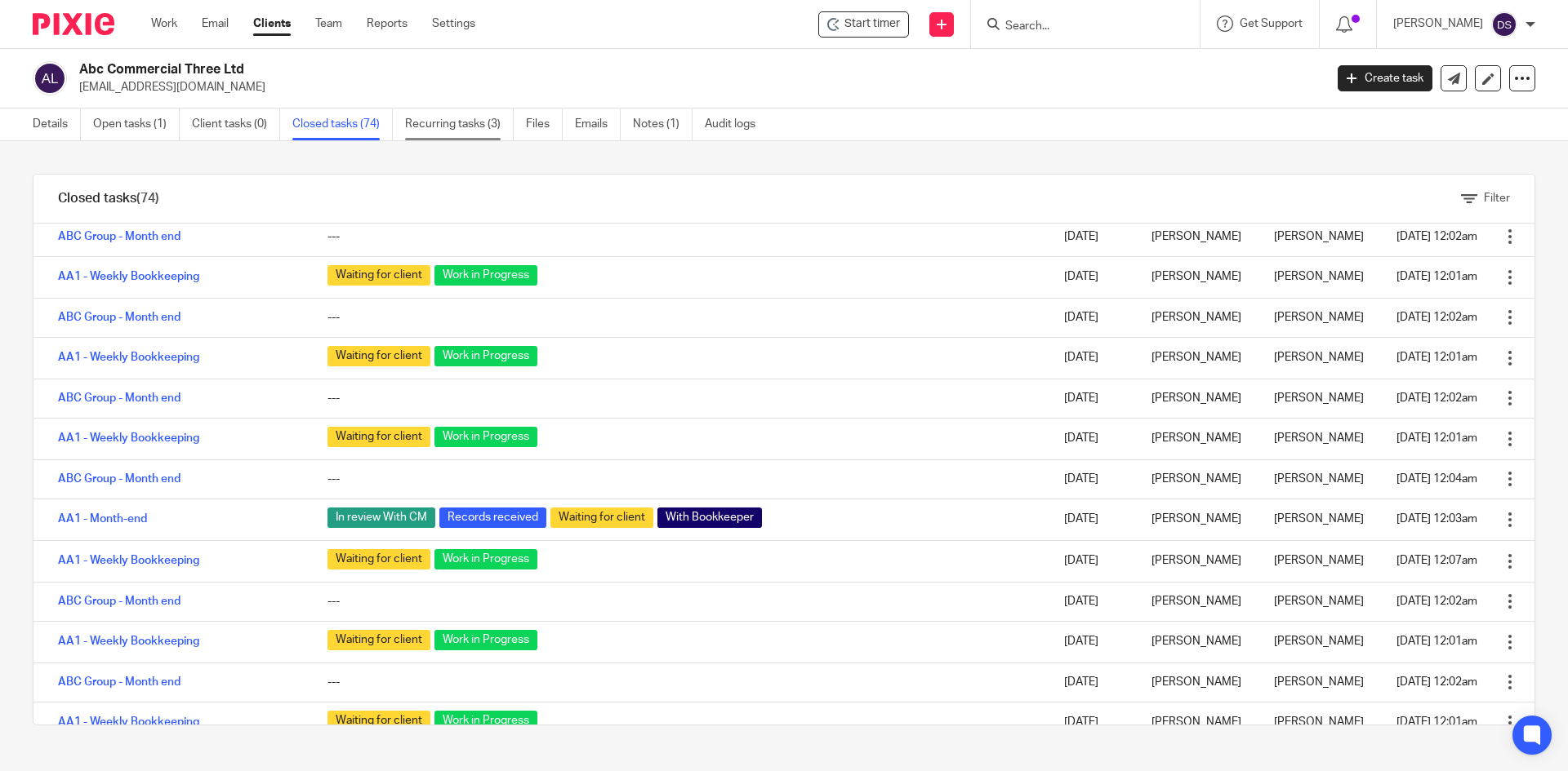
click at [469, 123] on link "Recurring tasks (3)" at bounding box center [459, 125] width 109 height 32
